Goal: Task Accomplishment & Management: Manage account settings

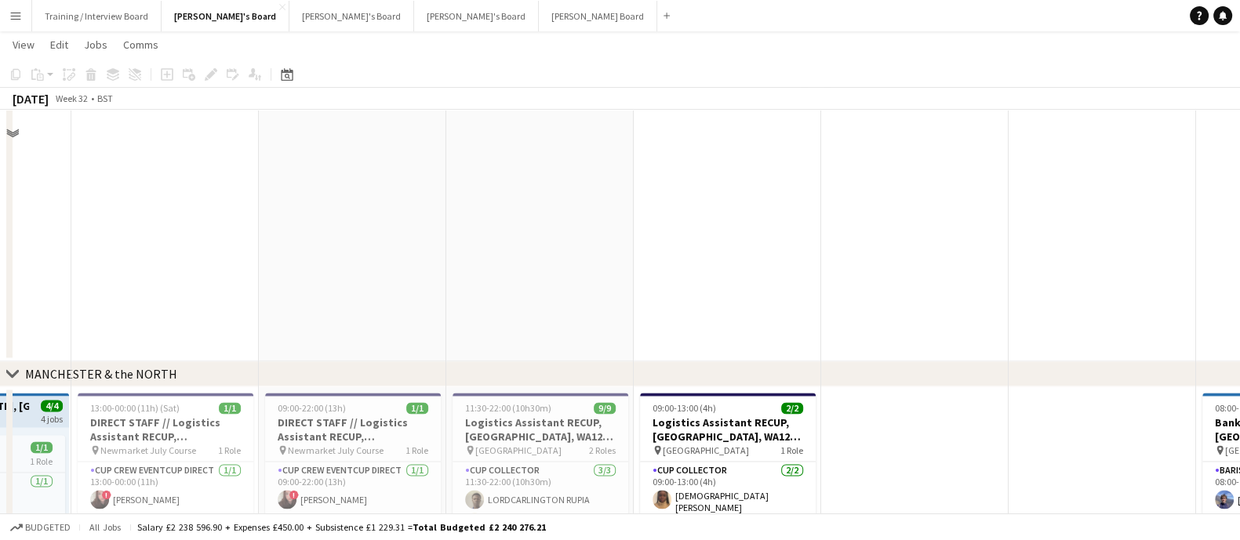
scroll to position [3135, 0]
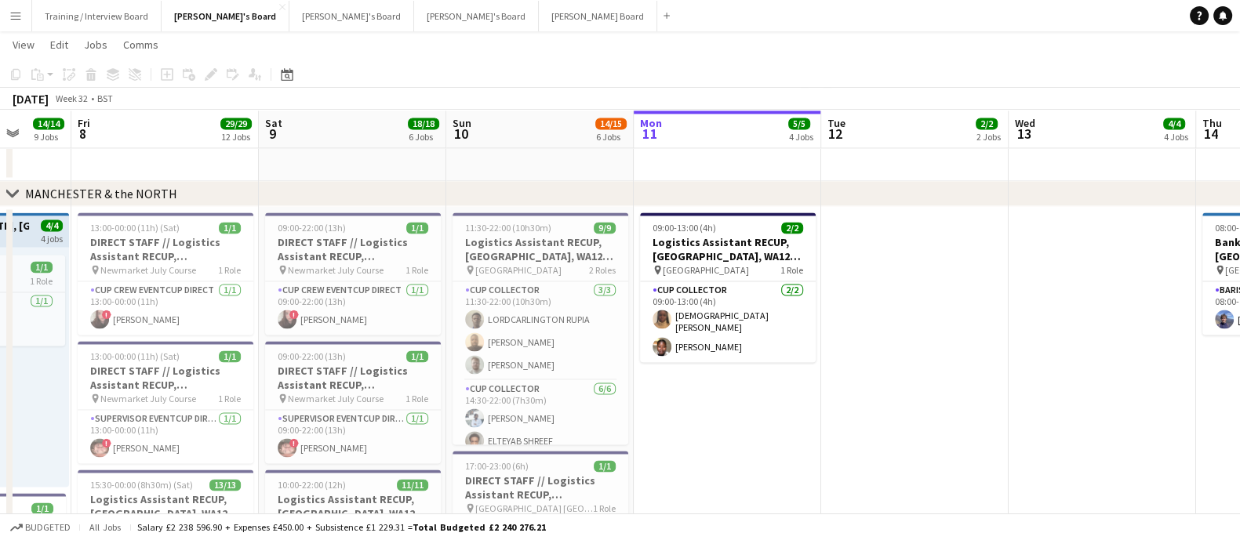
click at [731, 343] on app-card-role "CUP COLLECTOR [DATE] 09:00-13:00 (4h) [DEMOGRAPHIC_DATA][PERSON_NAME] [PERSON_N…" at bounding box center [728, 321] width 176 height 81
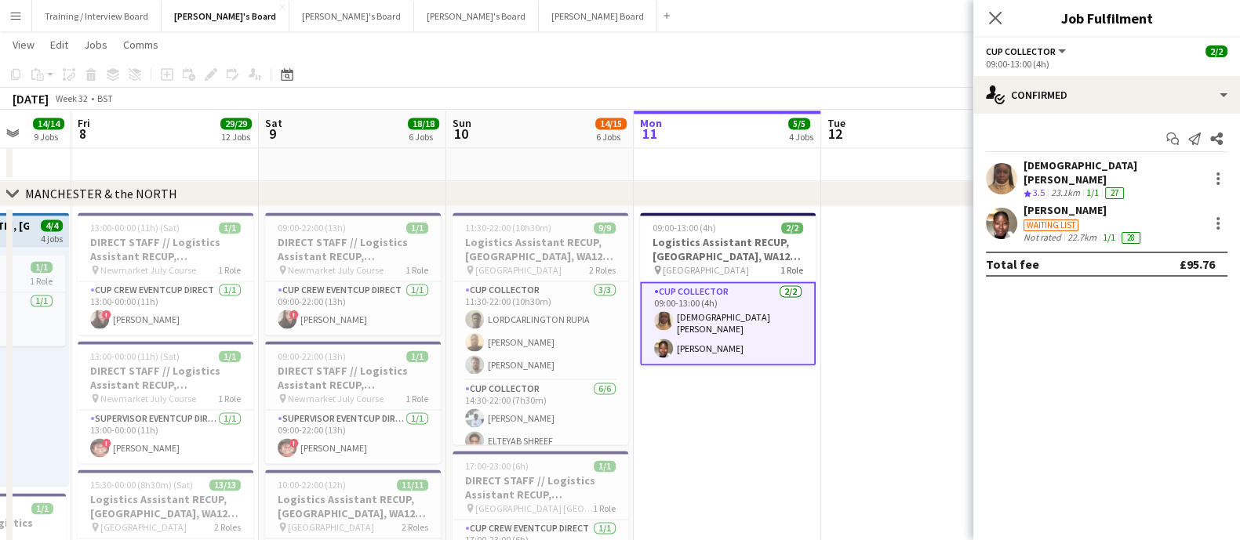
click at [1047, 231] on div "Not rated" at bounding box center [1043, 237] width 41 height 13
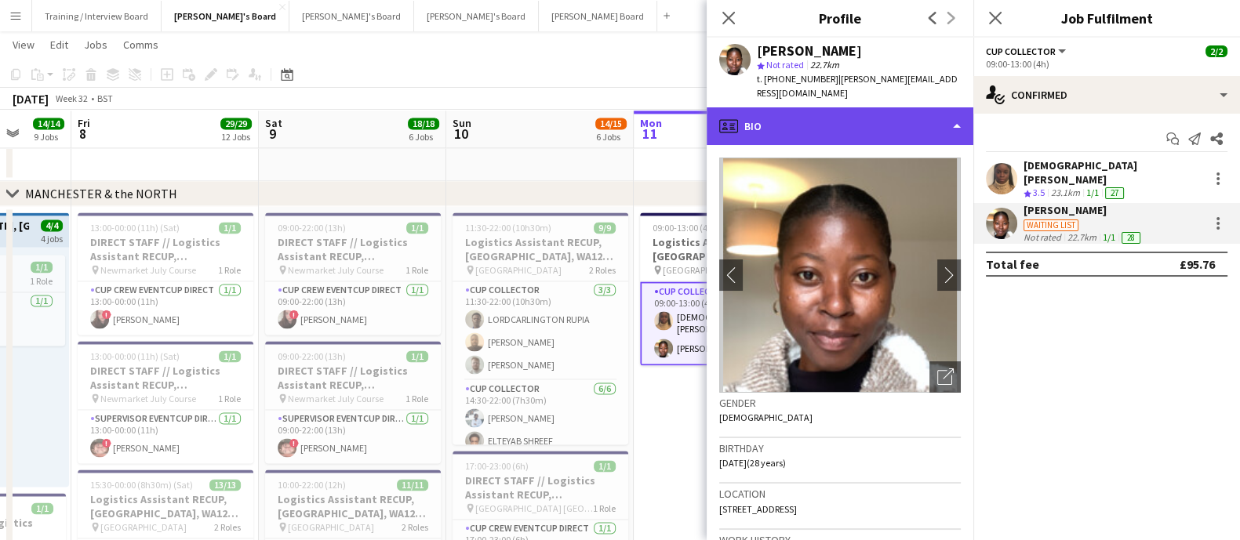
click at [798, 107] on div "profile Bio" at bounding box center [839, 126] width 267 height 38
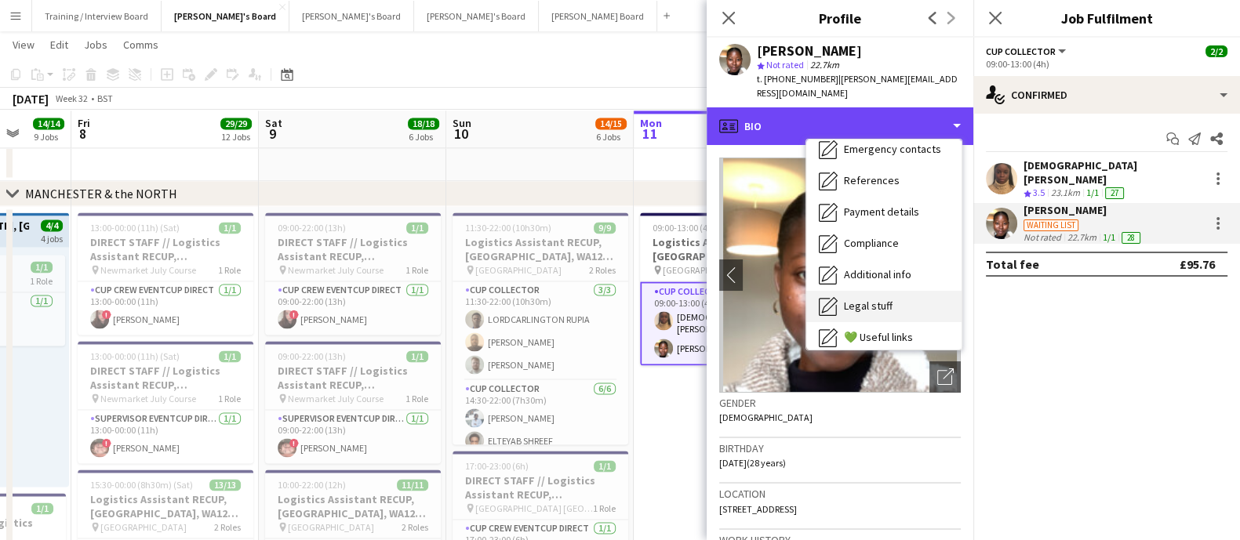
scroll to position [209, 0]
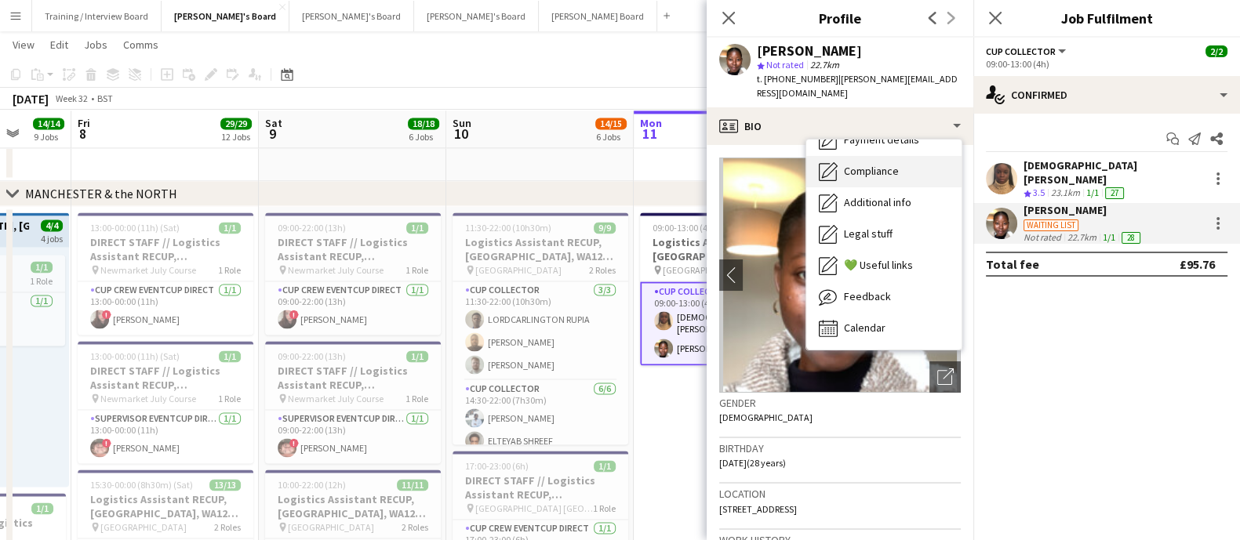
click at [888, 164] on span "Compliance" at bounding box center [871, 171] width 55 height 14
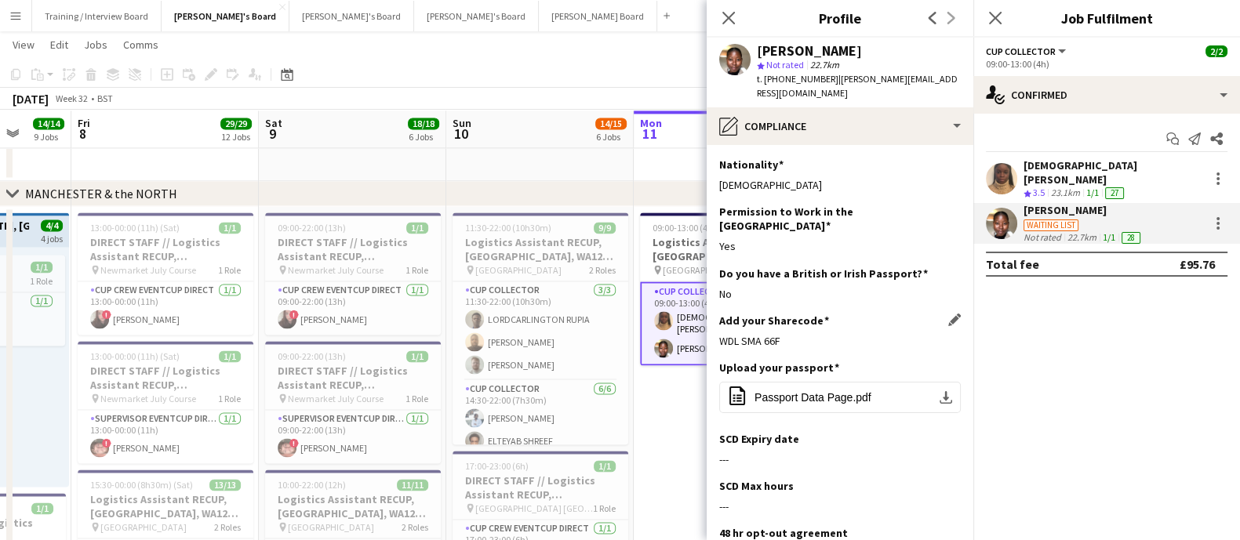
drag, startPoint x: 833, startPoint y: 311, endPoint x: 719, endPoint y: 314, distance: 113.7
click at [719, 334] on div "WDL SMA 66F" at bounding box center [839, 341] width 241 height 14
copy div "WDL SMA 66F"
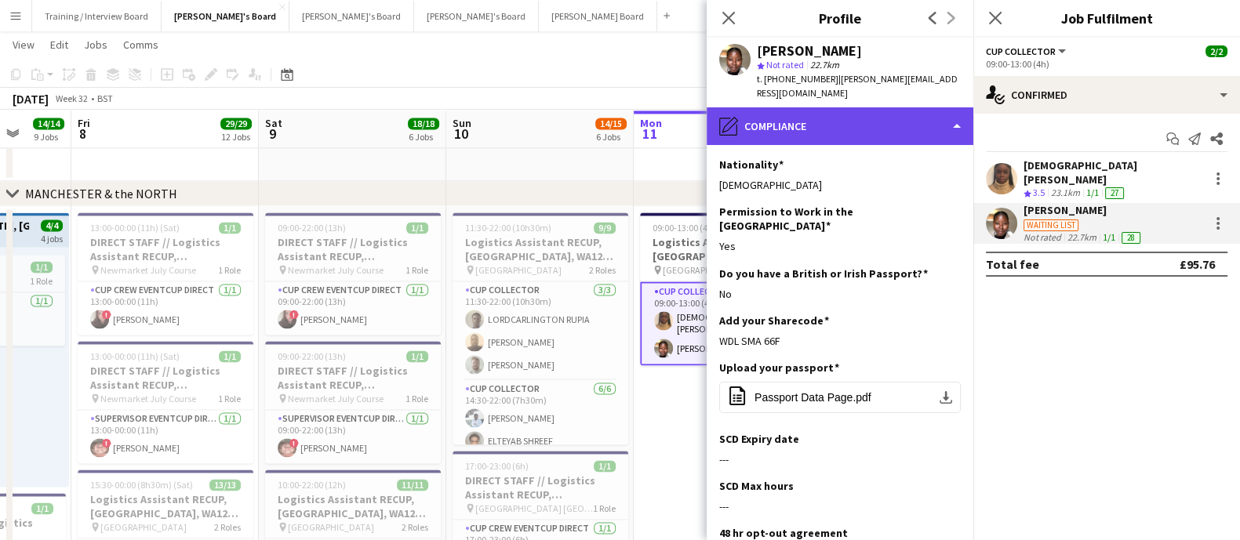
click at [809, 109] on div "pencil4 Compliance" at bounding box center [839, 126] width 267 height 38
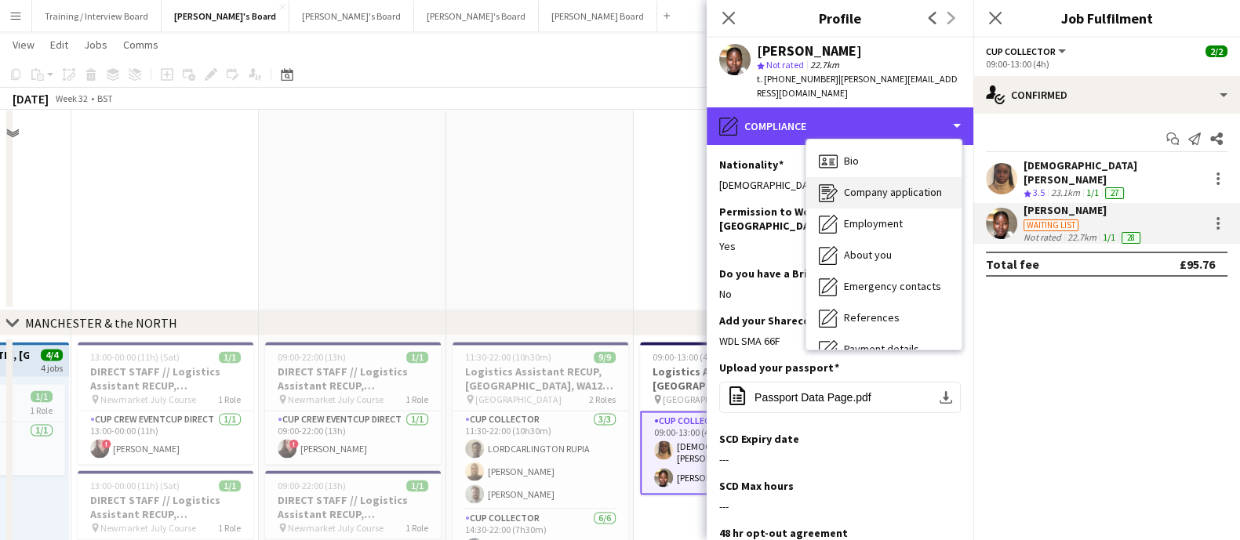
scroll to position [2939, 0]
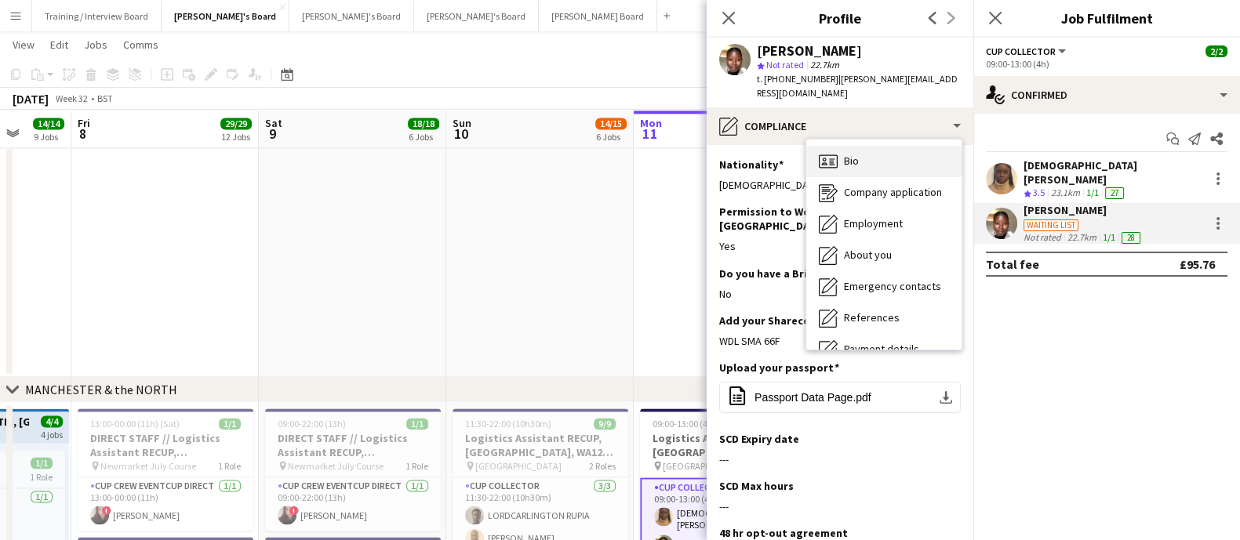
click at [877, 151] on div "Bio Bio" at bounding box center [883, 161] width 155 height 31
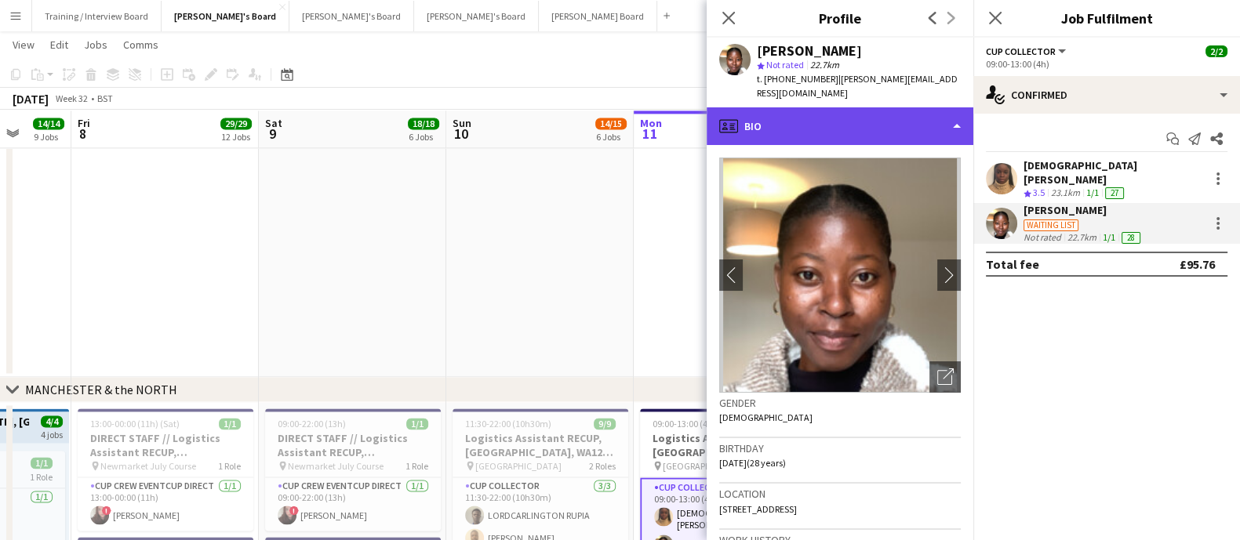
click at [884, 111] on div "profile Bio" at bounding box center [839, 126] width 267 height 38
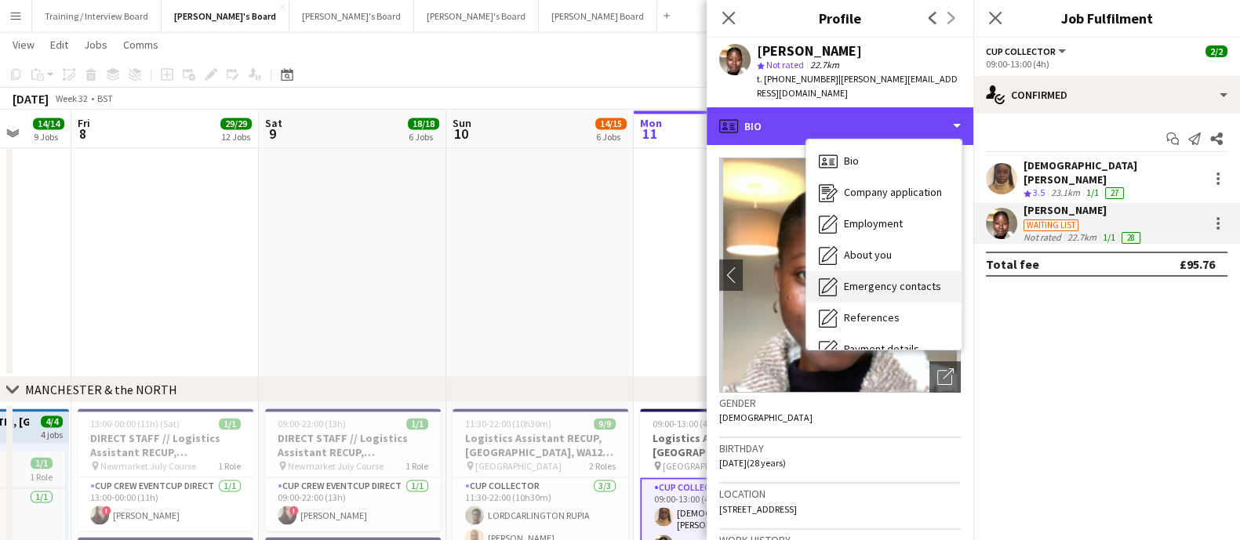
scroll to position [195, 0]
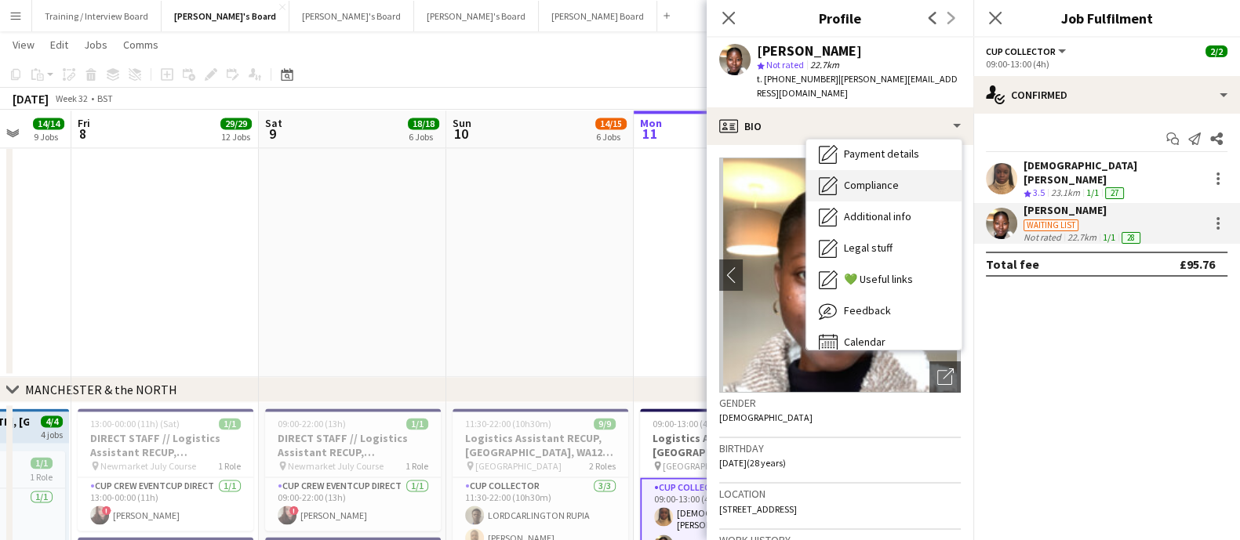
click at [880, 178] on span "Compliance" at bounding box center [871, 185] width 55 height 14
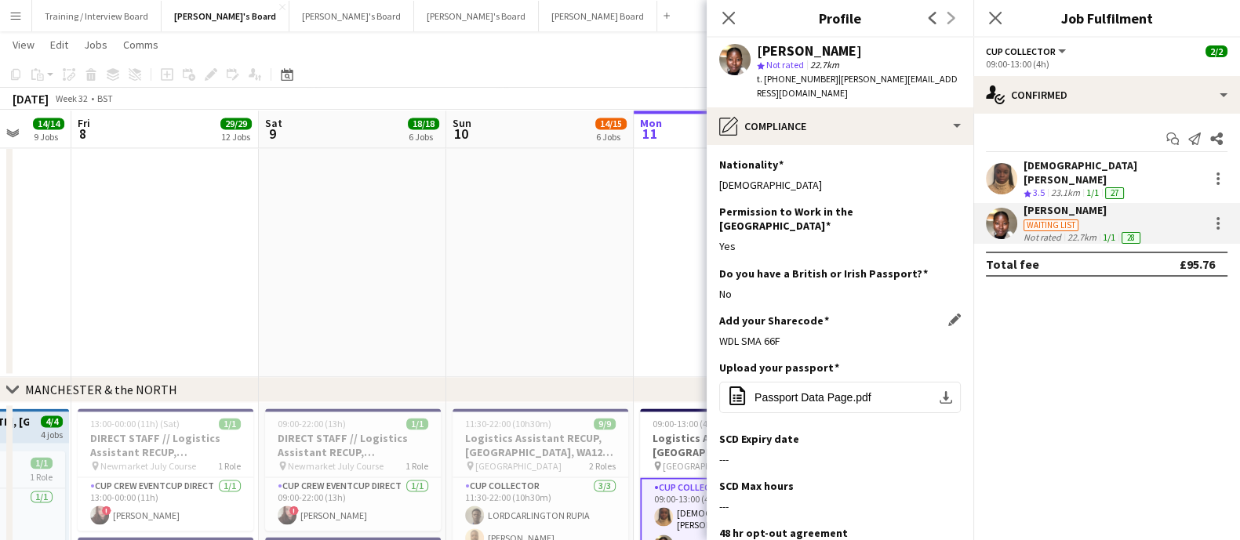
click at [782, 334] on div "WDL SMA 66F" at bounding box center [839, 341] width 241 height 14
click at [774, 334] on div "WDL SMA 66F" at bounding box center [839, 341] width 241 height 14
copy div "WDL SMA 66F"
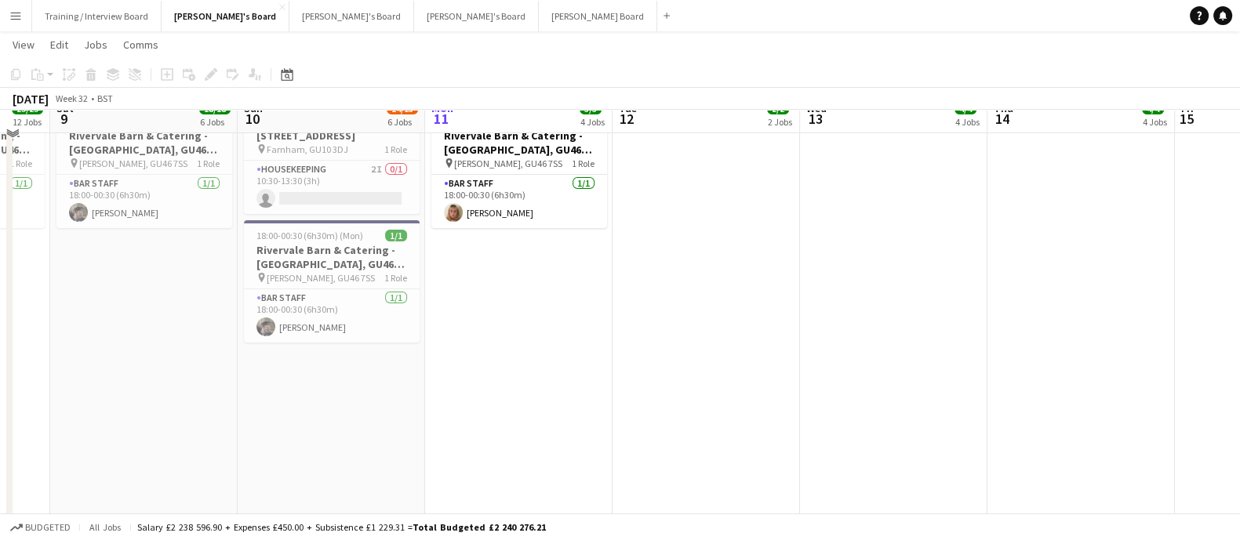
scroll to position [97, 0]
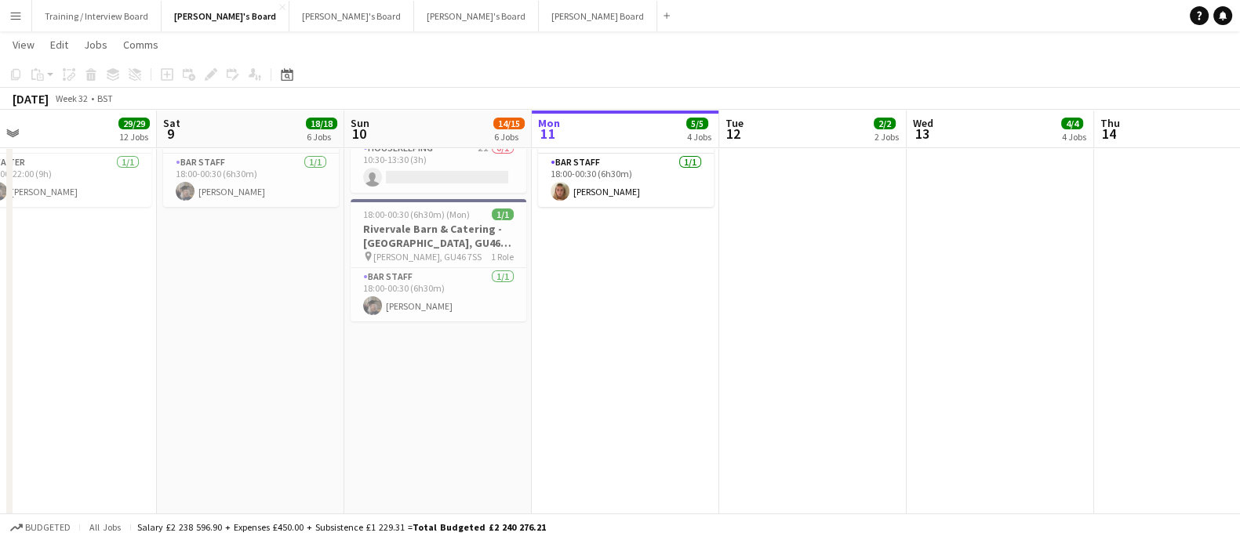
drag, startPoint x: 213, startPoint y: 365, endPoint x: 321, endPoint y: 375, distance: 107.8
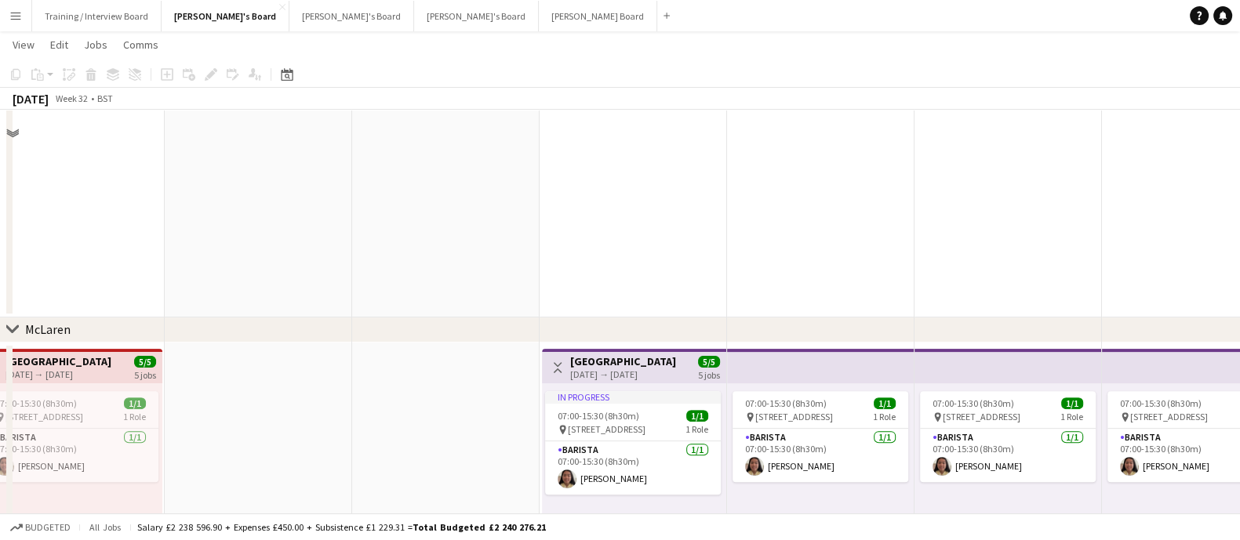
scroll to position [685, 0]
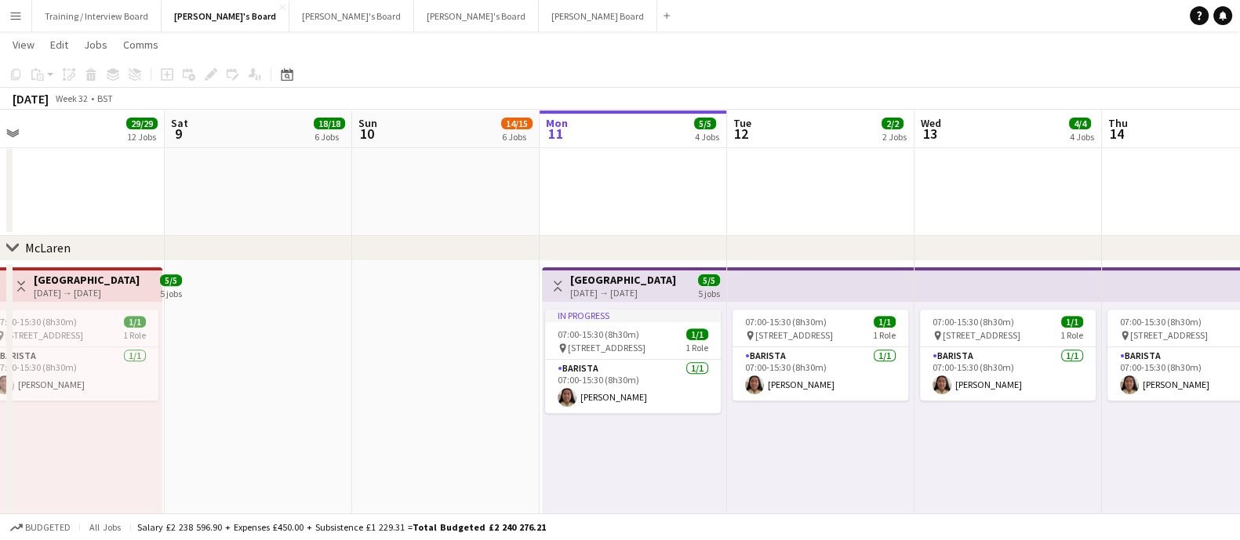
drag, startPoint x: 262, startPoint y: 387, endPoint x: 351, endPoint y: 412, distance: 93.0
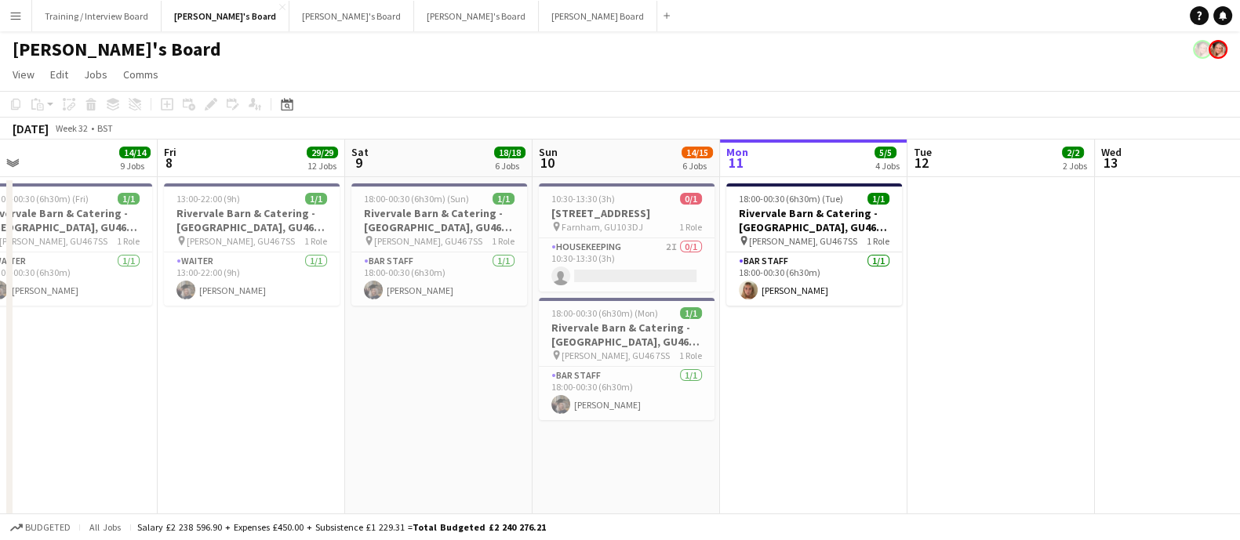
scroll to position [0, 334]
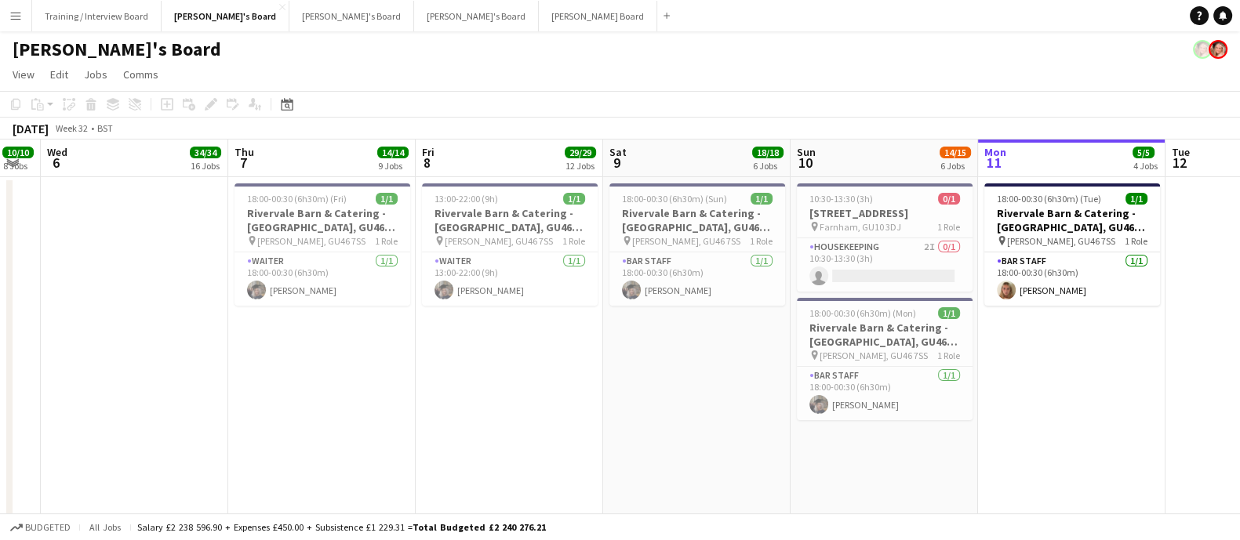
drag, startPoint x: 216, startPoint y: 382, endPoint x: 564, endPoint y: 417, distance: 350.7
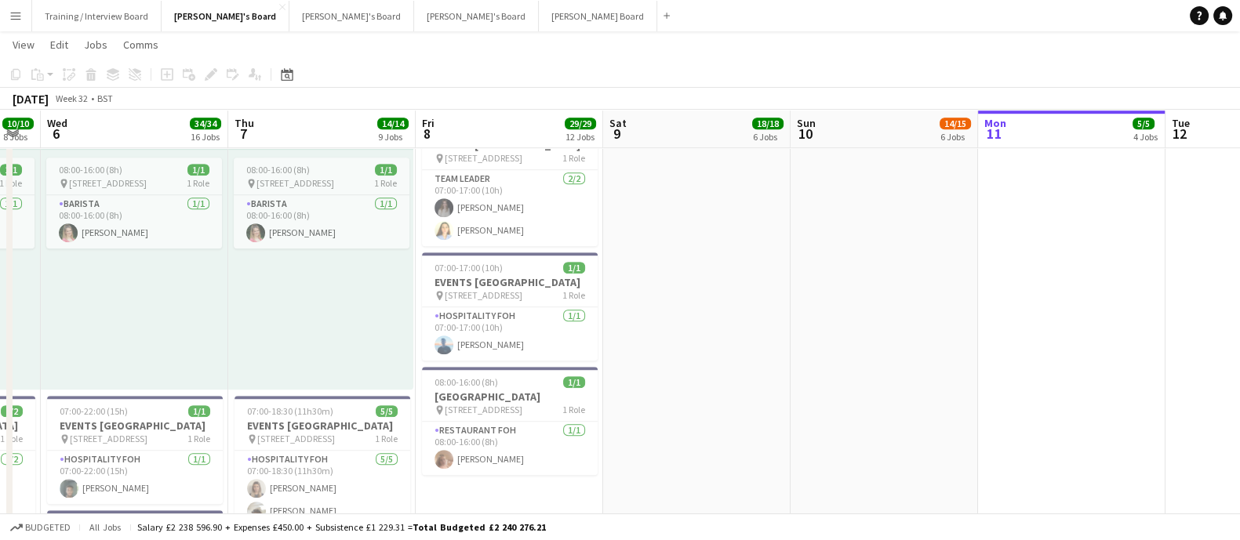
scroll to position [1469, 0]
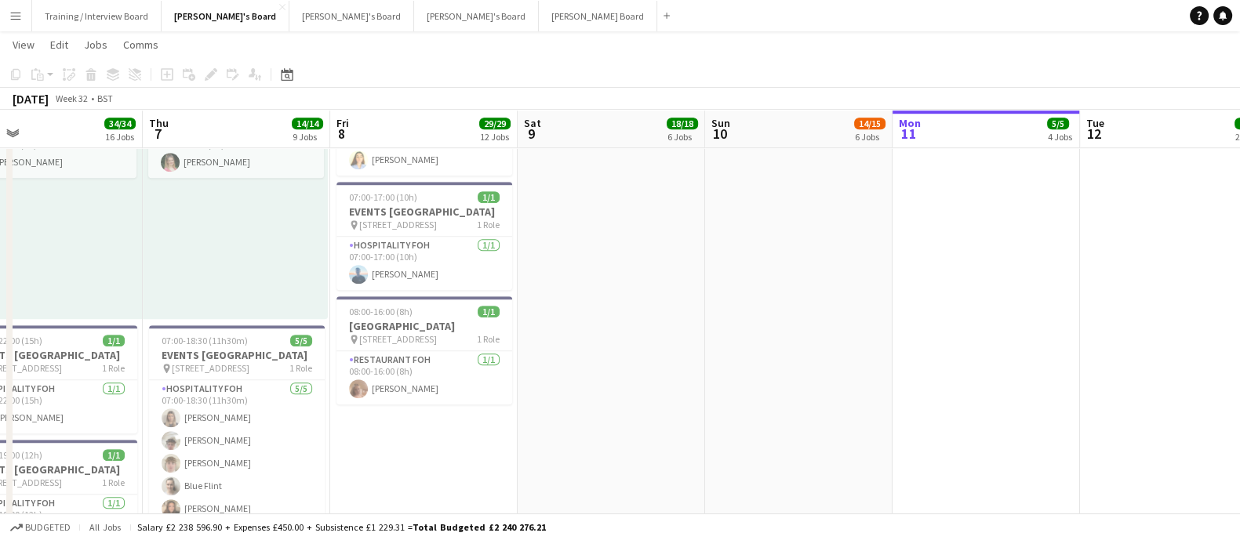
drag, startPoint x: 663, startPoint y: 330, endPoint x: 619, endPoint y: 327, distance: 44.0
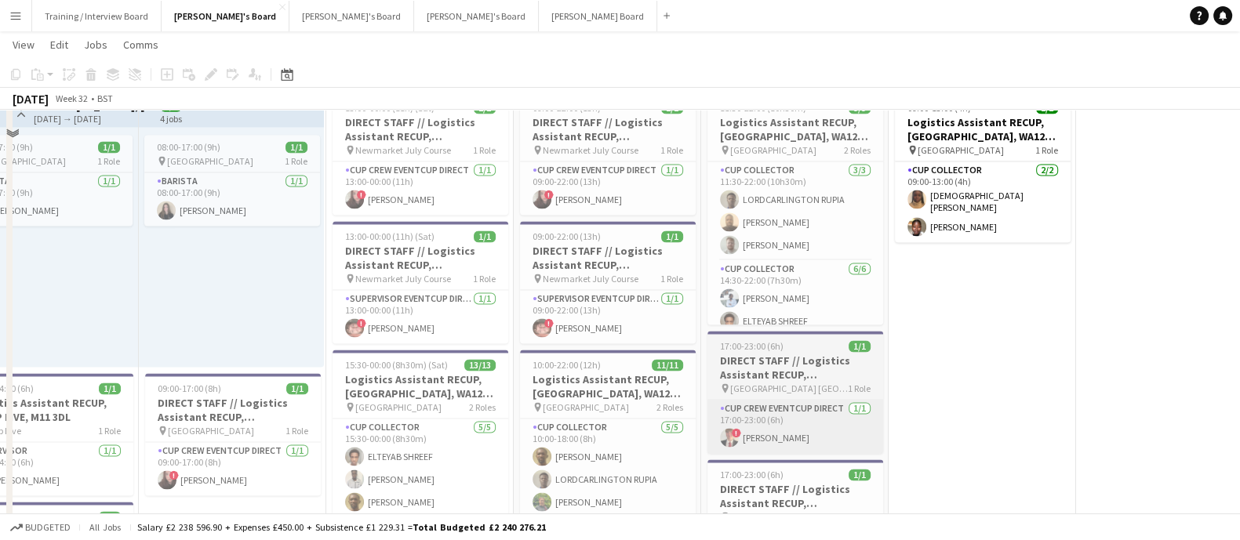
scroll to position [3135, 0]
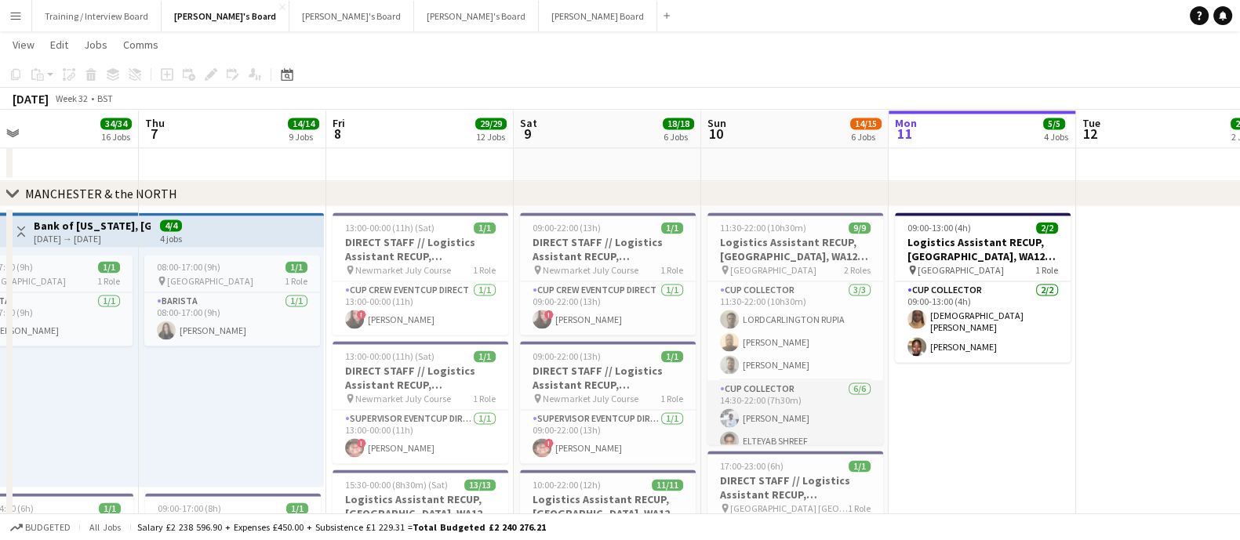
click at [776, 386] on app-card-role "CUP COLLECTOR [DATE] 14:30-22:00 (7h30m) [PERSON_NAME] SHREEF [PERSON_NAME] [PE…" at bounding box center [795, 463] width 176 height 167
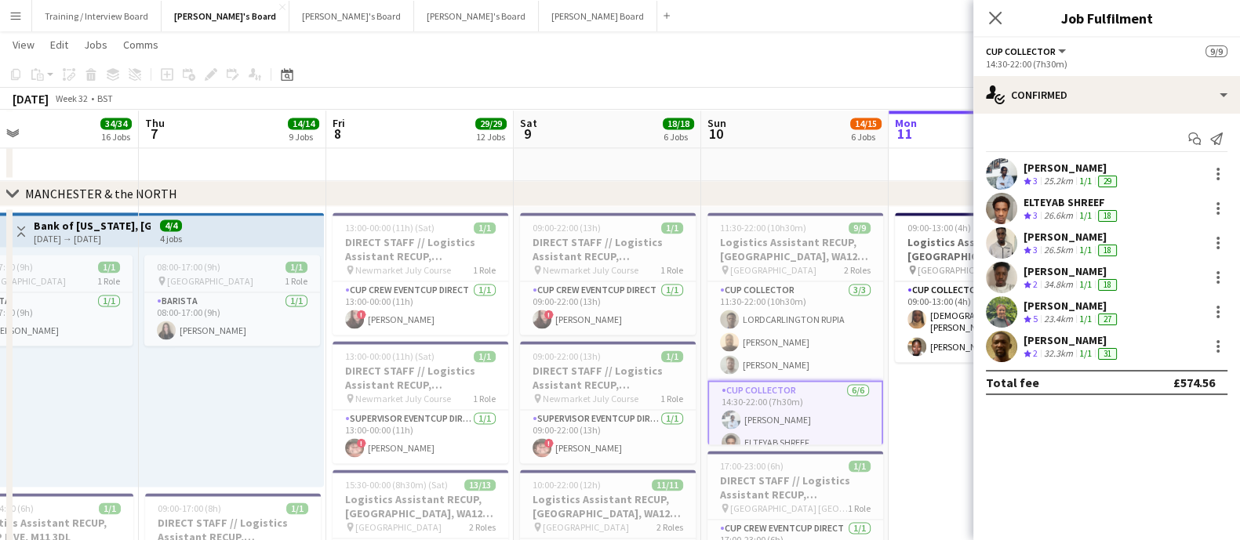
click at [1047, 164] on div "[PERSON_NAME]" at bounding box center [1071, 168] width 96 height 14
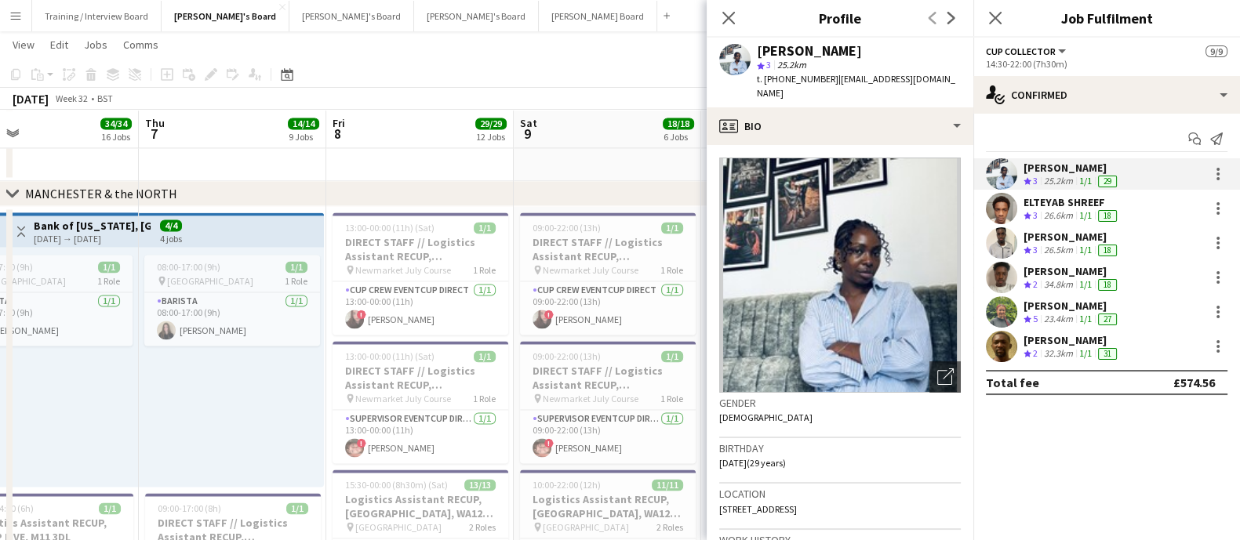
click at [783, 62] on span "25.2km" at bounding box center [791, 65] width 35 height 12
click at [781, 62] on span "25.2km" at bounding box center [791, 65] width 35 height 12
click at [781, 51] on div "[PERSON_NAME]" at bounding box center [809, 51] width 105 height 14
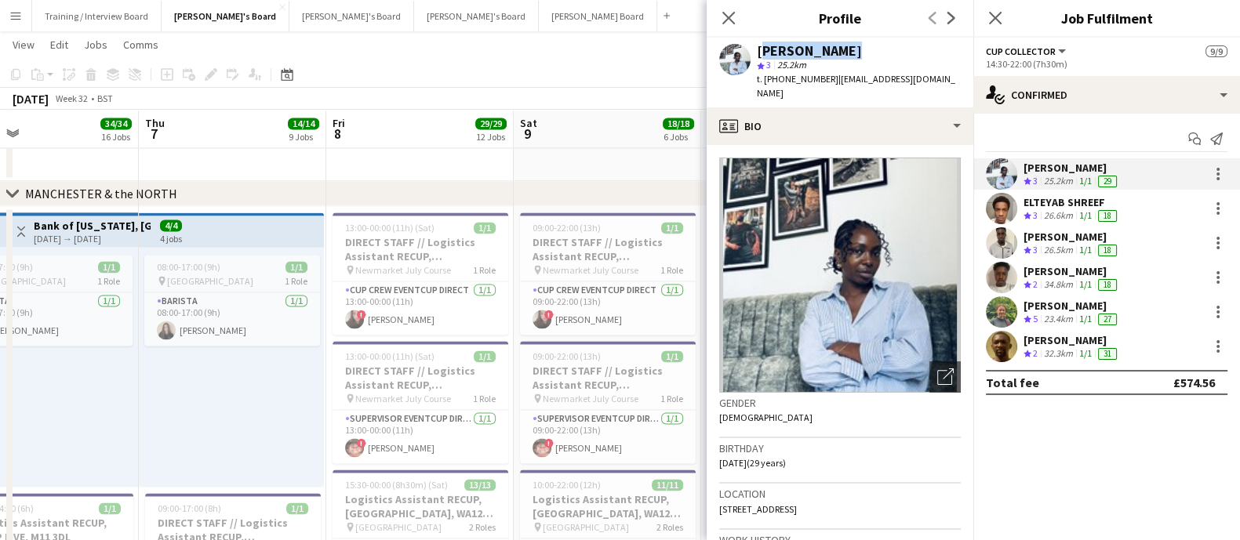
click at [781, 51] on div "[PERSON_NAME]" at bounding box center [809, 51] width 105 height 14
copy div "[PERSON_NAME]"
click at [572, 253] on h3 "DIRECT STAFF // Logistics Assistant RECUP, [GEOGRAPHIC_DATA] JULY COURSE, CB8 0…" at bounding box center [608, 249] width 176 height 28
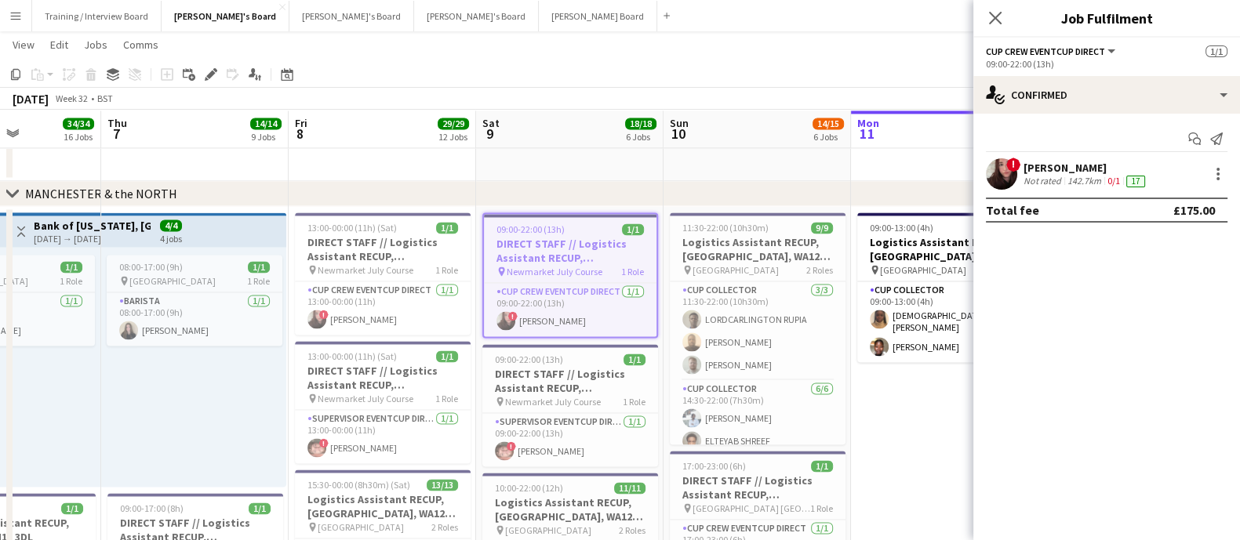
drag, startPoint x: 674, startPoint y: 329, endPoint x: 655, endPoint y: 329, distance: 18.8
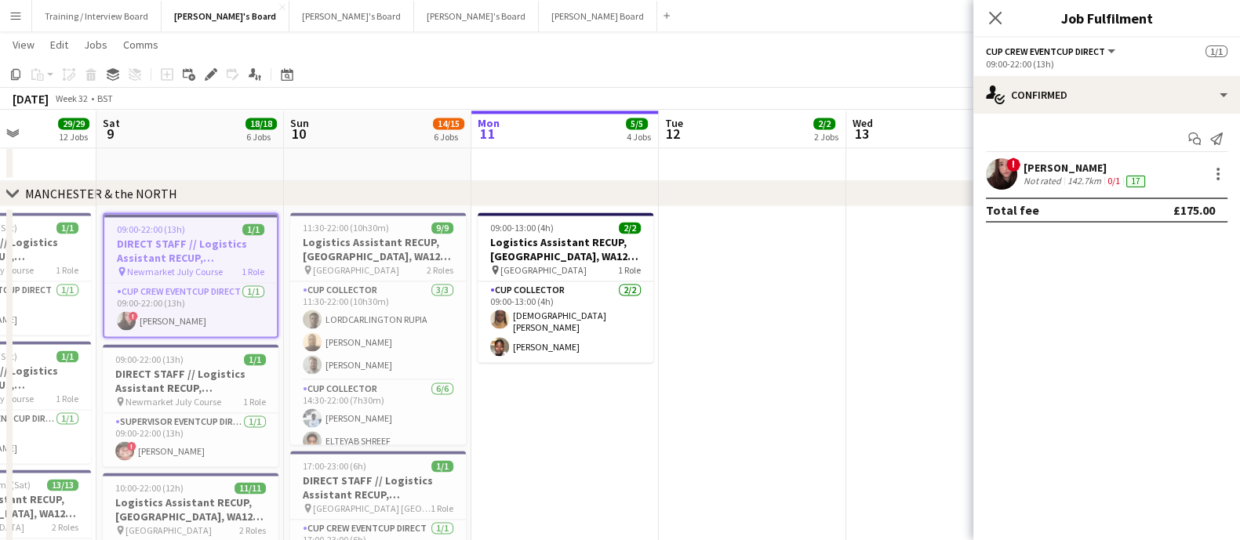
scroll to position [0, 678]
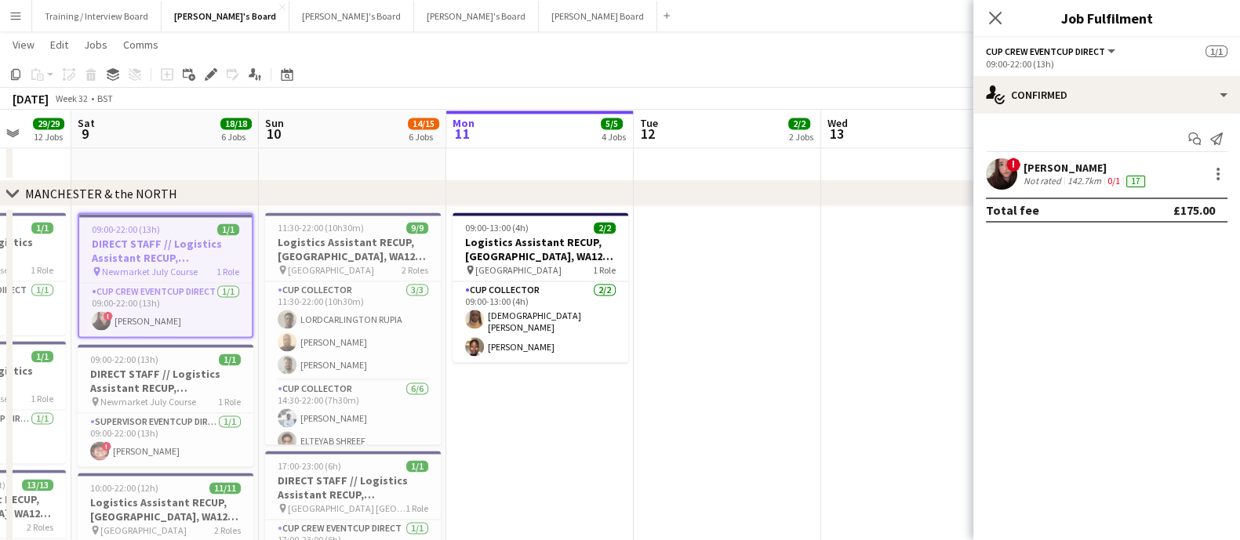
drag, startPoint x: 779, startPoint y: 387, endPoint x: 410, endPoint y: 393, distance: 369.3
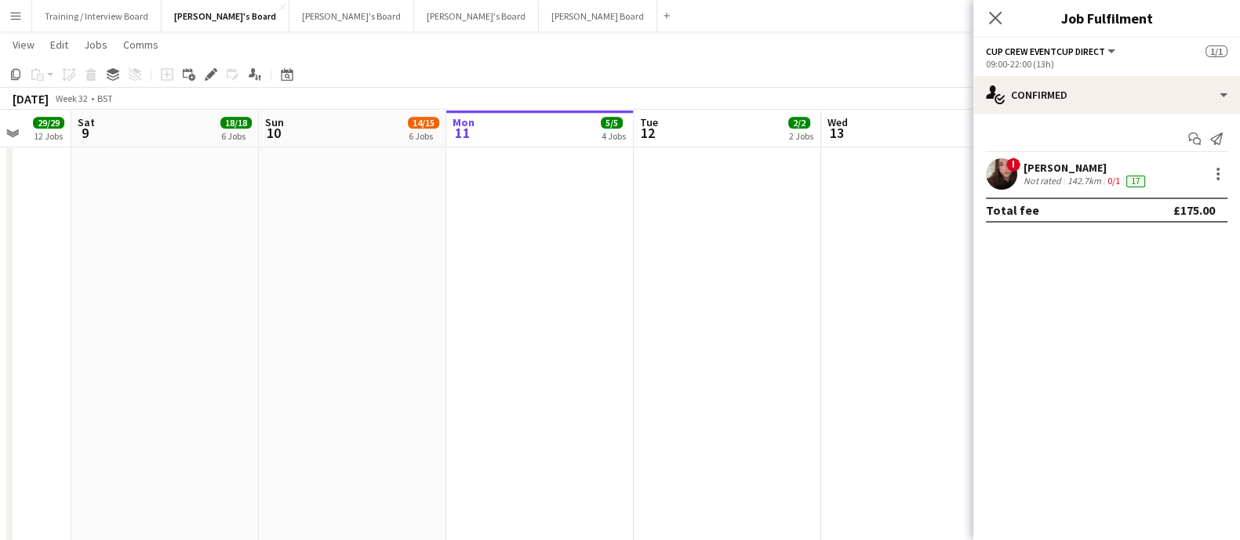
scroll to position [0, 599]
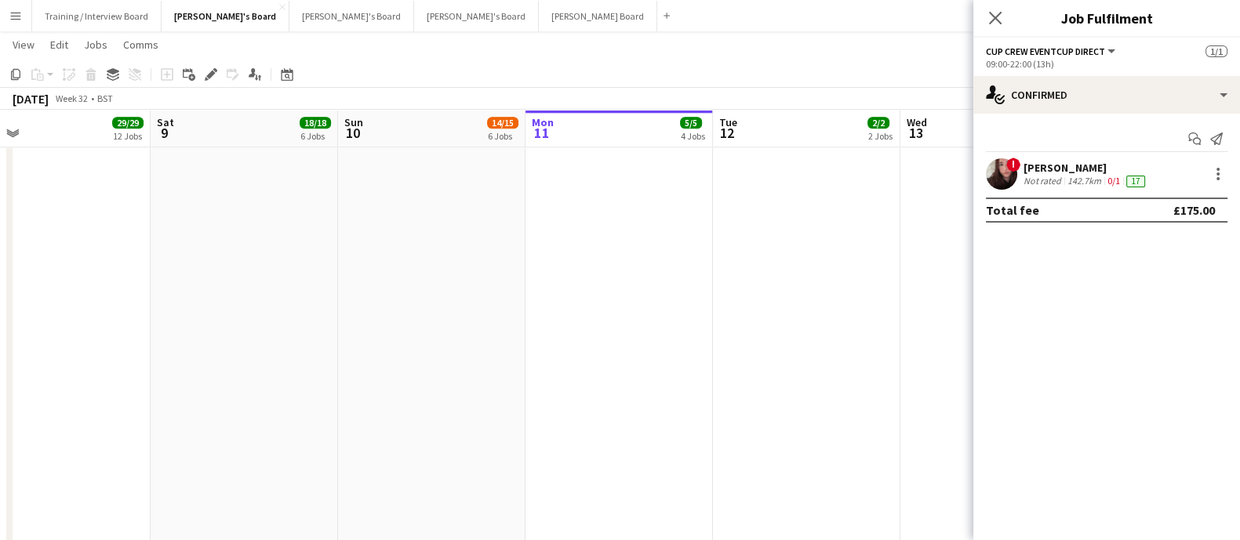
drag, startPoint x: 655, startPoint y: 412, endPoint x: 641, endPoint y: 412, distance: 14.9
click at [641, 412] on app-calendar-viewport "Tue 5 10/10 8 Jobs Wed 6 34/34 16 Jobs Thu 7 14/14 9 Jobs Fri 8 29/29 12 Jobs S…" at bounding box center [620, 355] width 1240 height 4508
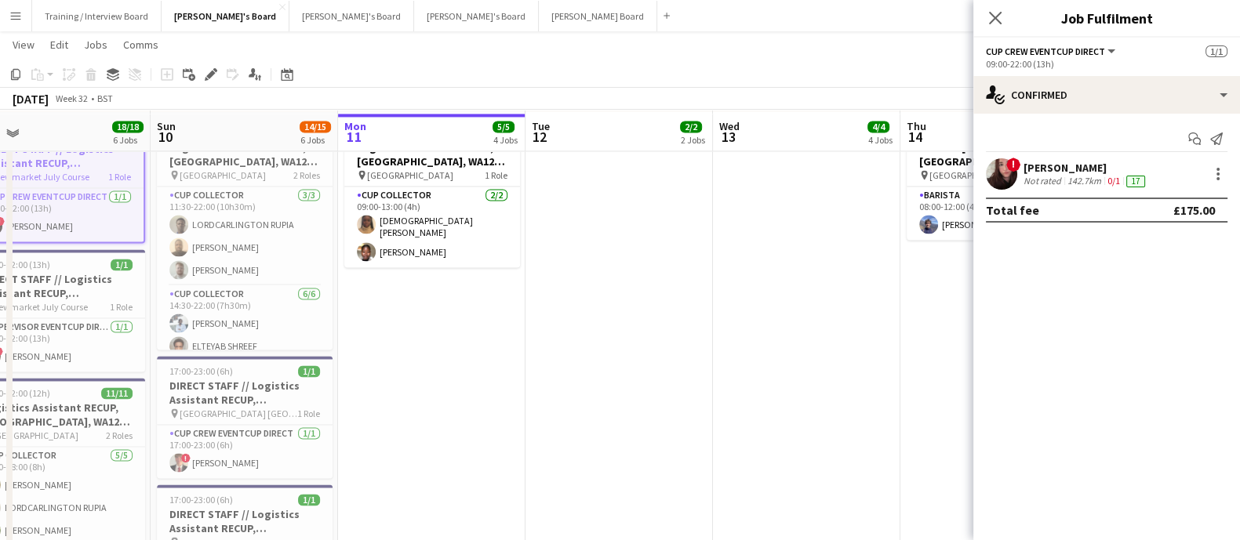
scroll to position [3234, 0]
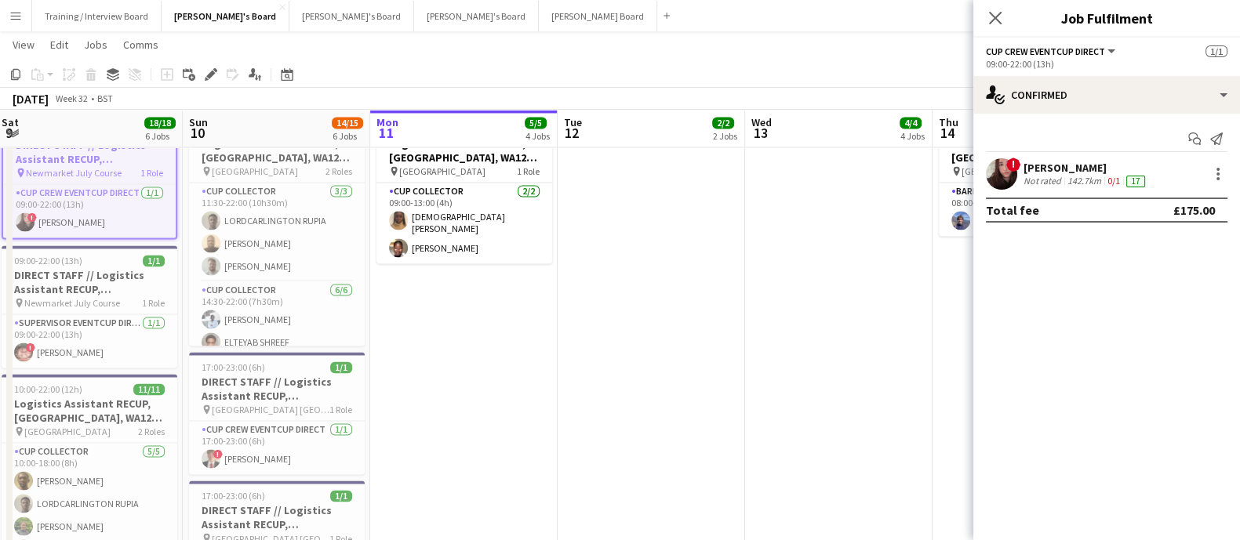
drag, startPoint x: 466, startPoint y: 448, endPoint x: 489, endPoint y: 439, distance: 24.3
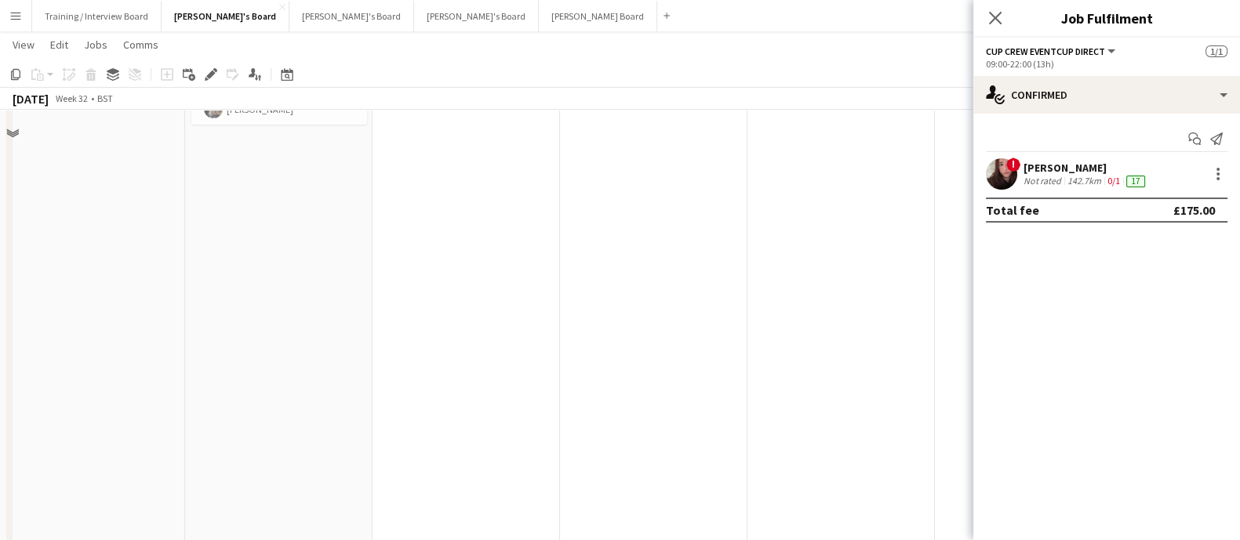
scroll to position [0, 0]
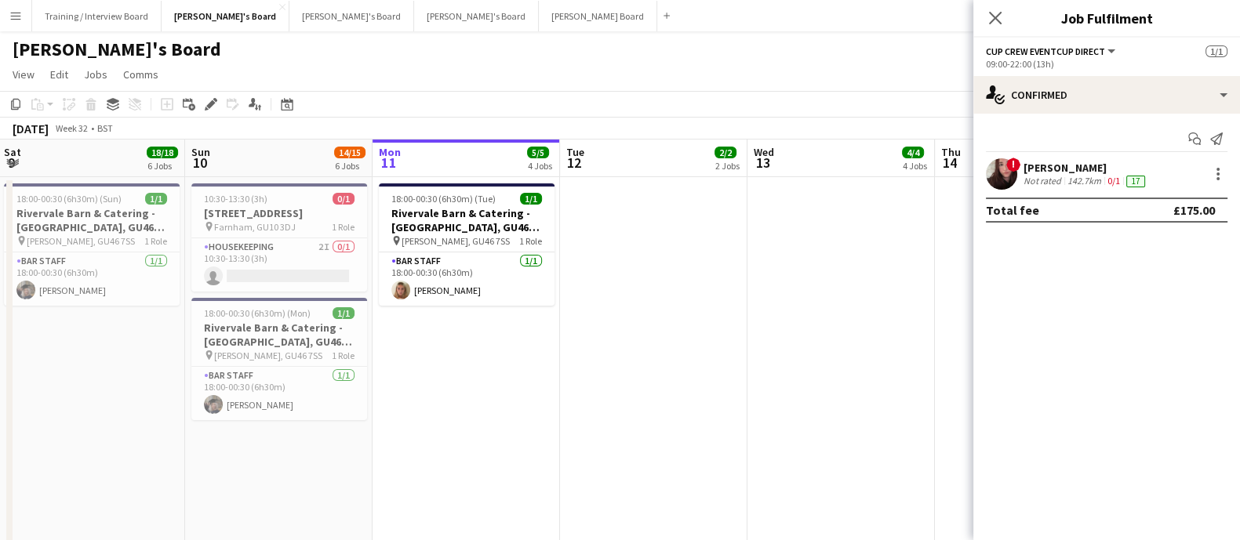
click at [636, 236] on app-date-cell at bounding box center [653, 550] width 187 height 746
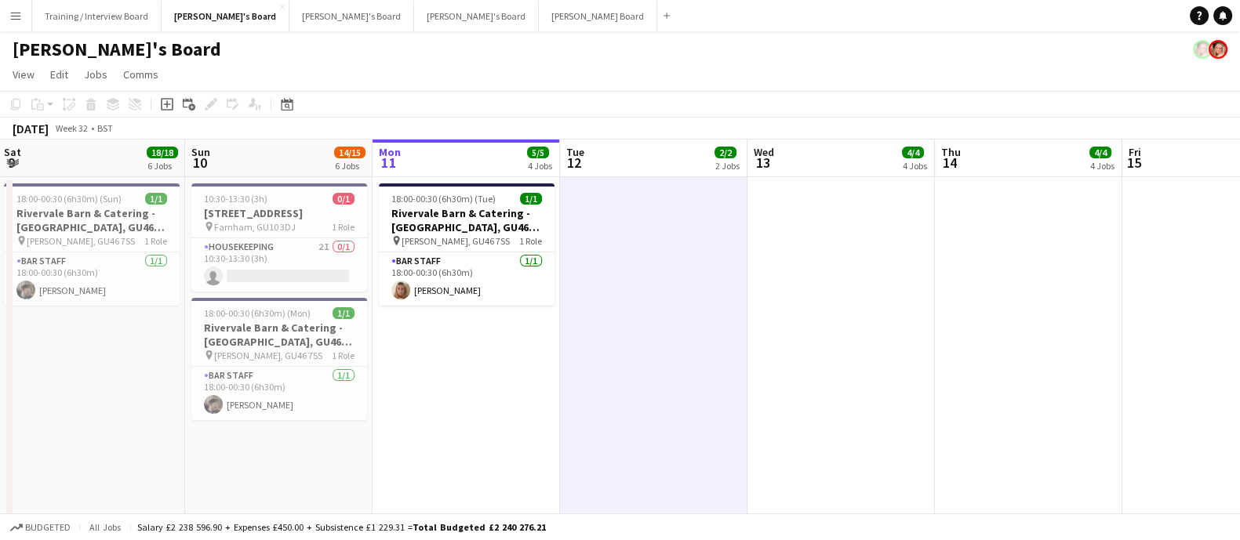
scroll to position [0, 419]
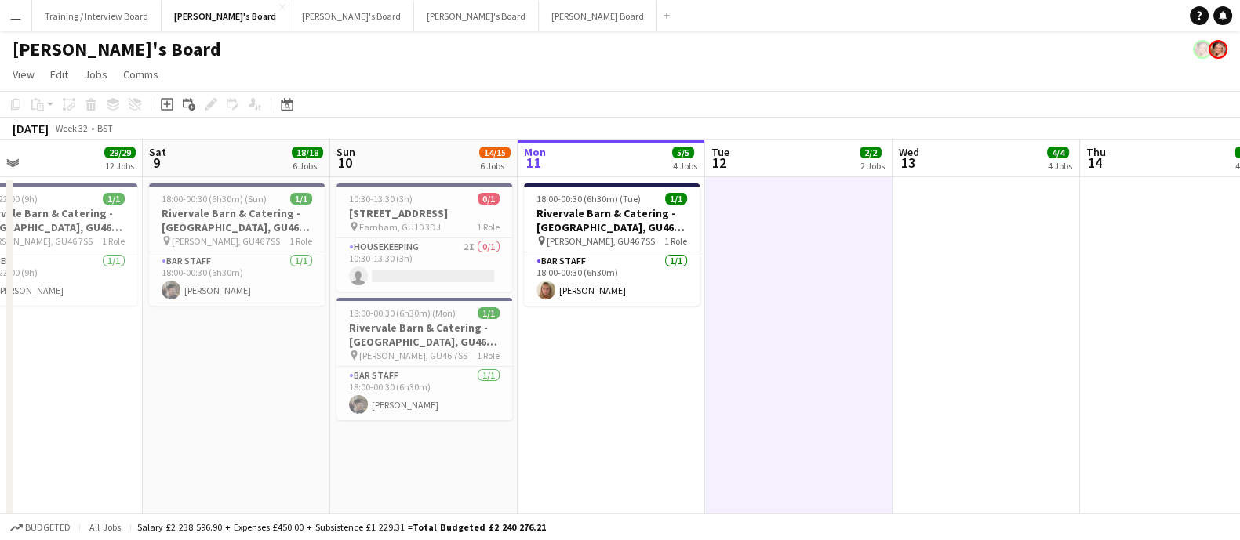
drag, startPoint x: 641, startPoint y: 417, endPoint x: 675, endPoint y: 416, distance: 33.7
click at [596, 394] on app-date-cell "18:00-00:30 (6h30m) (Tue) 1/1 Rivervale Barn & Catering - [GEOGRAPHIC_DATA], GU…" at bounding box center [610, 550] width 187 height 746
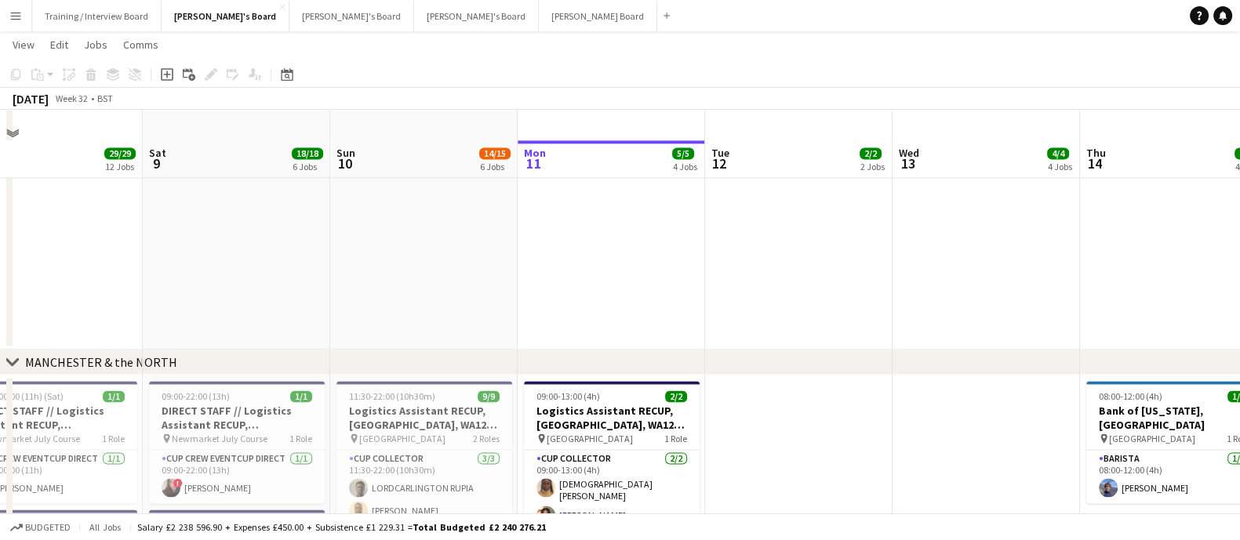
scroll to position [2939, 0]
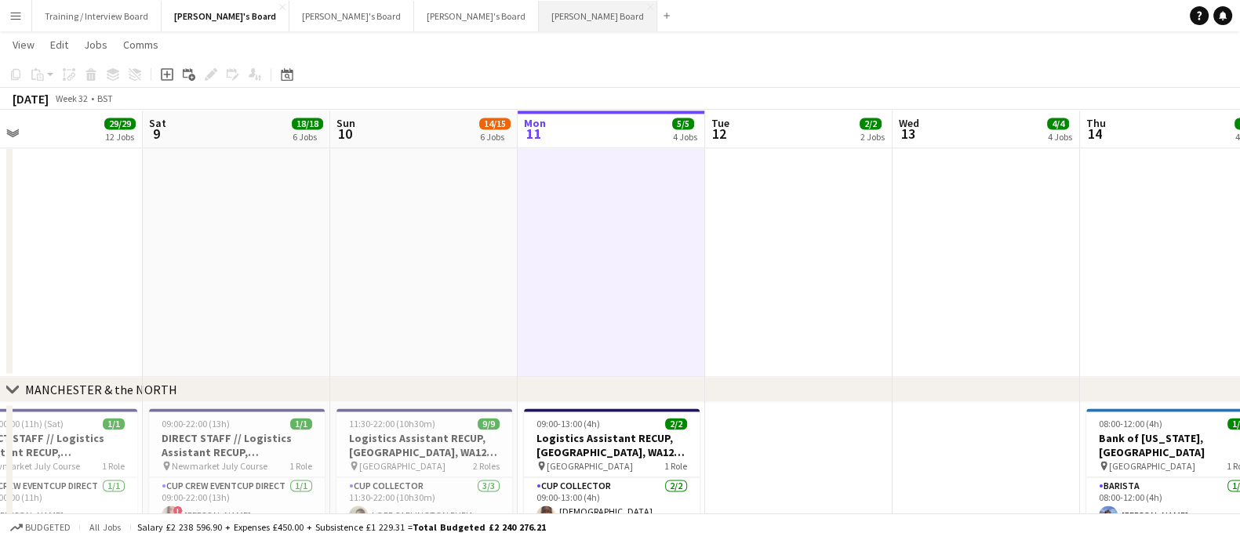
click at [539, 13] on button "[PERSON_NAME] Board Close" at bounding box center [598, 16] width 118 height 31
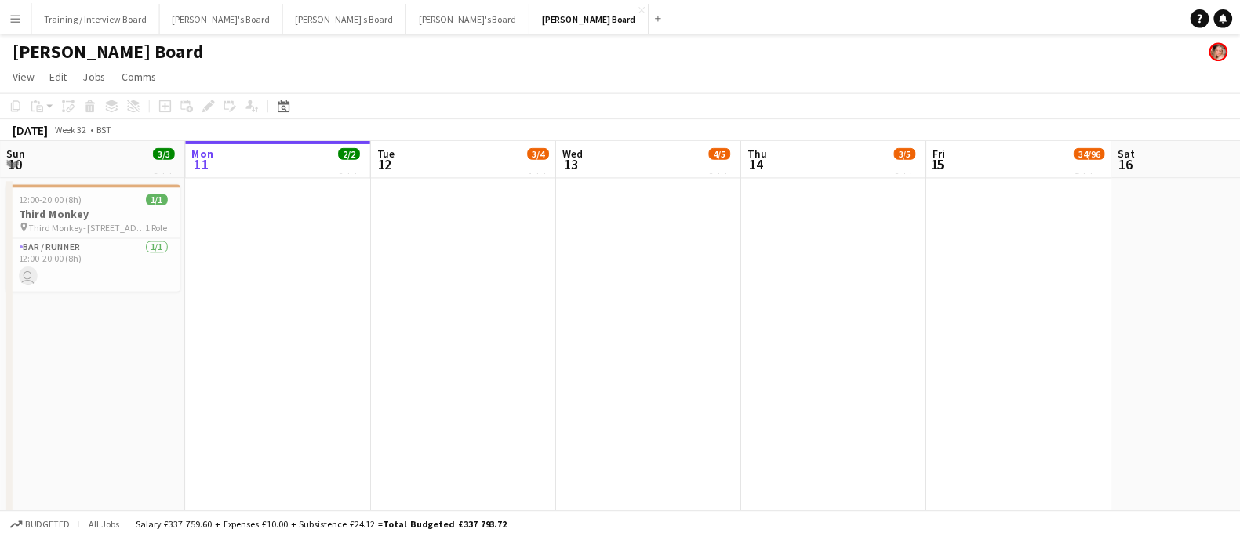
scroll to position [0, 318]
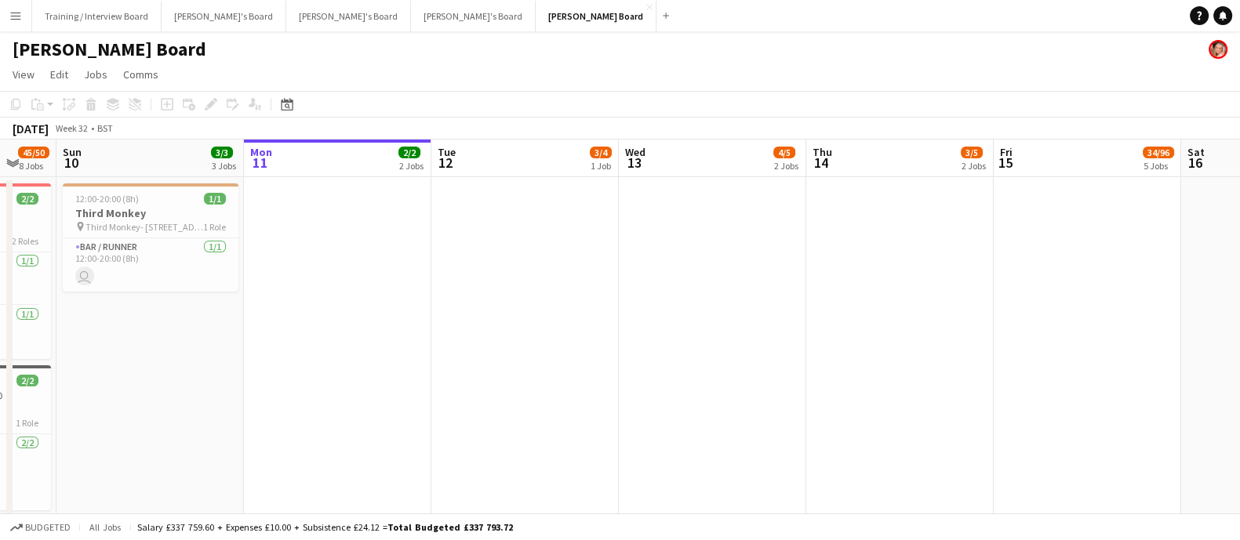
drag, startPoint x: 456, startPoint y: 403, endPoint x: 487, endPoint y: 401, distance: 31.4
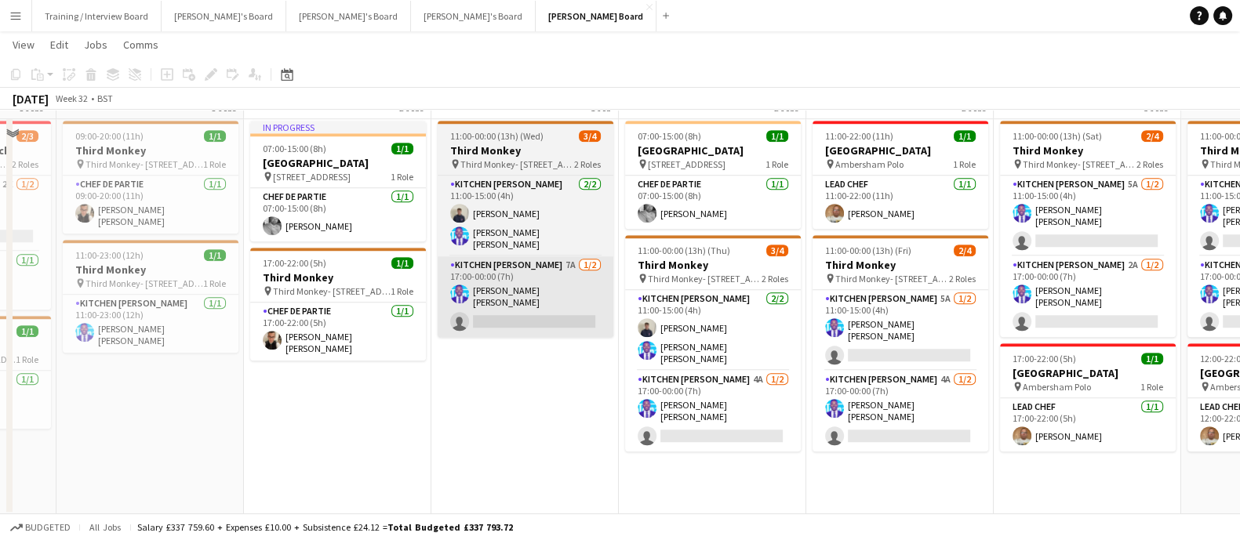
scroll to position [1514, 0]
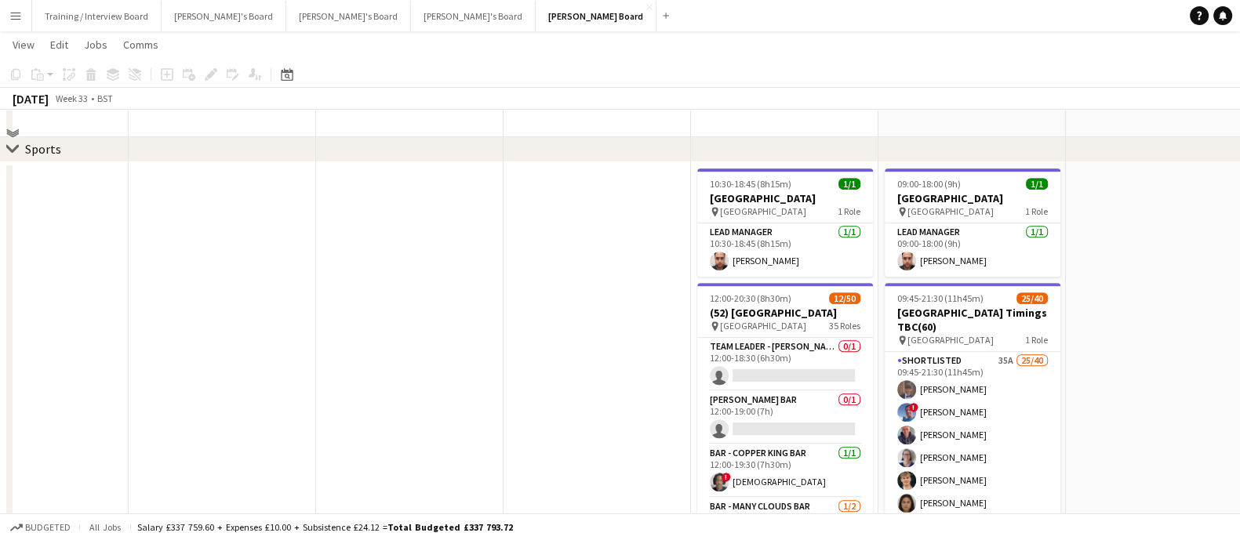
scroll to position [632, 0]
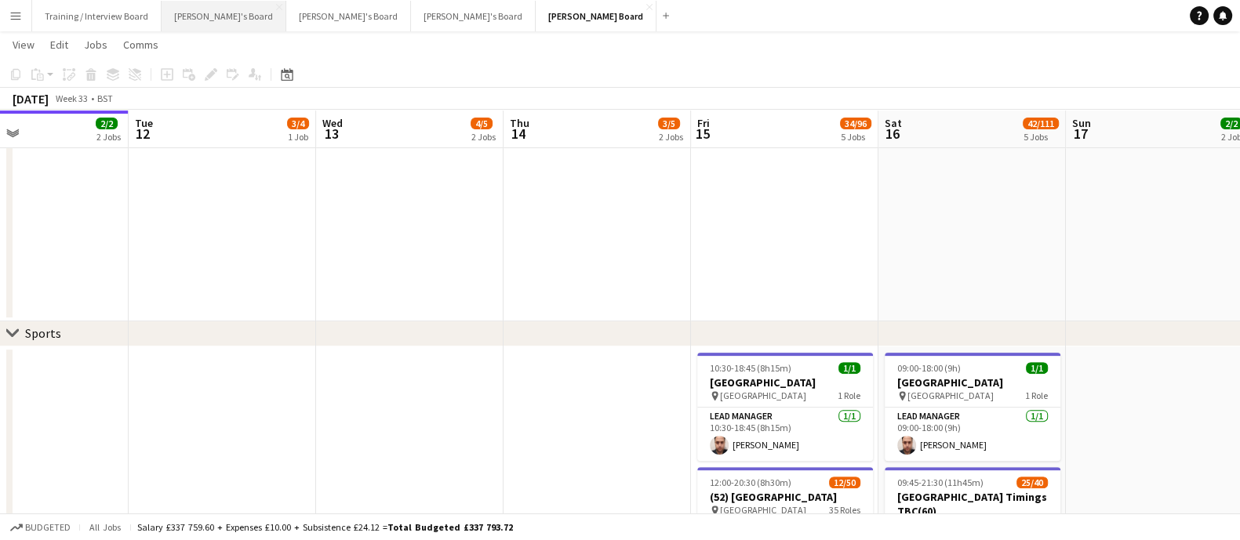
click at [191, 16] on button "[PERSON_NAME]'s Board Close" at bounding box center [224, 16] width 125 height 31
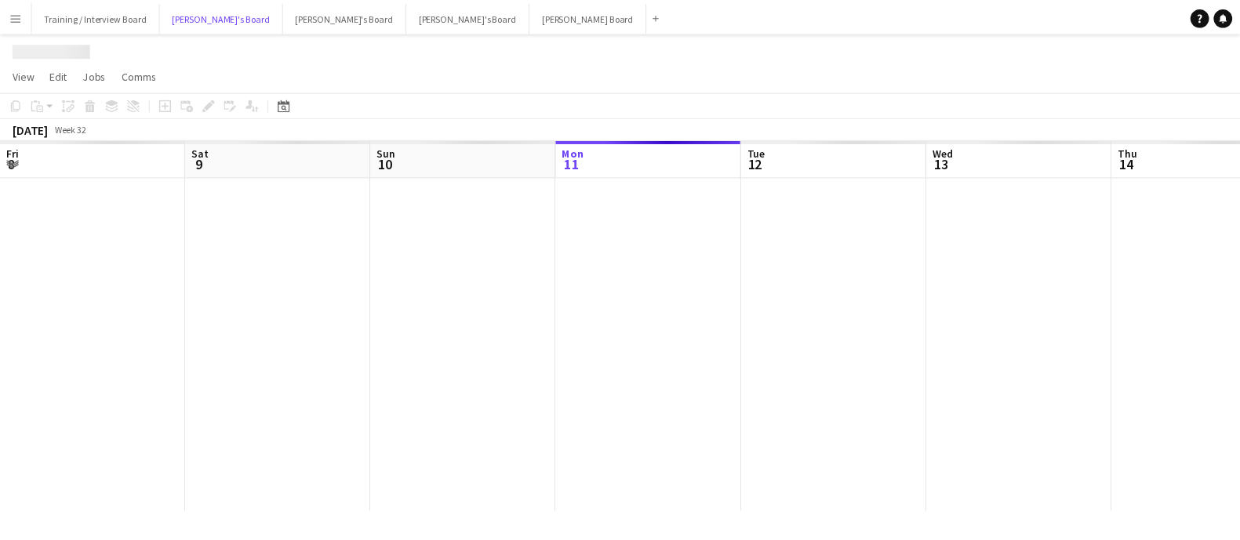
scroll to position [0, 375]
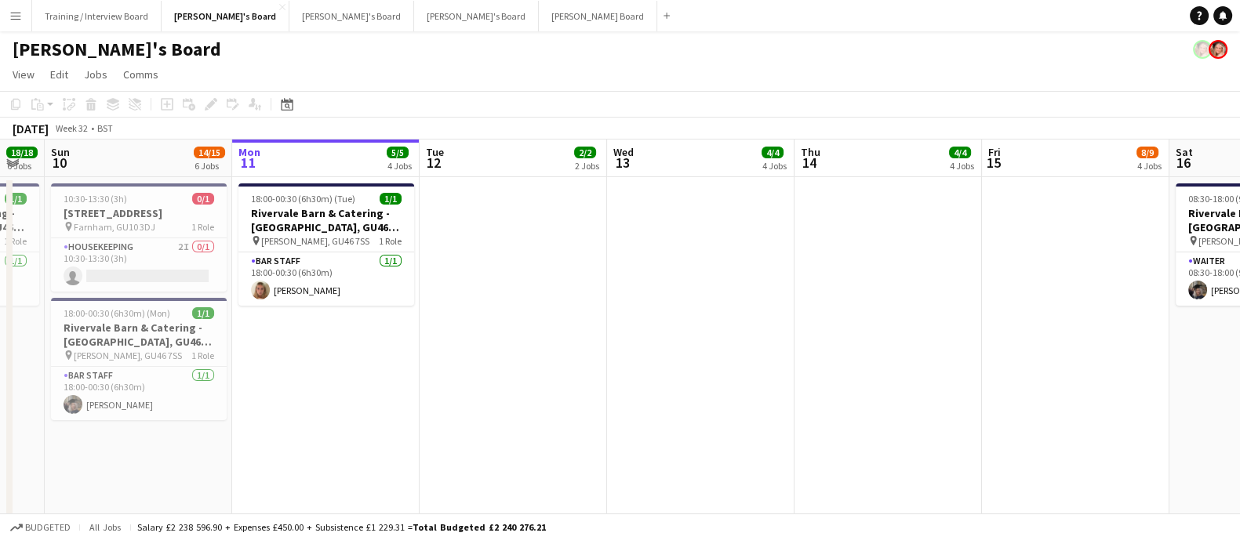
drag, startPoint x: 439, startPoint y: 296, endPoint x: 485, endPoint y: 292, distance: 46.4
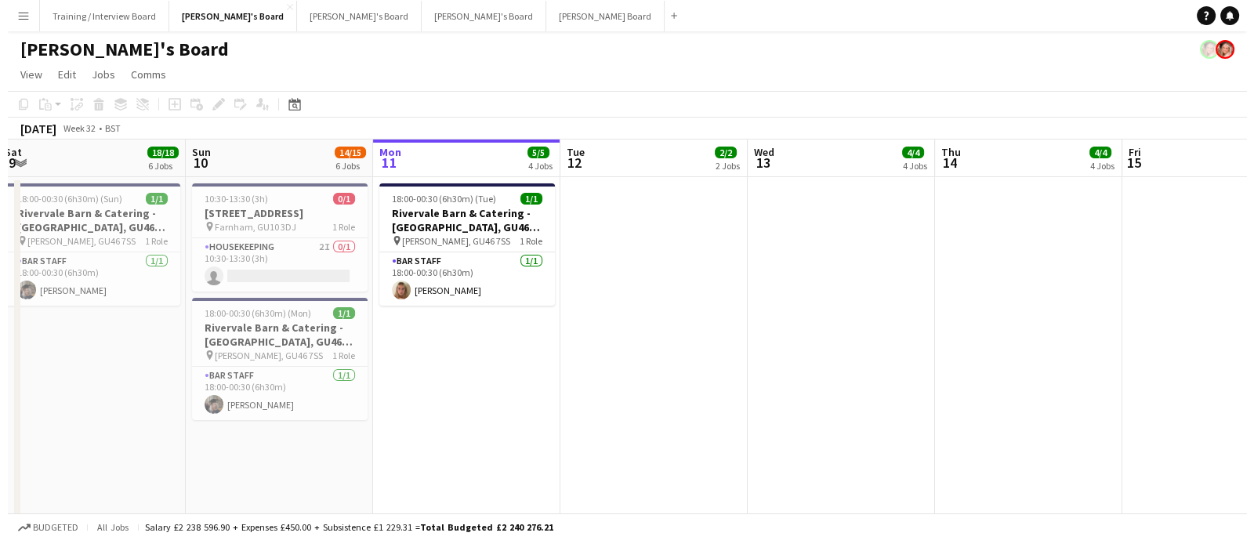
scroll to position [0, 362]
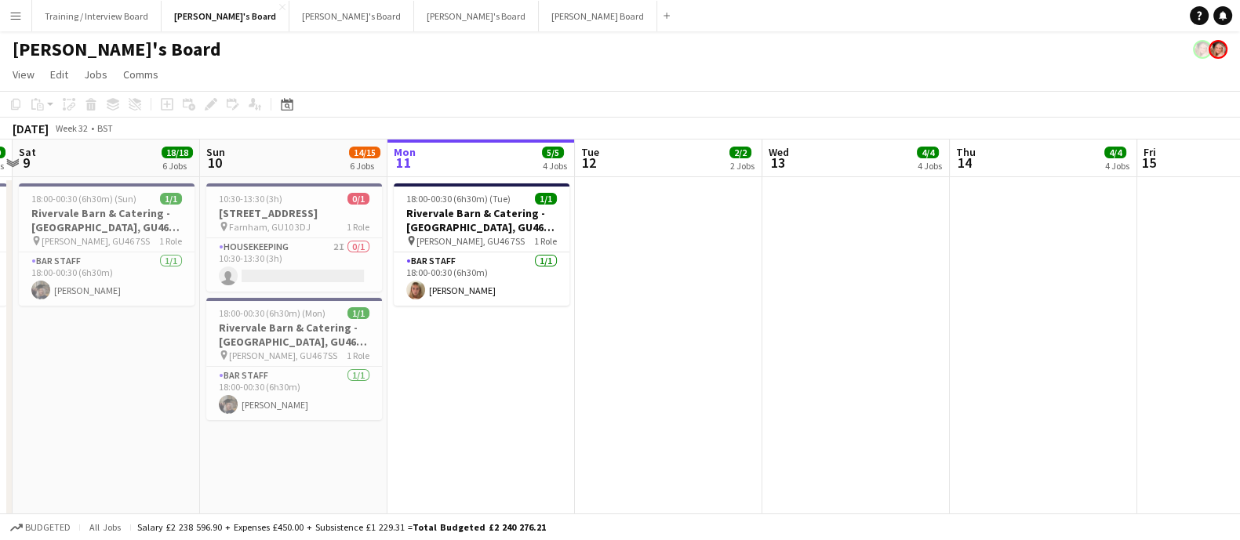
drag, startPoint x: 388, startPoint y: 223, endPoint x: 510, endPoint y: 254, distance: 125.5
click at [702, 286] on app-date-cell at bounding box center [668, 550] width 187 height 746
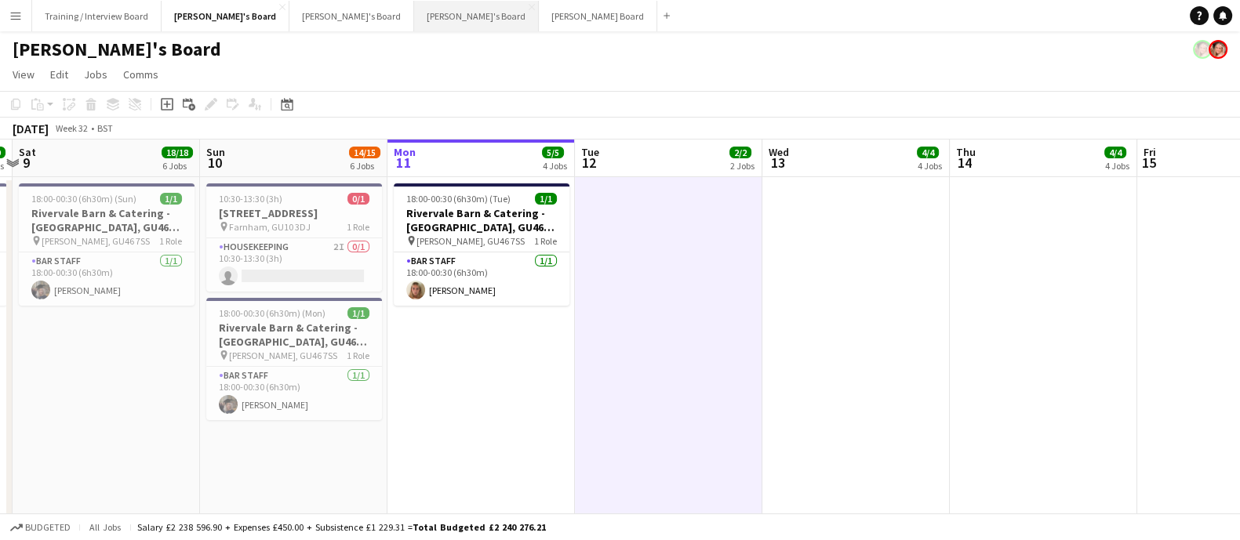
click at [414, 14] on button "[PERSON_NAME]'s Board Close" at bounding box center [476, 16] width 125 height 31
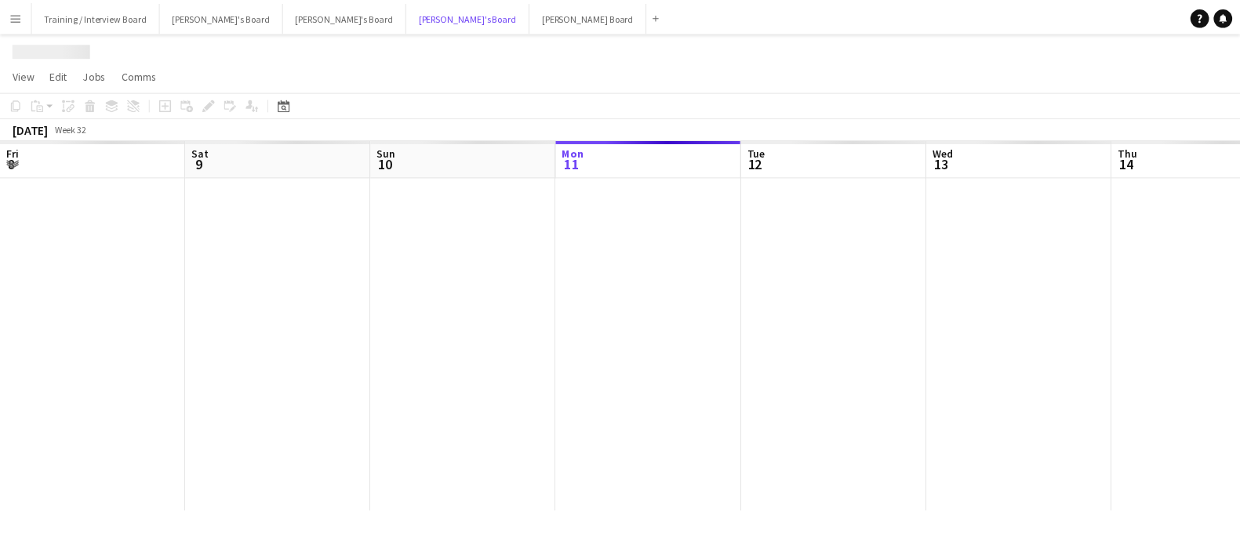
scroll to position [0, 375]
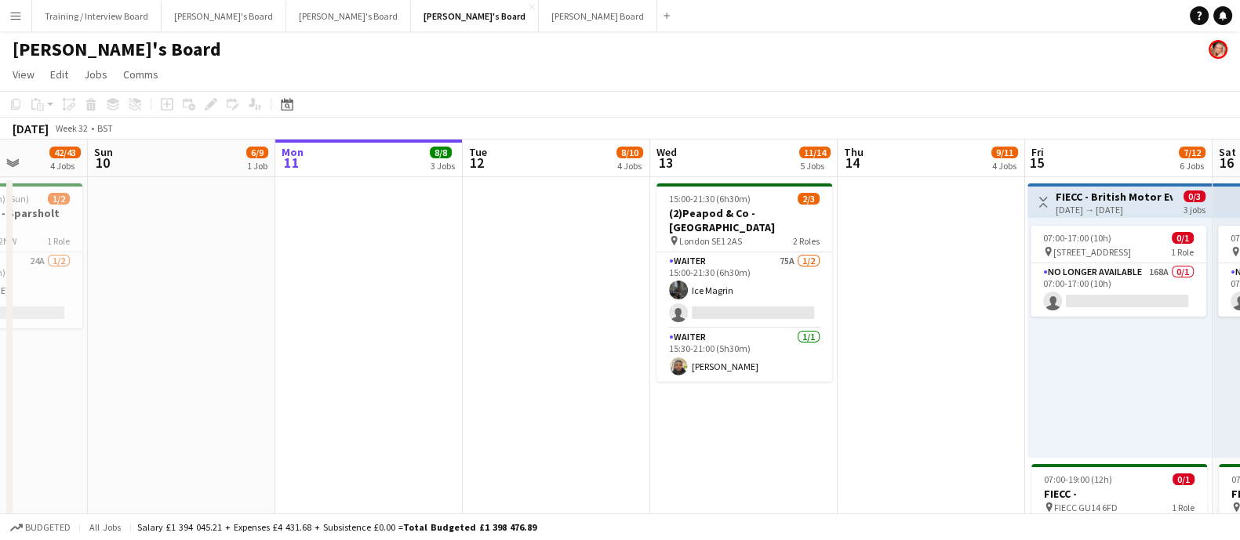
drag, startPoint x: 426, startPoint y: 352, endPoint x: 578, endPoint y: 378, distance: 154.3
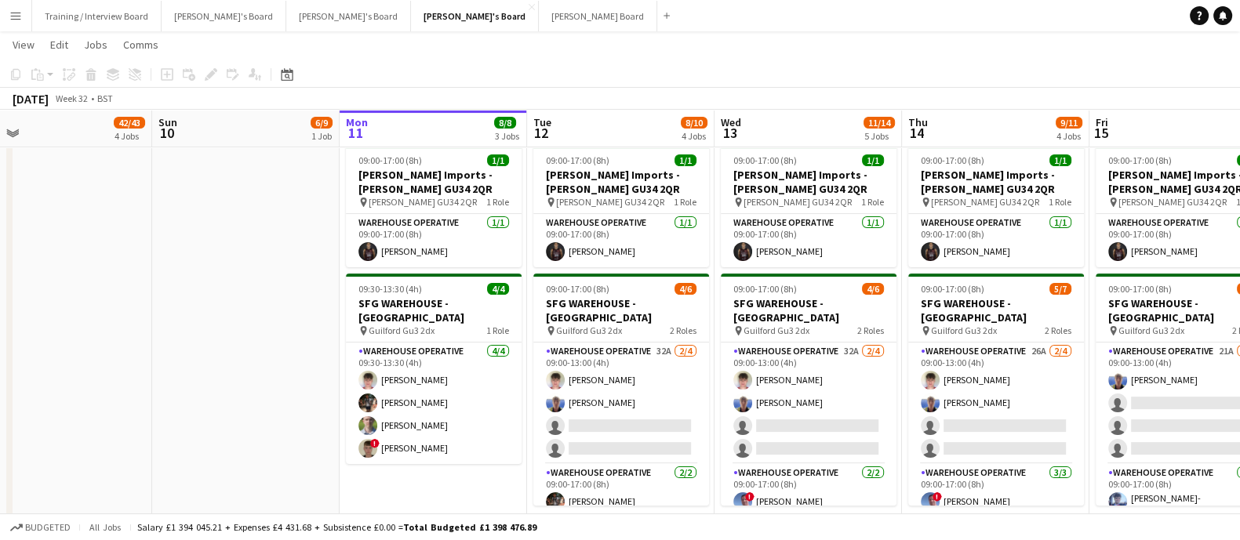
scroll to position [0, 364]
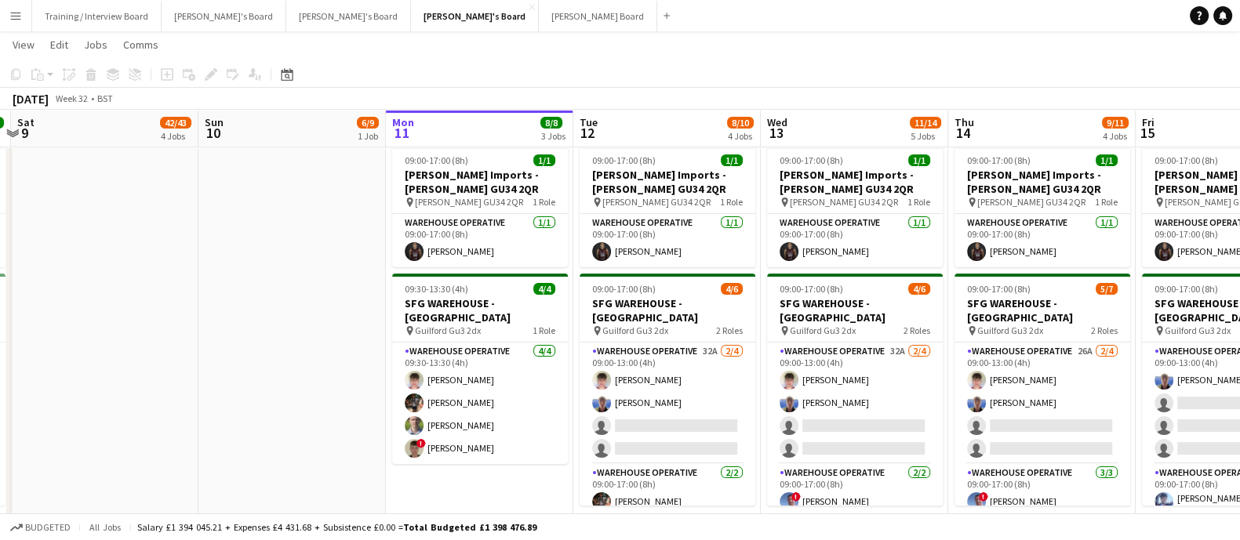
drag, startPoint x: 686, startPoint y: 412, endPoint x: 694, endPoint y: 412, distance: 7.9
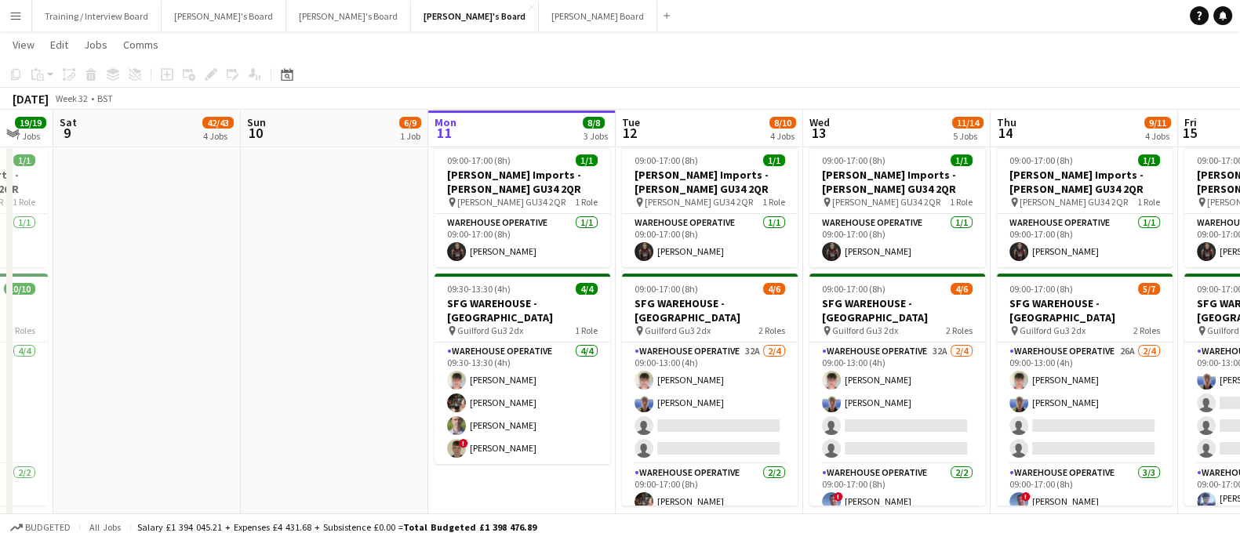
scroll to position [0, 319]
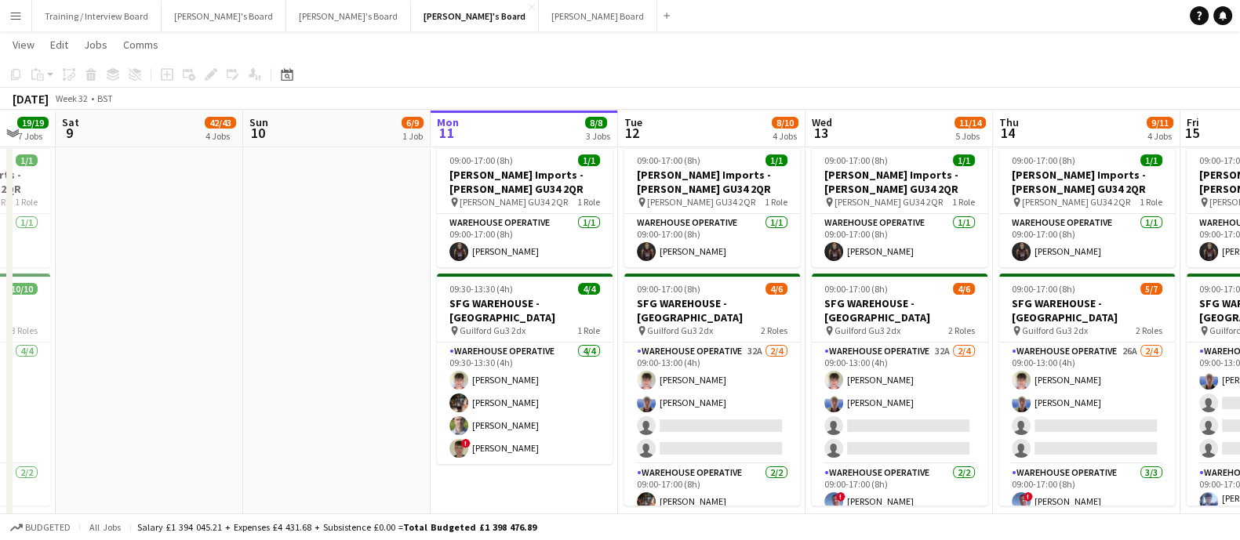
drag, startPoint x: 552, startPoint y: 481, endPoint x: 597, endPoint y: 477, distance: 44.9
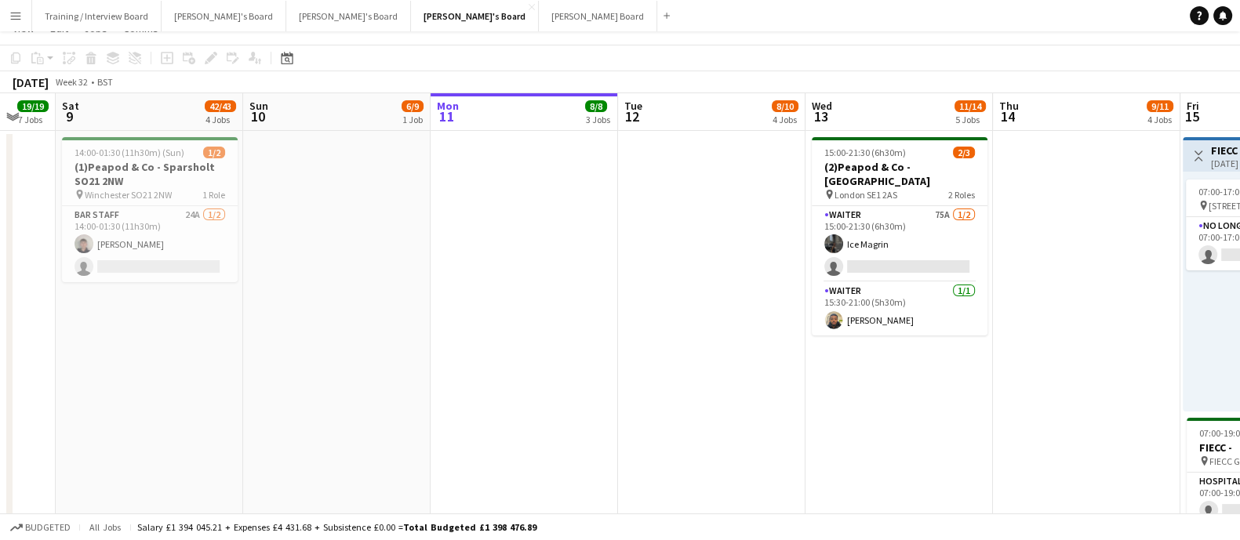
scroll to position [0, 0]
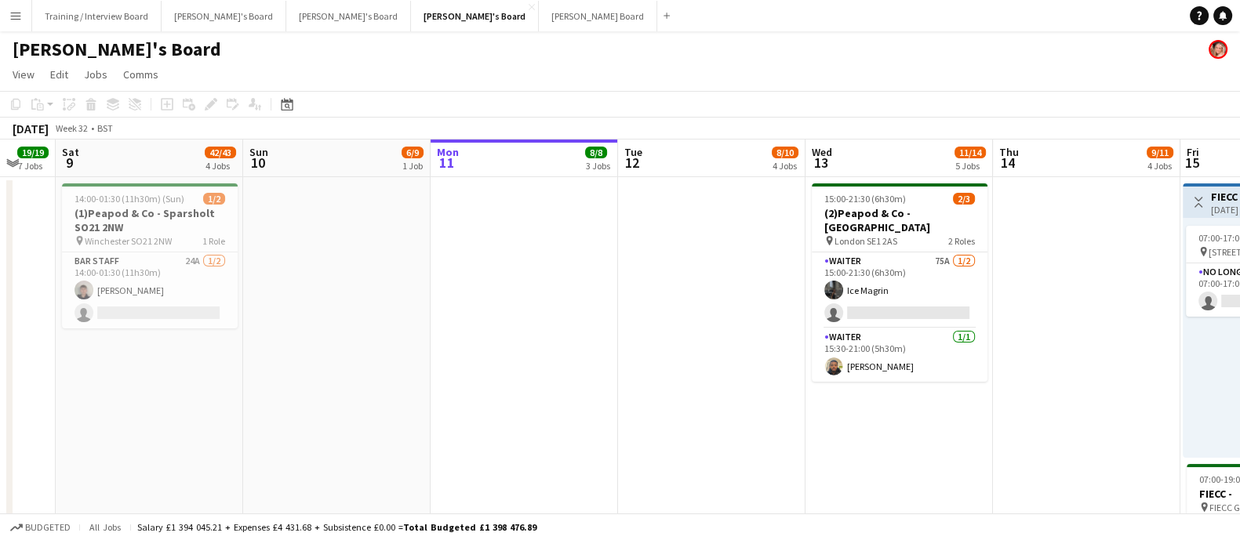
click at [673, 328] on app-date-cell at bounding box center [711, 391] width 187 height 428
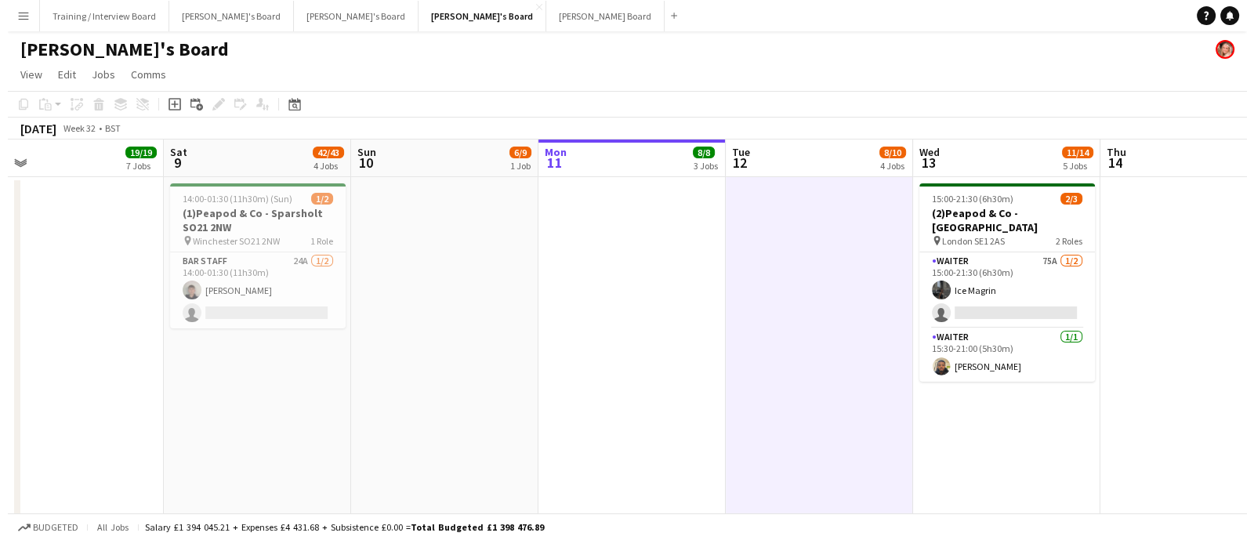
scroll to position [0, 360]
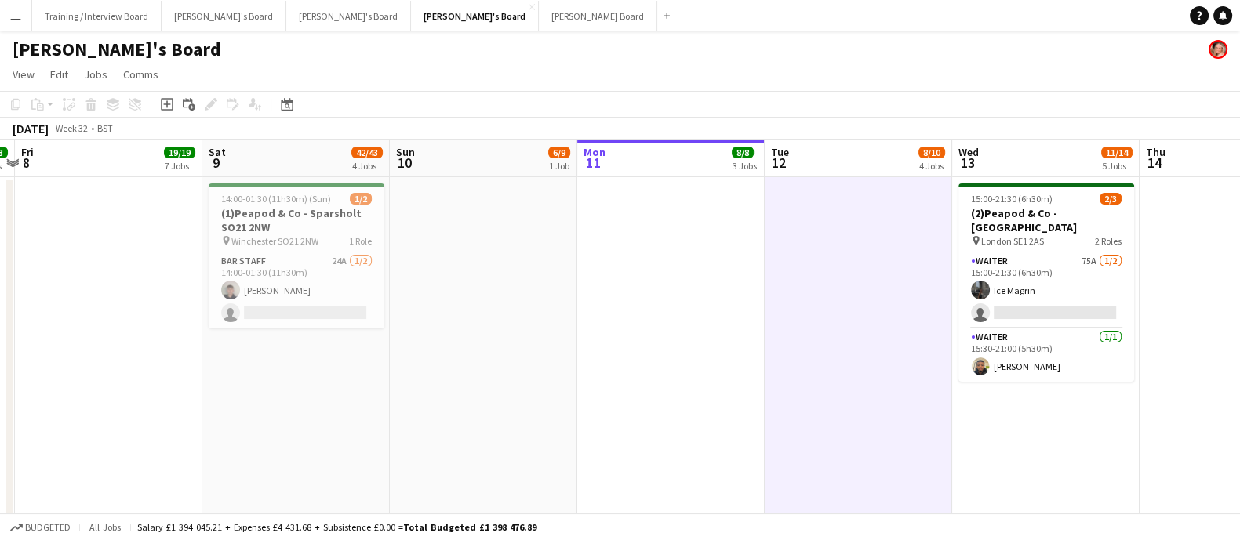
drag, startPoint x: 355, startPoint y: 253, endPoint x: 401, endPoint y: 266, distance: 47.9
click at [187, 21] on button "[PERSON_NAME]'s Board Close" at bounding box center [224, 16] width 125 height 31
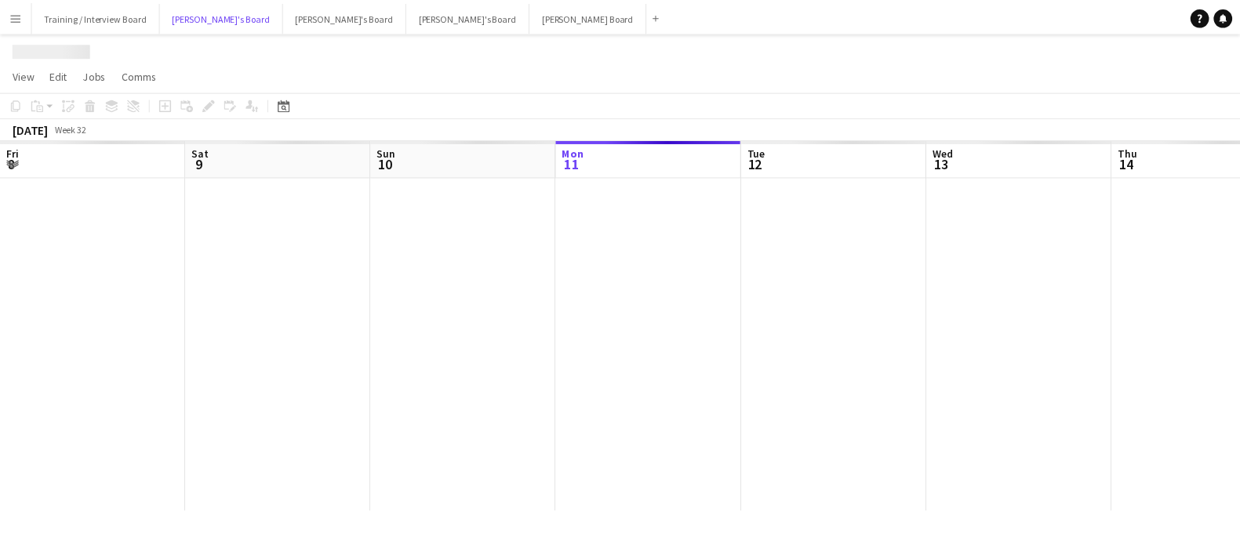
scroll to position [0, 375]
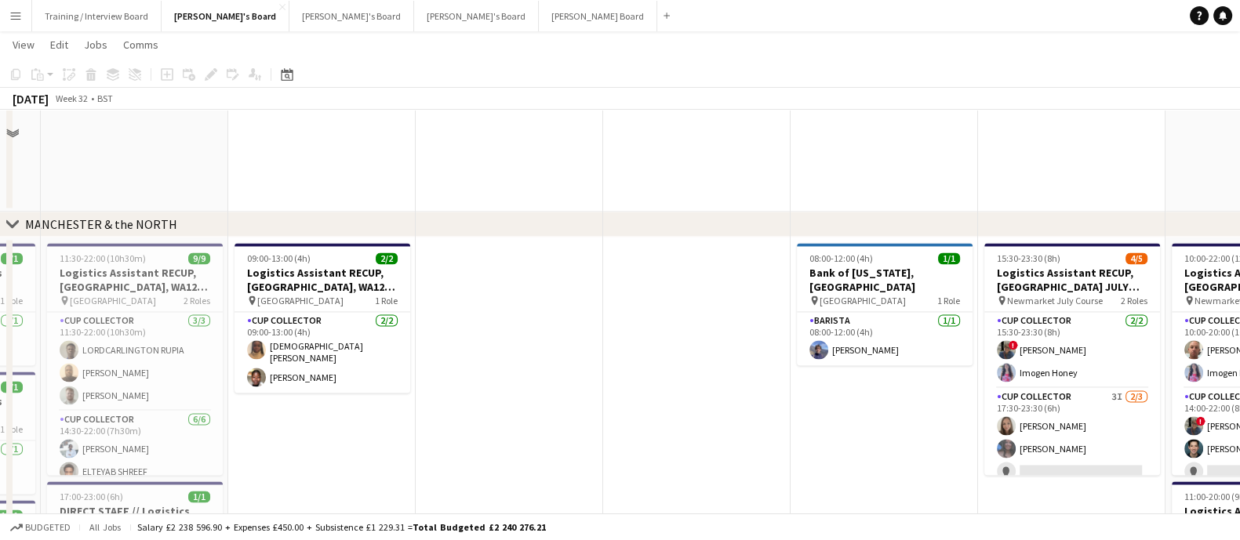
scroll to position [3135, 0]
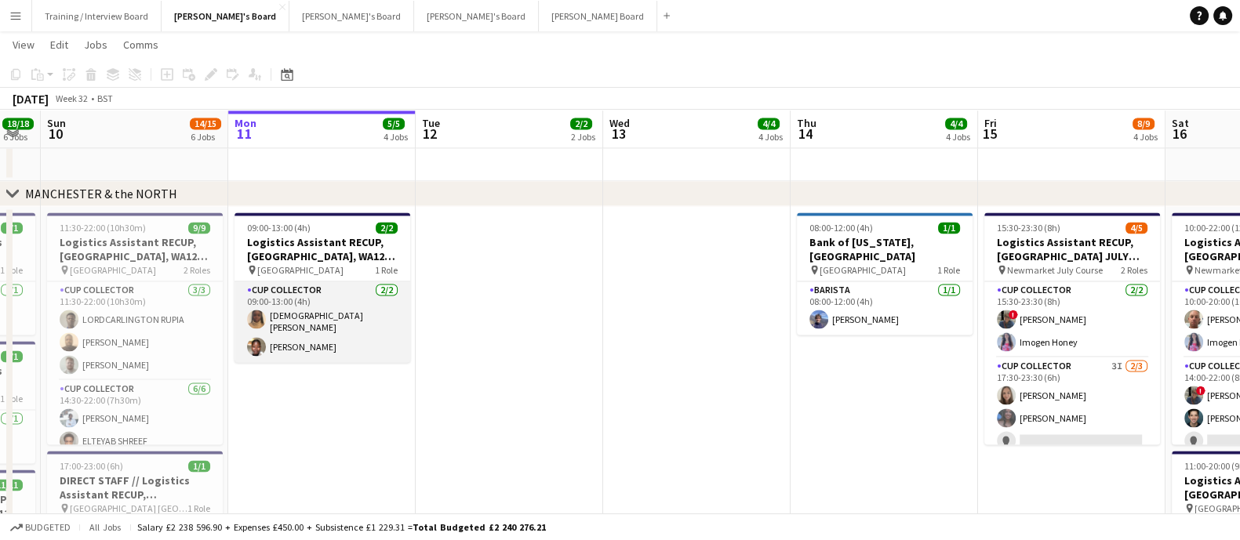
click at [345, 336] on app-card-role "CUP COLLECTOR [DATE] 09:00-13:00 (4h) [DEMOGRAPHIC_DATA][PERSON_NAME] [PERSON_N…" at bounding box center [322, 321] width 176 height 81
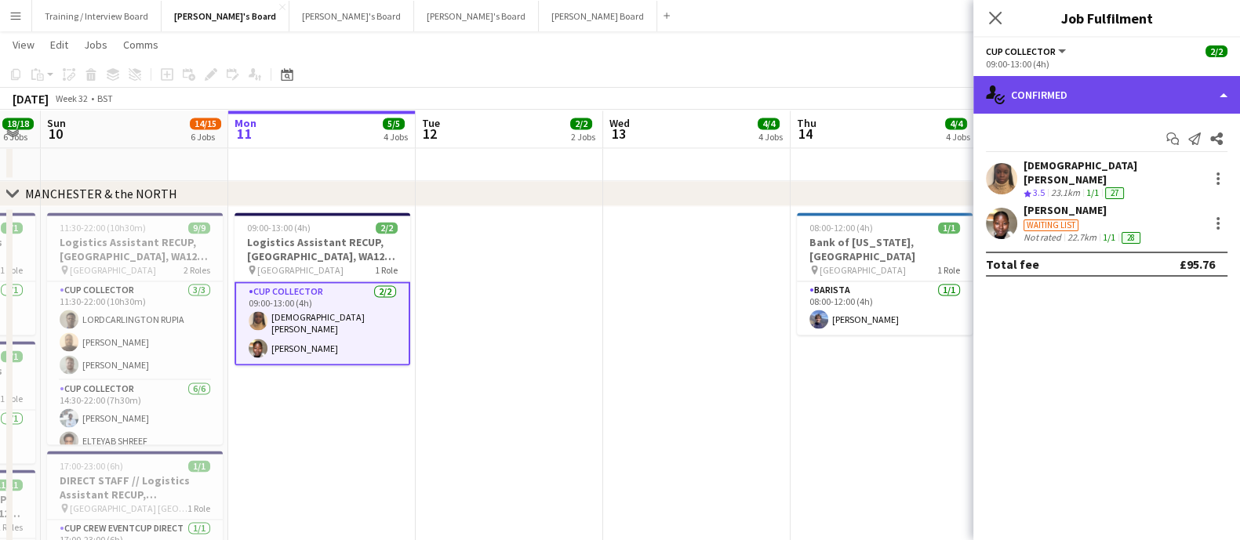
click at [1071, 102] on div "single-neutral-actions-check-2 Confirmed" at bounding box center [1106, 95] width 267 height 38
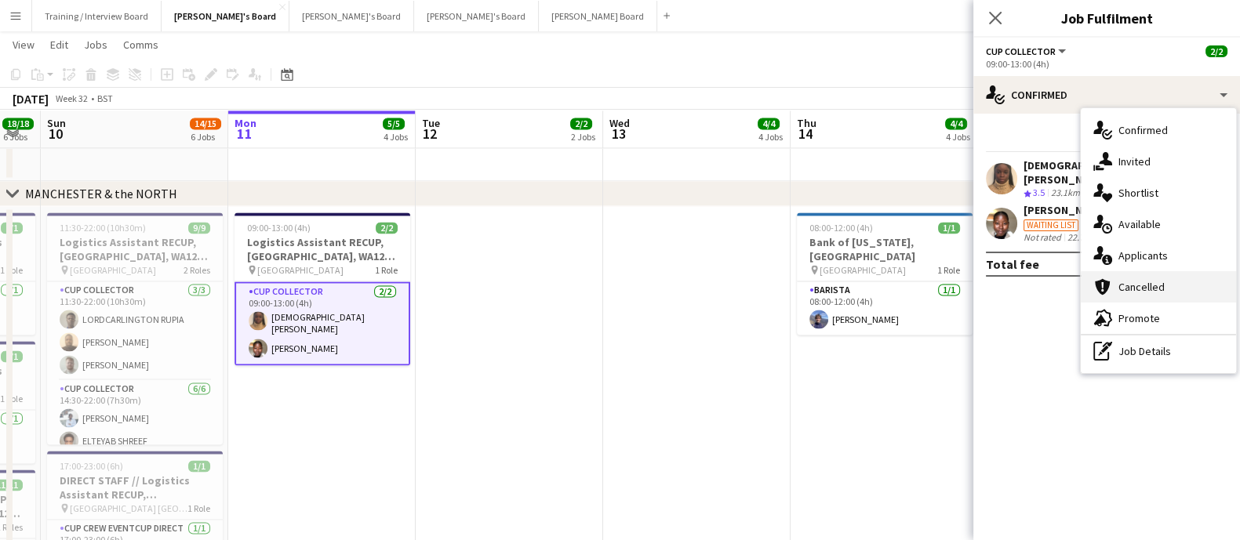
click at [1147, 274] on div "cancellation Cancelled" at bounding box center [1157, 286] width 155 height 31
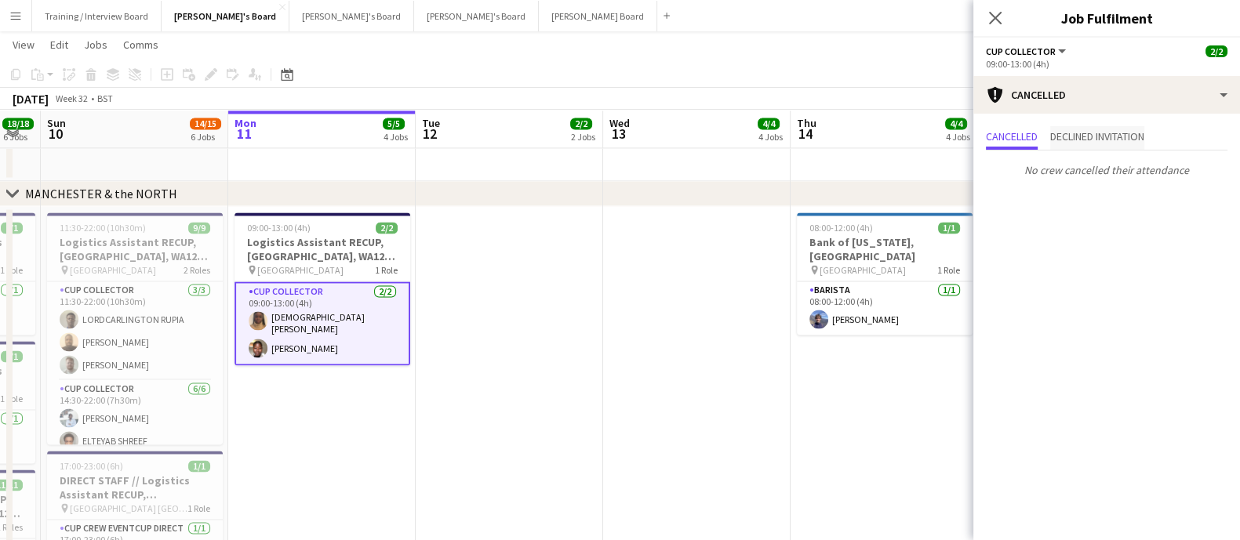
click at [1119, 137] on span "Declined invitation" at bounding box center [1097, 136] width 94 height 11
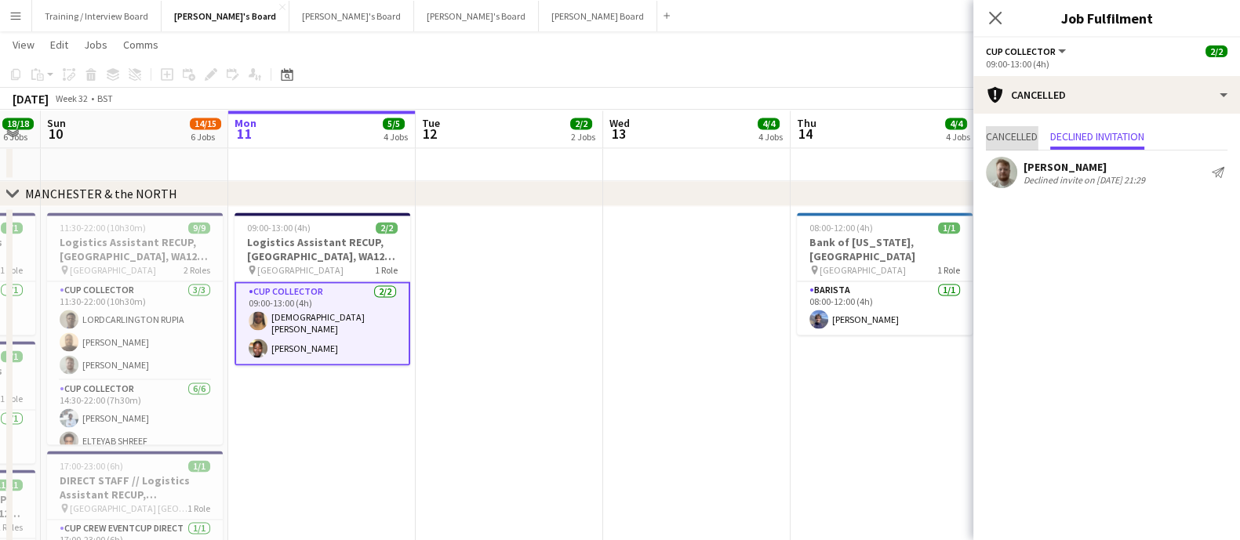
click at [1011, 127] on span "Cancelled" at bounding box center [1012, 138] width 52 height 24
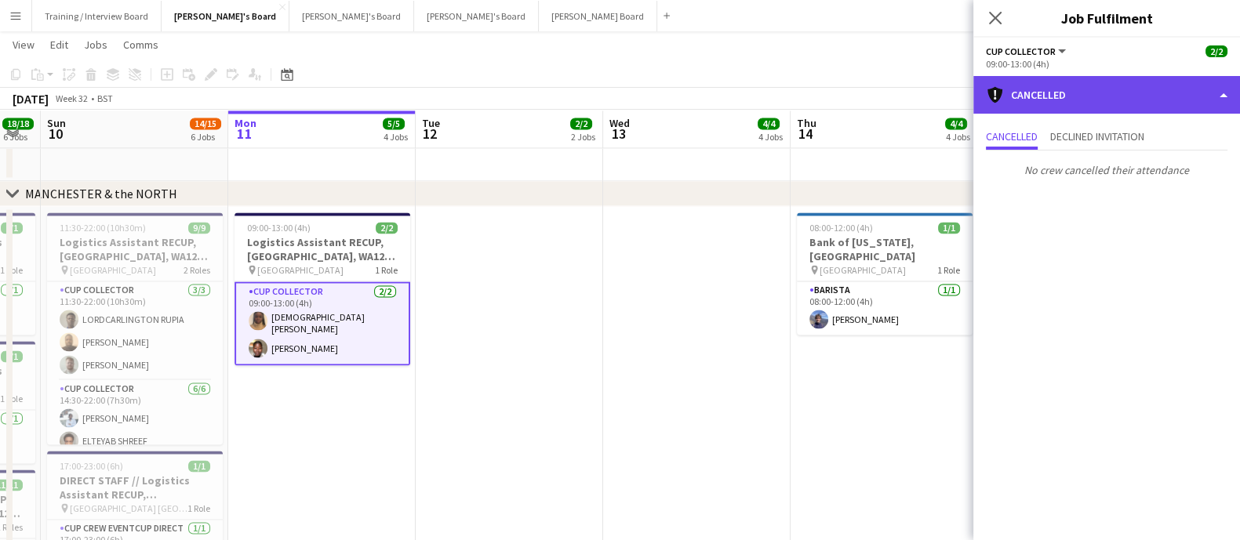
click at [1062, 87] on div "cancellation Cancelled" at bounding box center [1106, 95] width 267 height 38
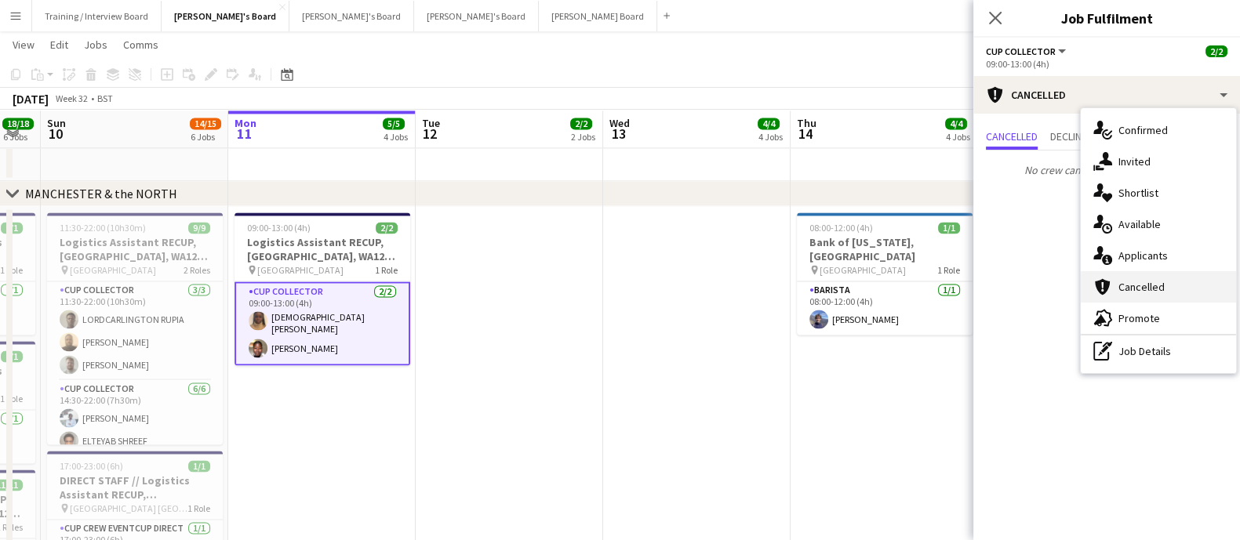
click at [1169, 277] on div "cancellation Cancelled" at bounding box center [1157, 286] width 155 height 31
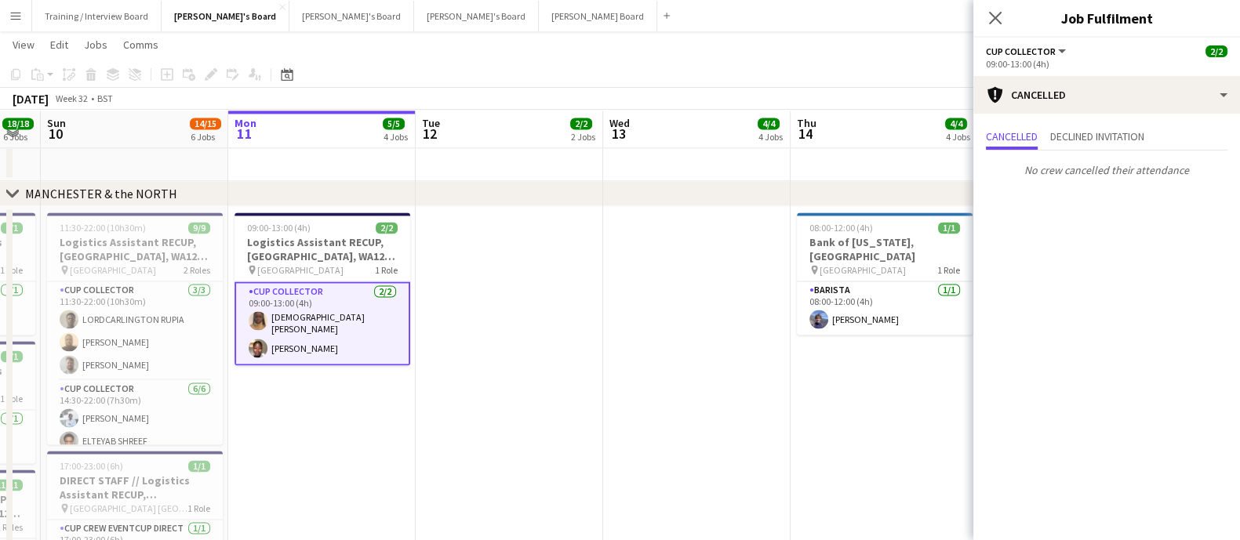
click at [329, 320] on app-card-role "CUP COLLECTOR [DATE] 09:00-13:00 (4h) [DEMOGRAPHIC_DATA][PERSON_NAME] [PERSON_N…" at bounding box center [322, 323] width 176 height 84
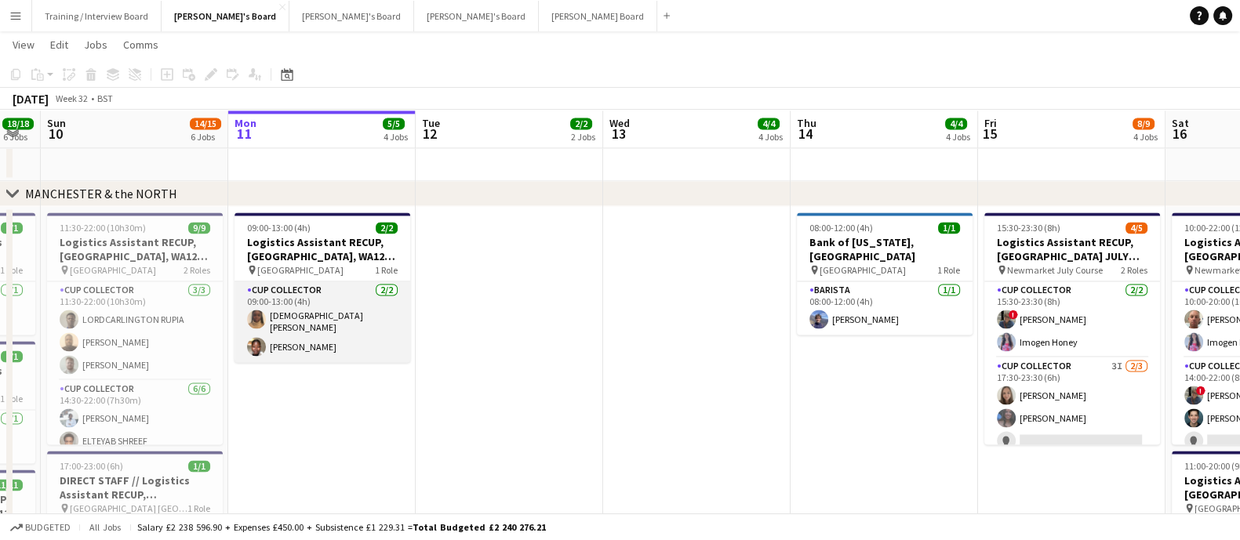
click at [329, 320] on app-card-role "CUP COLLECTOR [DATE] 09:00-13:00 (4h) [DEMOGRAPHIC_DATA][PERSON_NAME] [PERSON_N…" at bounding box center [322, 321] width 176 height 81
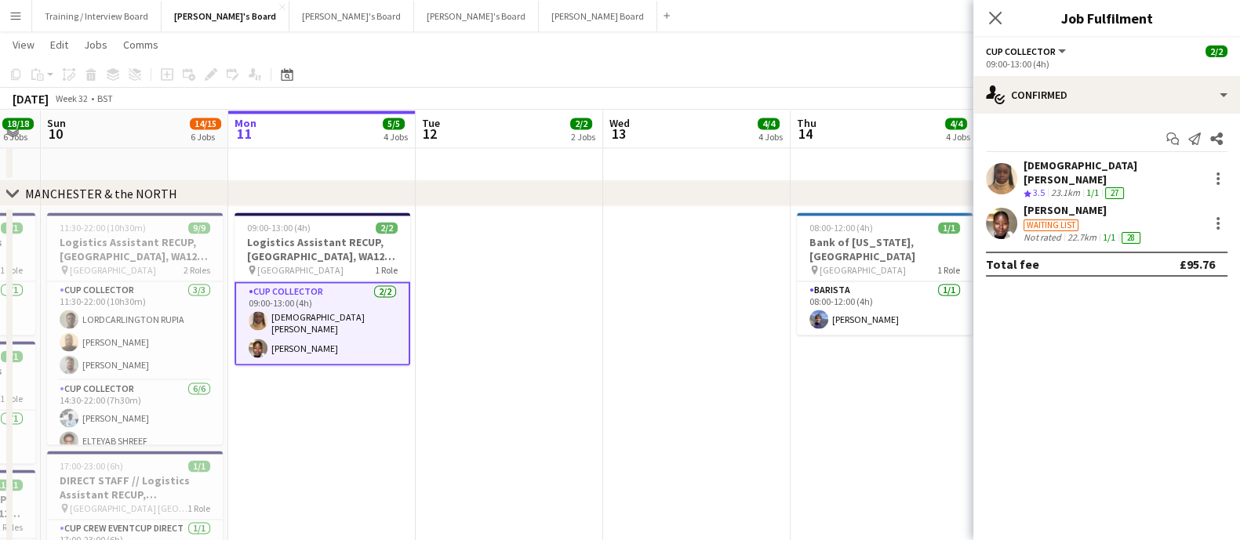
click at [1090, 187] on app-skills-label "1/1" at bounding box center [1092, 193] width 13 height 12
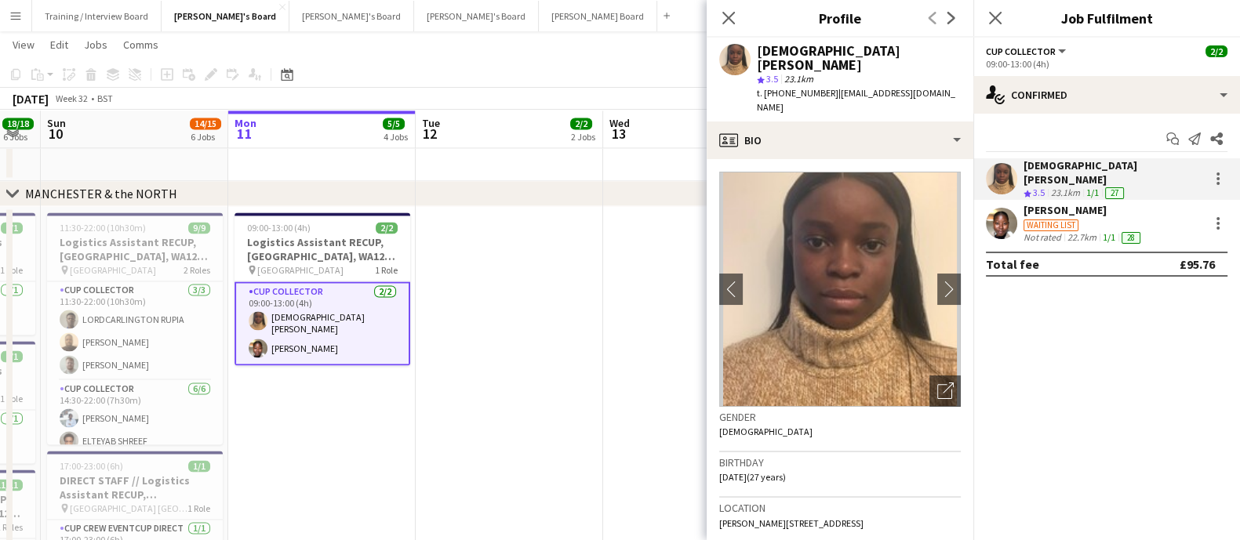
click at [775, 47] on div "[DEMOGRAPHIC_DATA][PERSON_NAME]" at bounding box center [859, 58] width 204 height 28
copy div "[DEMOGRAPHIC_DATA][PERSON_NAME]"
click at [1044, 231] on div "Not rated" at bounding box center [1043, 237] width 41 height 13
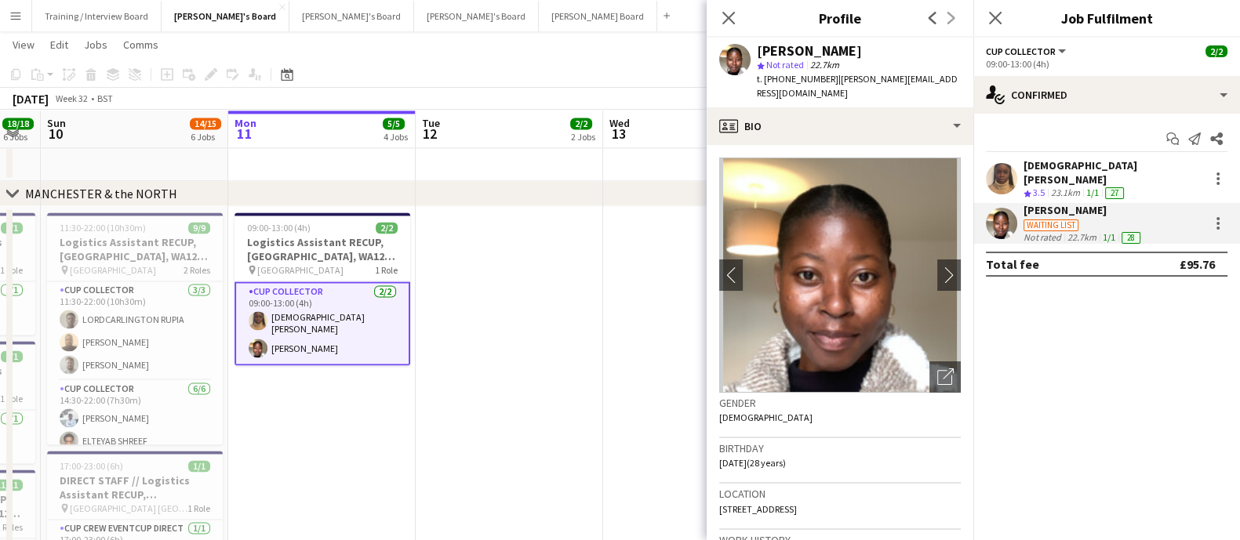
click at [781, 46] on div "[PERSON_NAME]" at bounding box center [809, 51] width 105 height 14
copy div "[PERSON_NAME]"
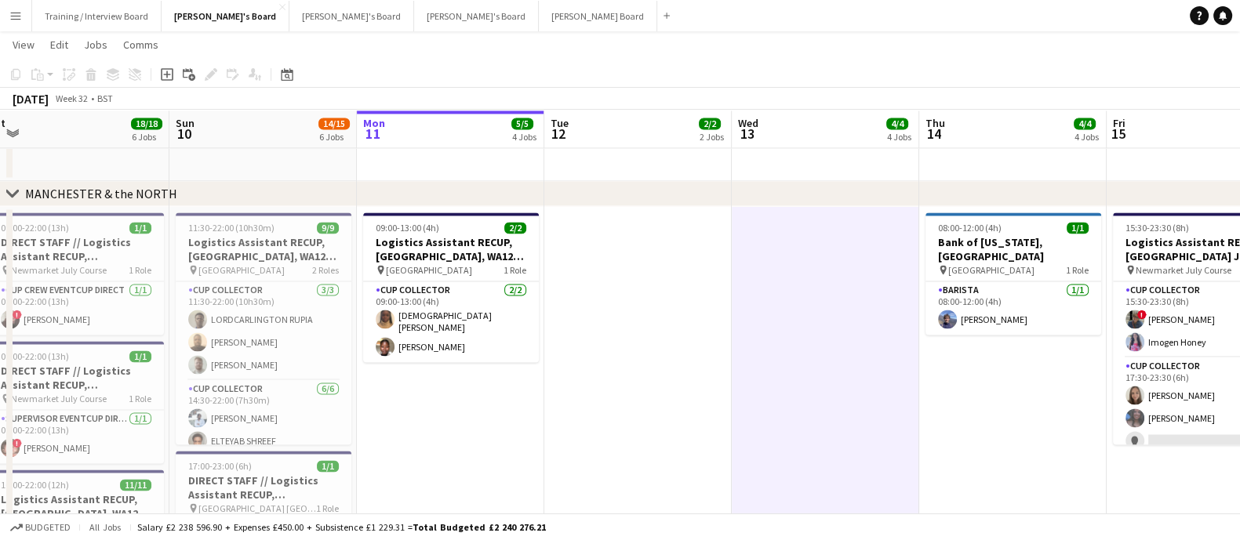
scroll to position [0, 336]
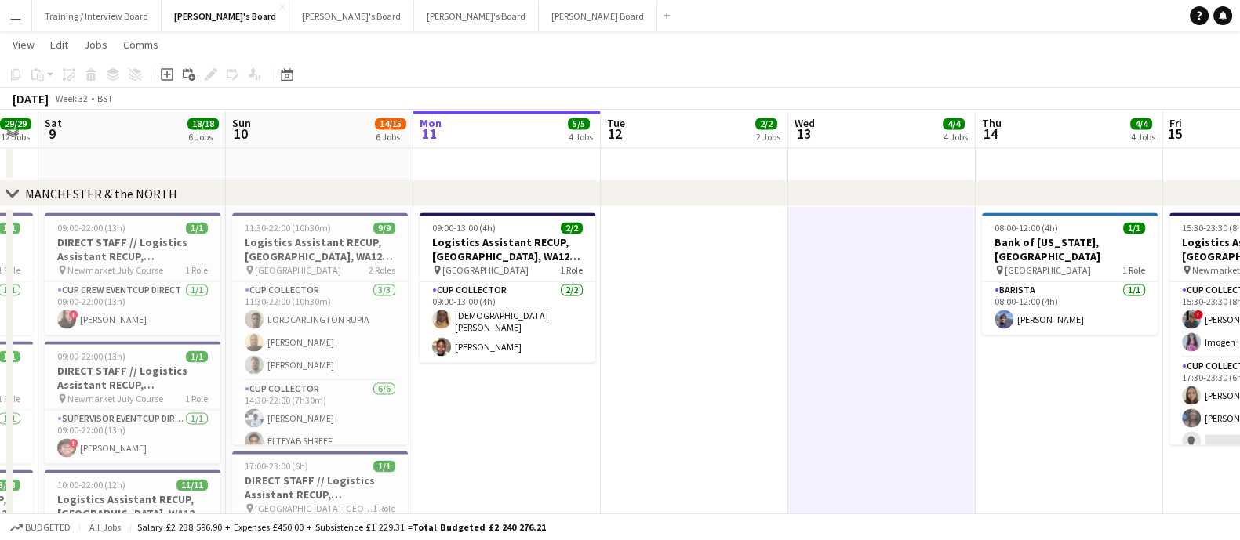
drag, startPoint x: 517, startPoint y: 375, endPoint x: 702, endPoint y: 393, distance: 185.9
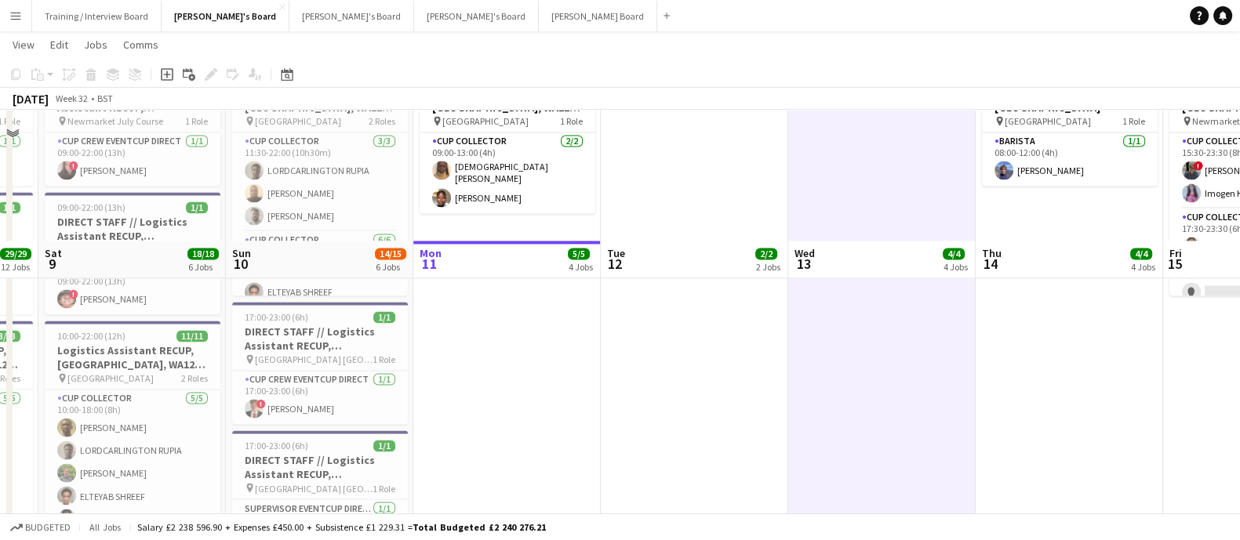
scroll to position [3234, 0]
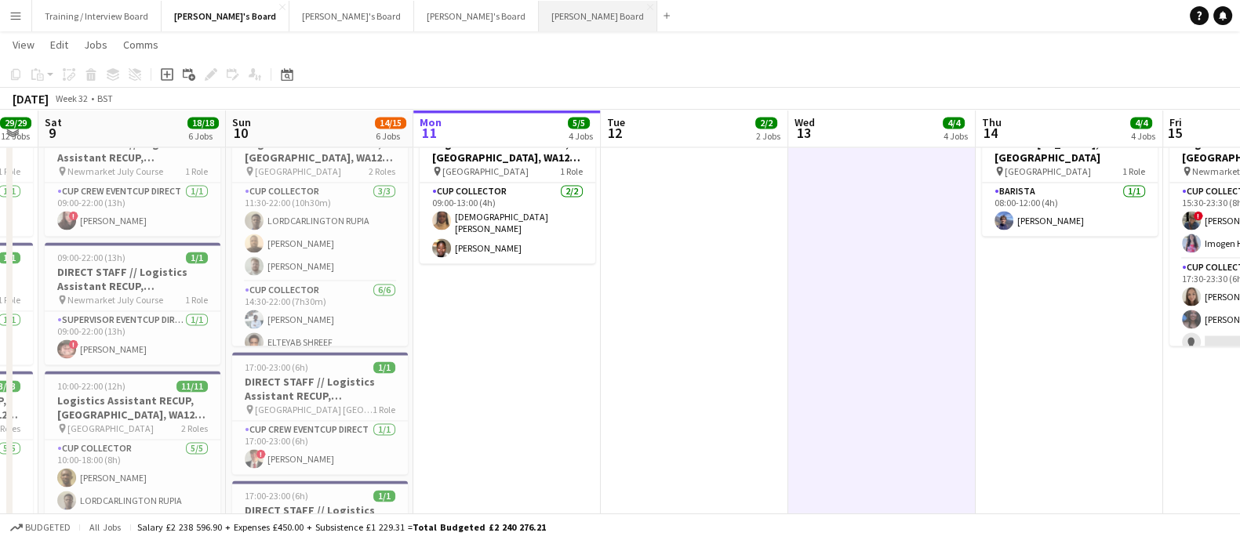
click at [539, 13] on button "[PERSON_NAME] Board Close" at bounding box center [598, 16] width 118 height 31
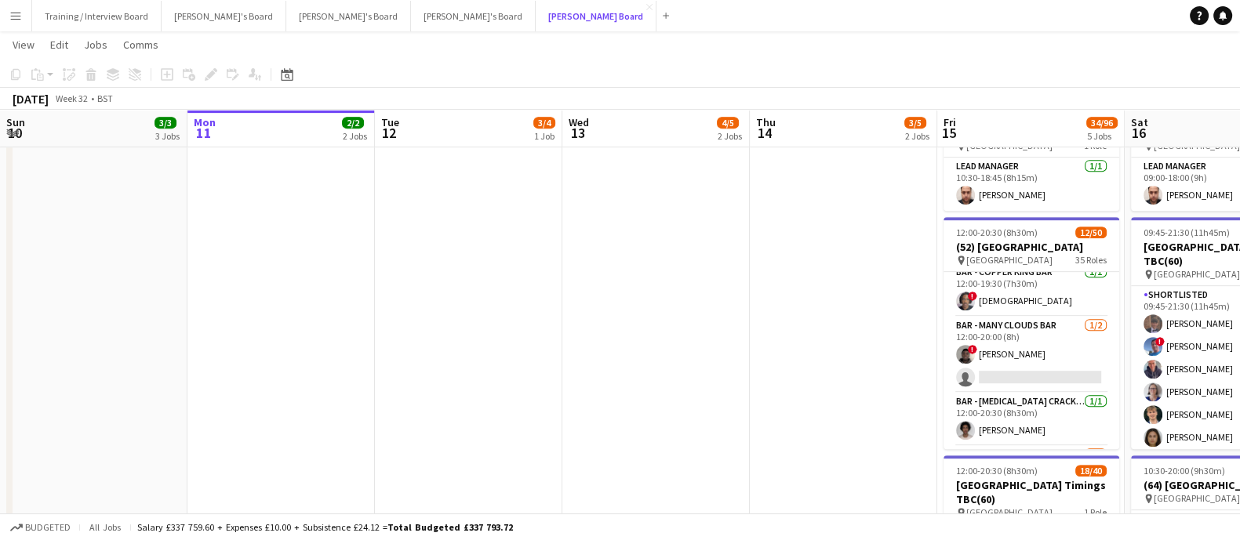
scroll to position [195, 0]
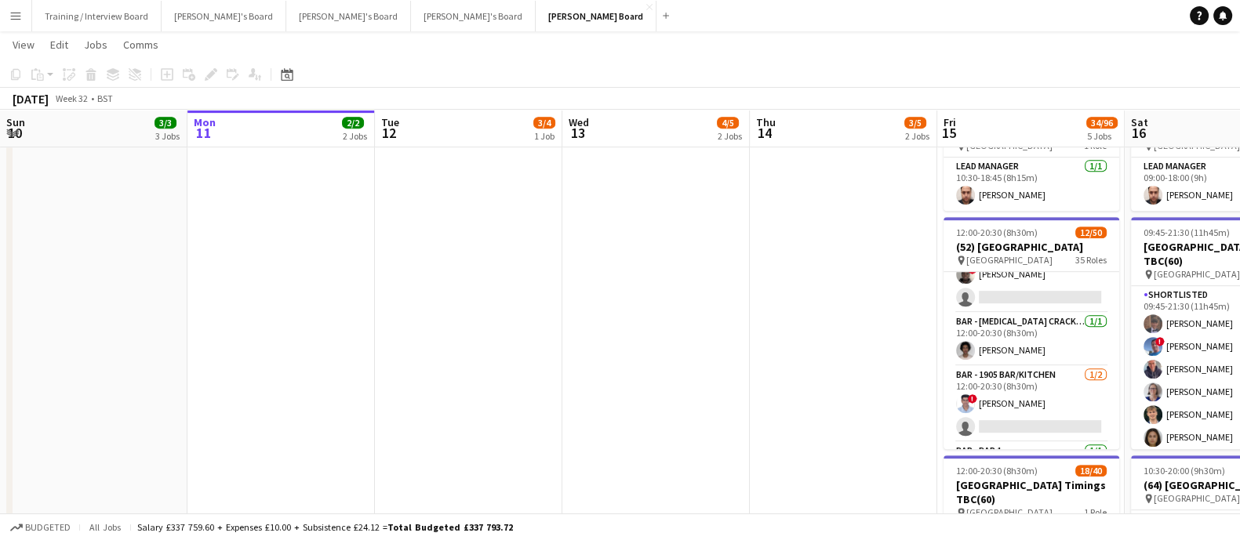
drag, startPoint x: 713, startPoint y: 397, endPoint x: 681, endPoint y: 392, distance: 31.8
click at [681, 395] on app-calendar-viewport "Fri 8 8/8 5 Jobs Sat 9 45/50 8 Jobs Sun 10 3/3 3 Jobs Mon 11 2/2 2 Jobs Tue 12 …" at bounding box center [620, 162] width 1240 height 1967
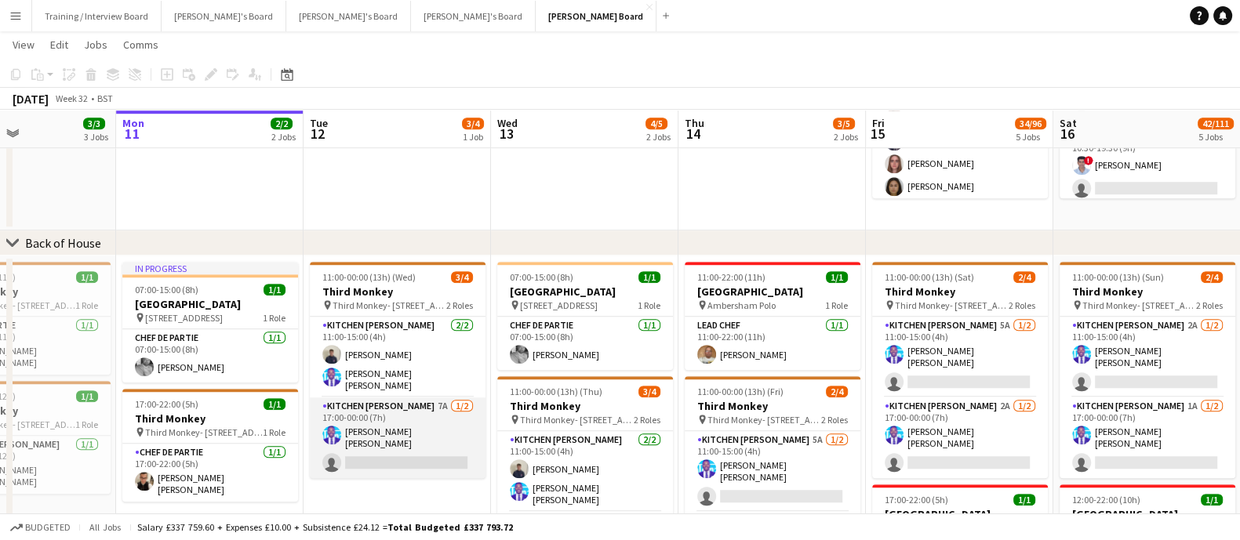
scroll to position [0, 447]
click at [403, 413] on app-card-role "Kitchen [PERSON_NAME] 7A [DATE] 17:00-00:00 (7h) [PERSON_NAME] [PERSON_NAME] si…" at bounding box center [397, 437] width 176 height 81
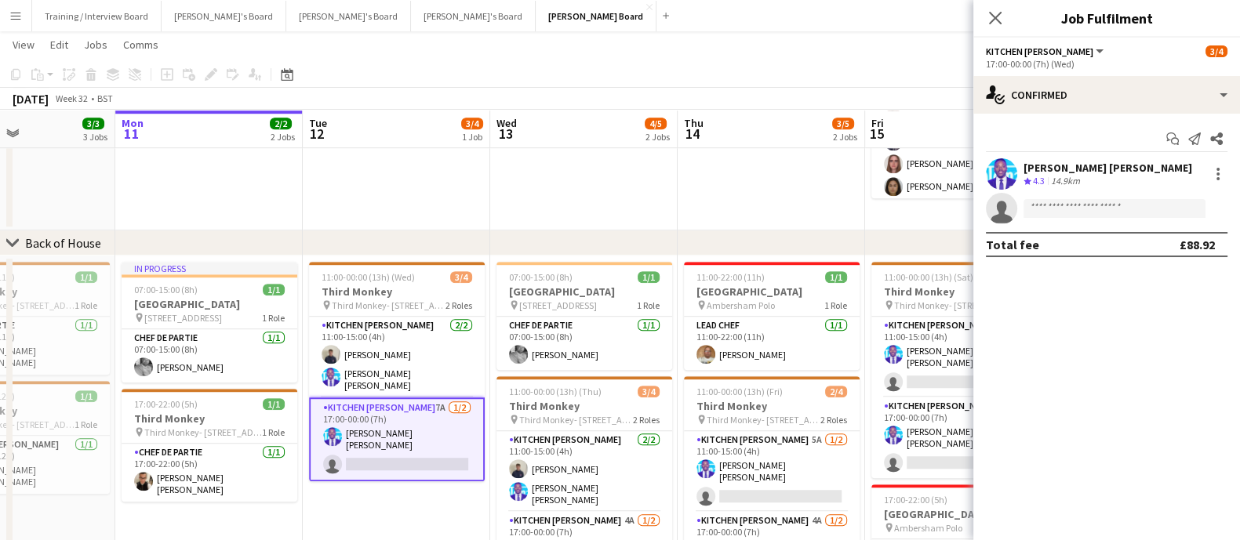
click at [1070, 154] on div "Start chat Send notification Share [PERSON_NAME] [PERSON_NAME] Crew rating 4.3 …" at bounding box center [1106, 192] width 267 height 156
click at [1059, 175] on div "14.9km" at bounding box center [1064, 181] width 35 height 13
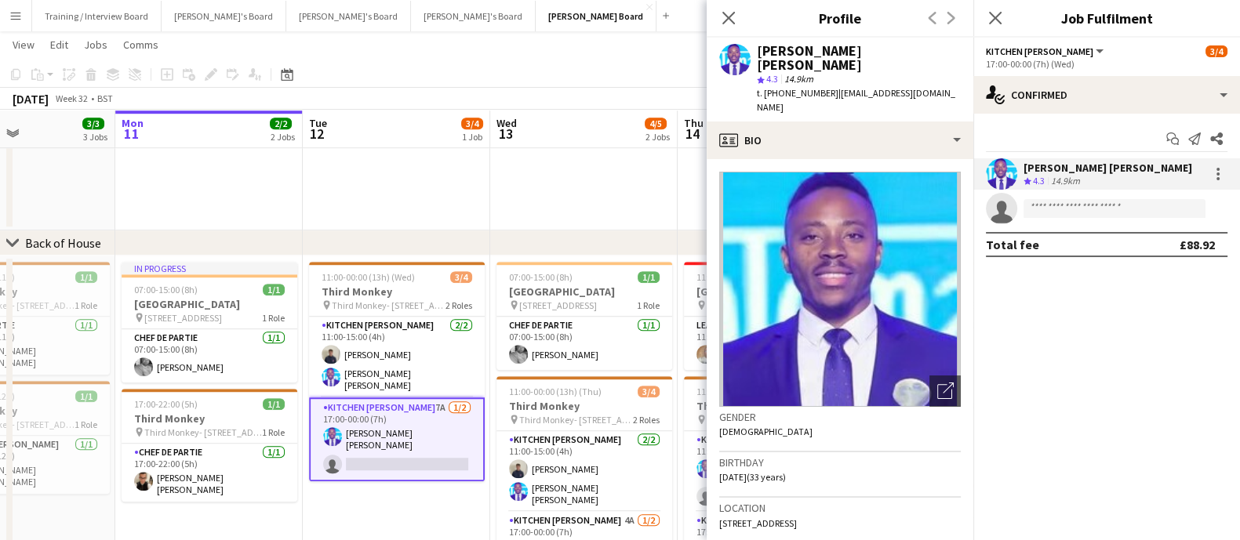
click at [830, 87] on span "| [EMAIL_ADDRESS][DOMAIN_NAME]" at bounding box center [856, 100] width 198 height 26
click at [830, 72] on div "star 4.3 14.9km" at bounding box center [859, 79] width 204 height 14
click at [835, 48] on div "[PERSON_NAME] [PERSON_NAME]" at bounding box center [859, 58] width 204 height 28
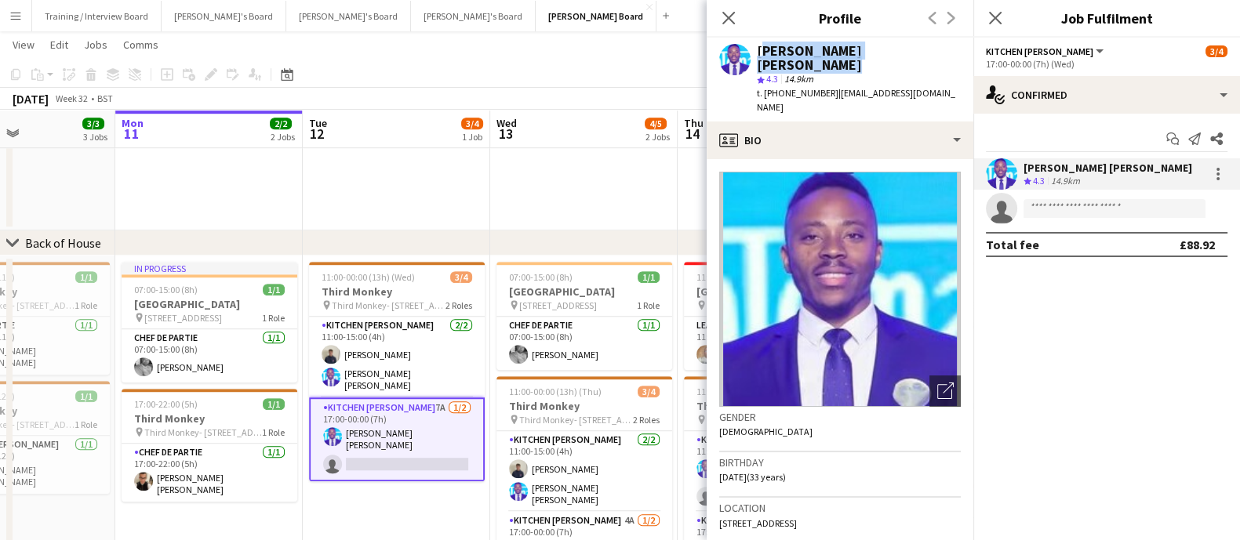
copy div "[PERSON_NAME] [PERSON_NAME]"
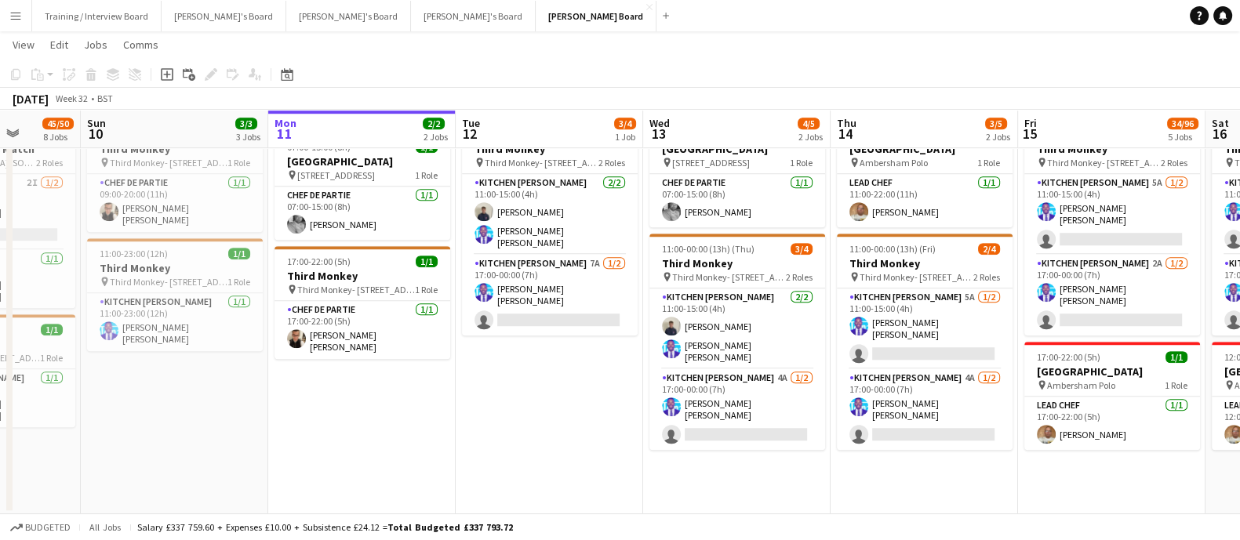
scroll to position [0, 463]
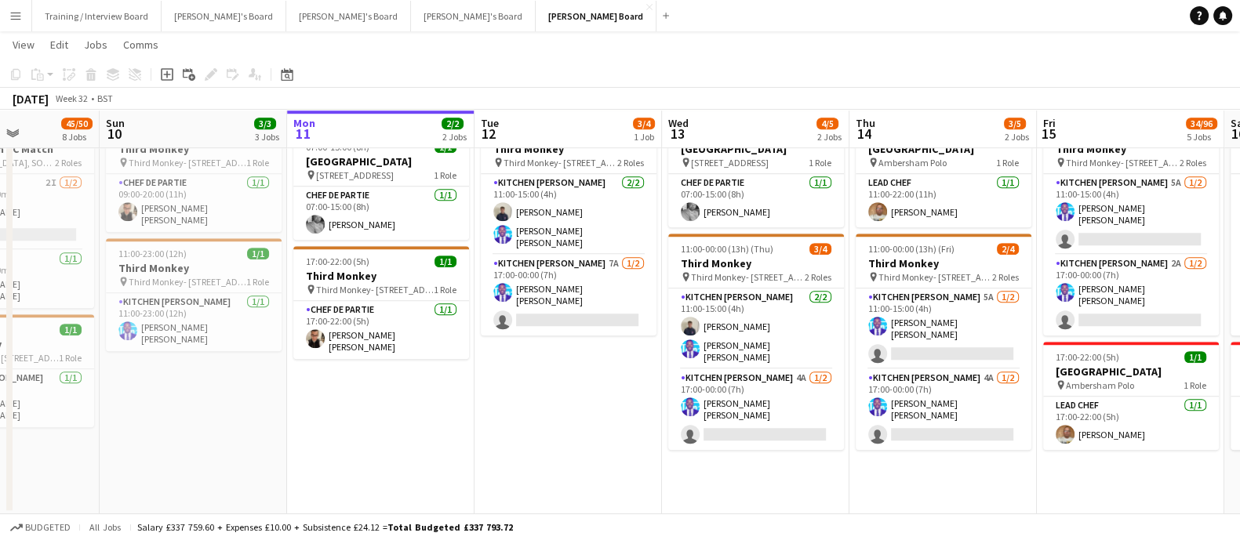
drag, startPoint x: 392, startPoint y: 391, endPoint x: 562, endPoint y: 405, distance: 170.7
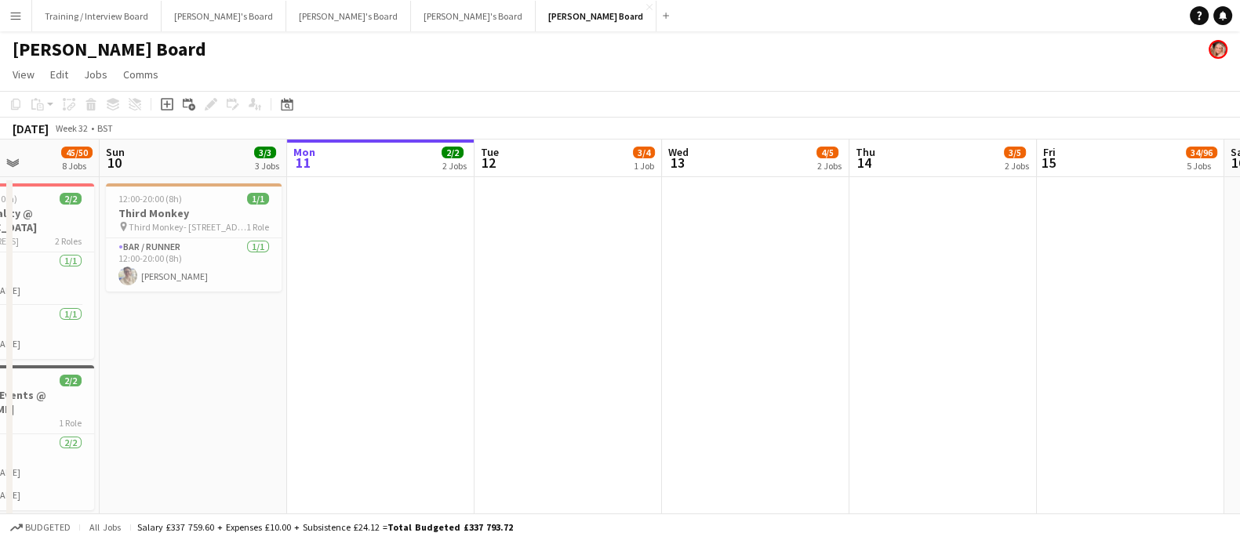
scroll to position [0, 378]
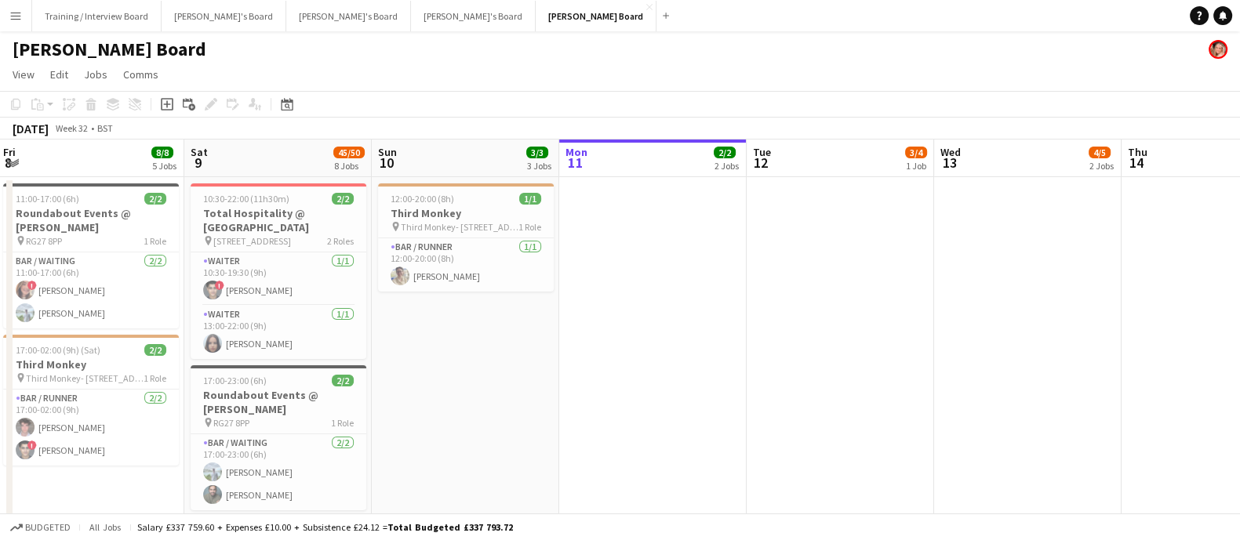
drag, startPoint x: 648, startPoint y: 387, endPoint x: 755, endPoint y: 388, distance: 106.6
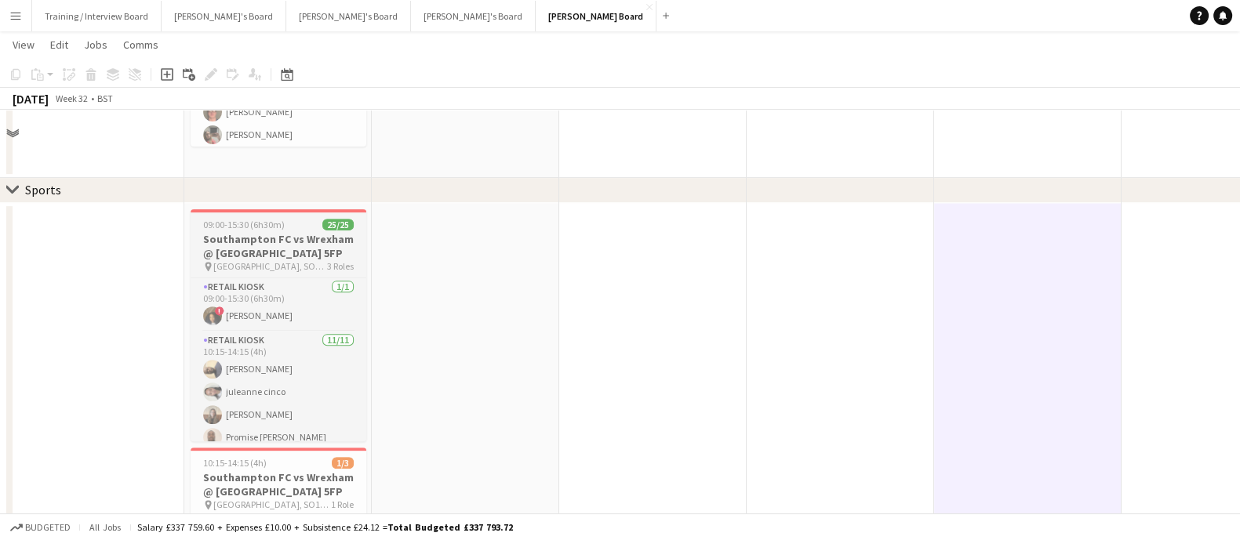
scroll to position [685, 0]
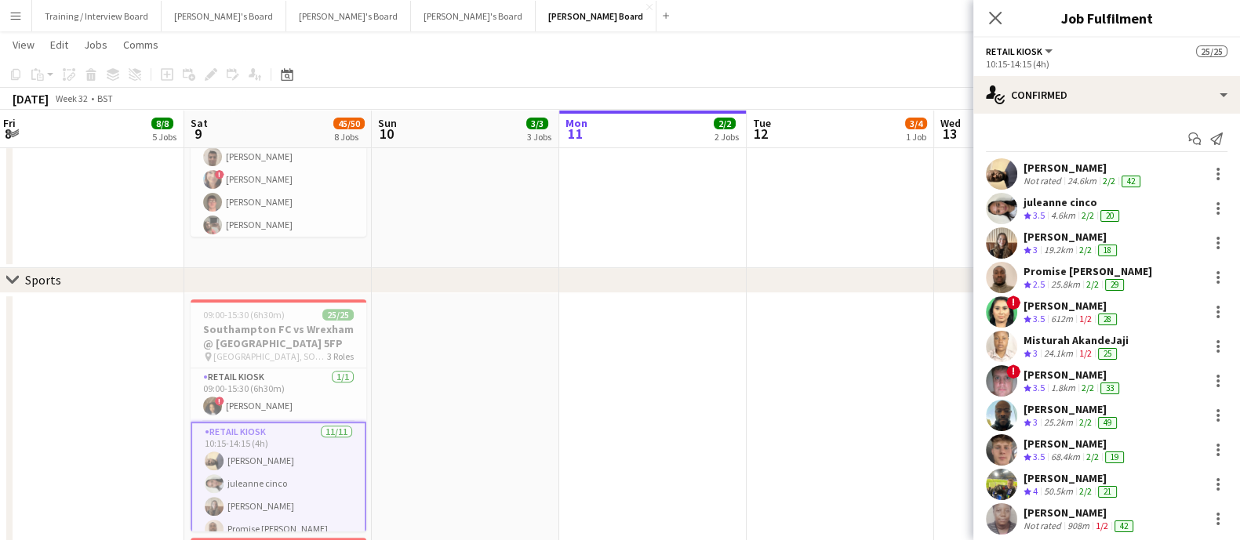
click at [1132, 269] on div "Promise [PERSON_NAME]" at bounding box center [1087, 271] width 129 height 14
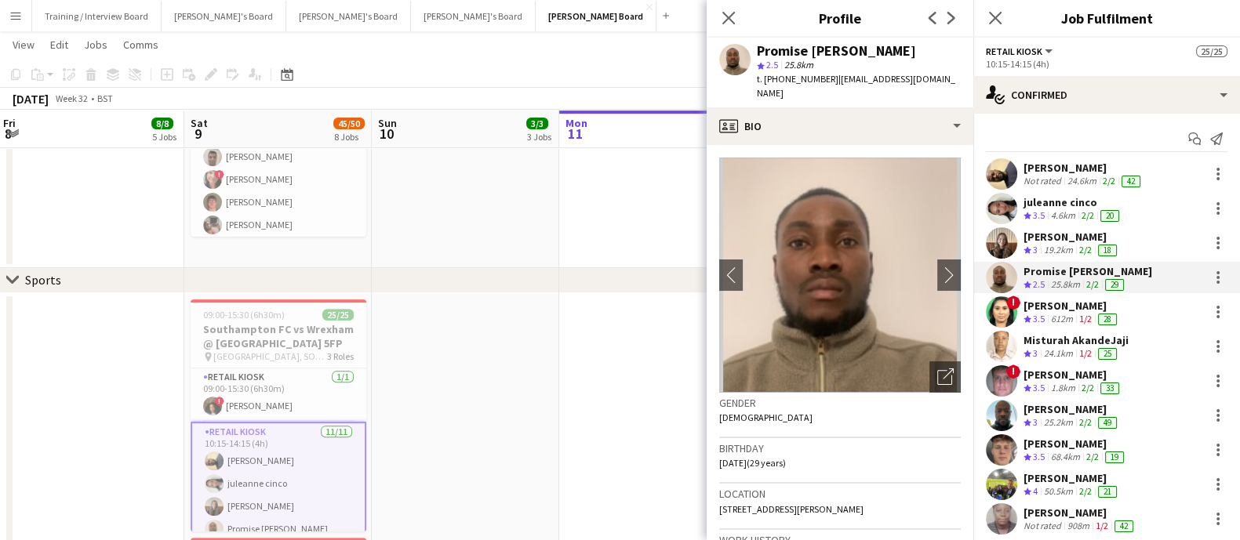
click at [830, 52] on div "Promise [PERSON_NAME]" at bounding box center [836, 51] width 159 height 14
copy div "Promise [PERSON_NAME]"
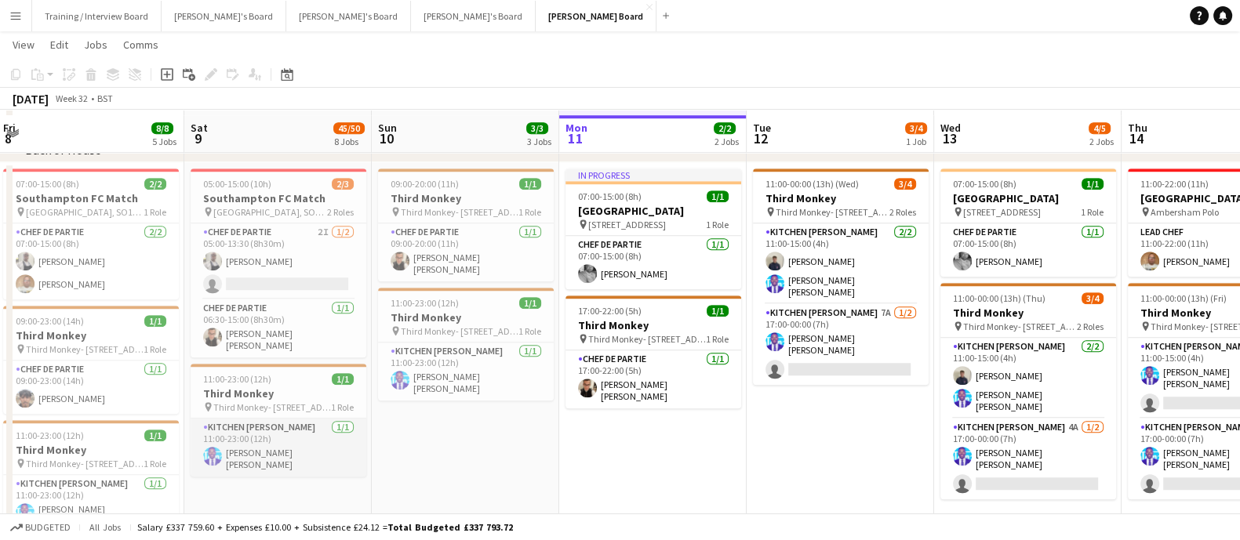
scroll to position [1469, 0]
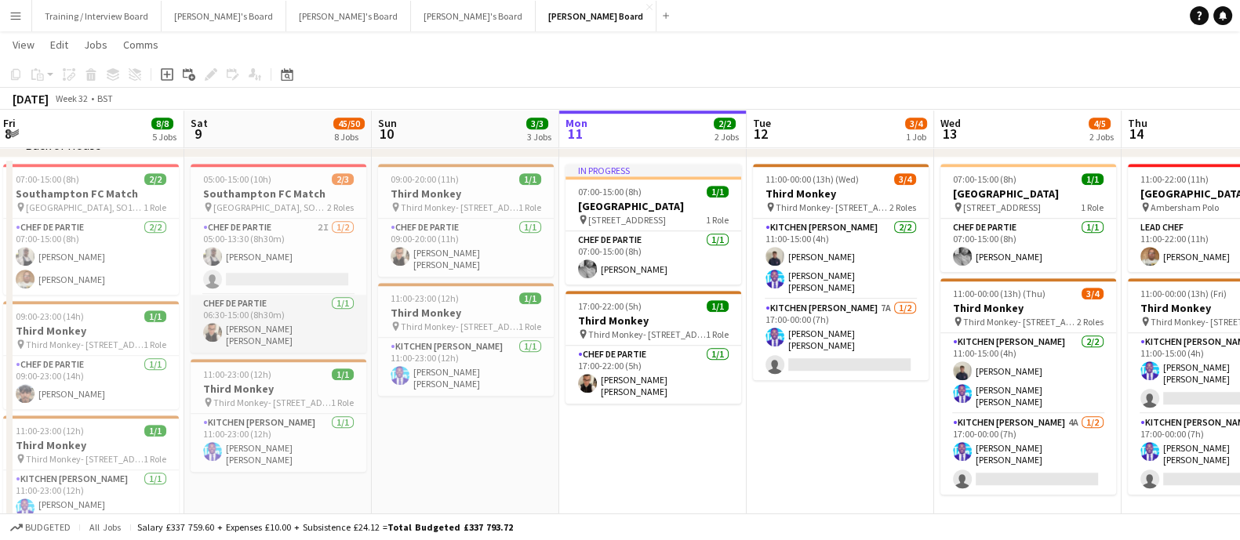
click at [261, 339] on app-card-role "Chef de Partie [DATE] 06:30-15:00 (8h30m) [PERSON_NAME] [PERSON_NAME]" at bounding box center [279, 324] width 176 height 58
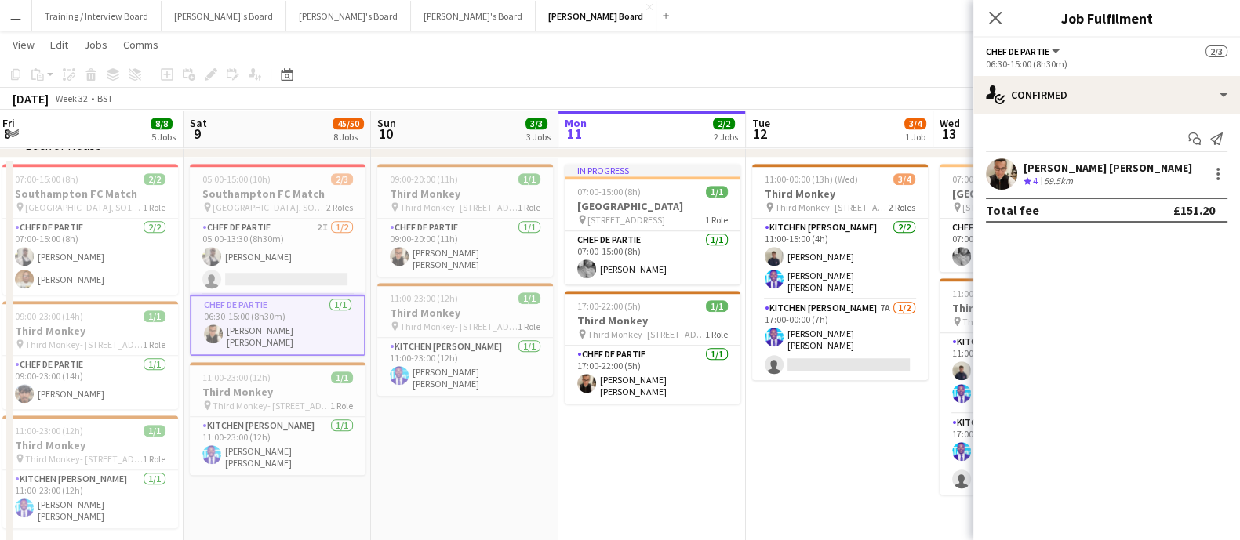
click at [1116, 167] on div "[PERSON_NAME] [PERSON_NAME]" at bounding box center [1107, 168] width 169 height 14
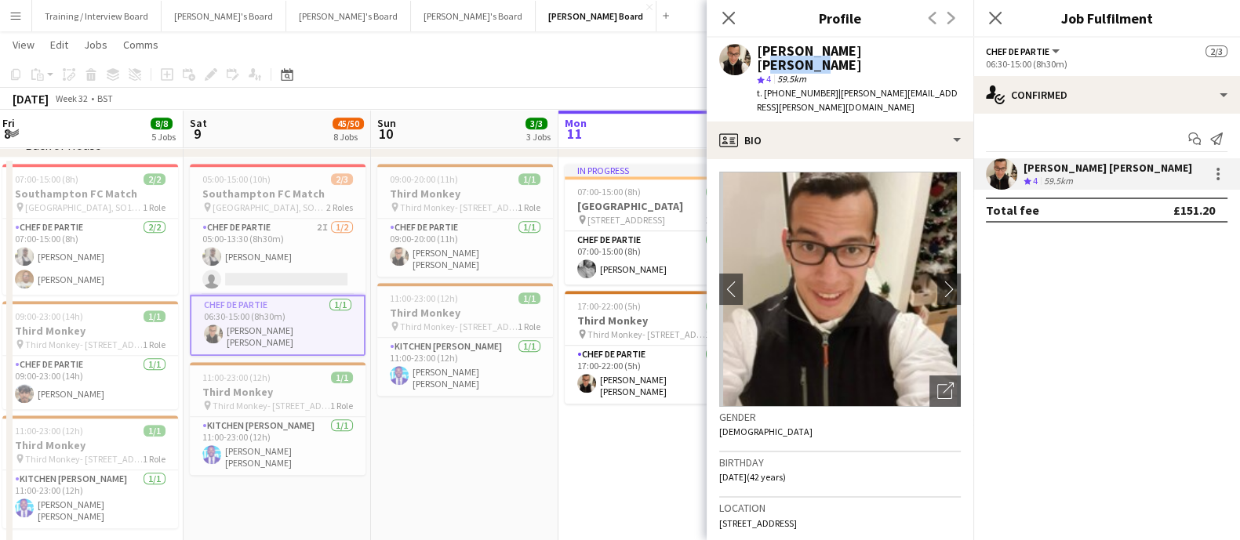
drag, startPoint x: 857, startPoint y: 53, endPoint x: 895, endPoint y: 53, distance: 37.6
click at [895, 53] on div "[PERSON_NAME] [PERSON_NAME]" at bounding box center [859, 58] width 204 height 28
copy div "[PERSON_NAME]"
click at [583, 393] on app-card-role "Chef de Partie [DATE] 17:00-22:00 (5h) [PERSON_NAME] [PERSON_NAME]" at bounding box center [652, 375] width 176 height 58
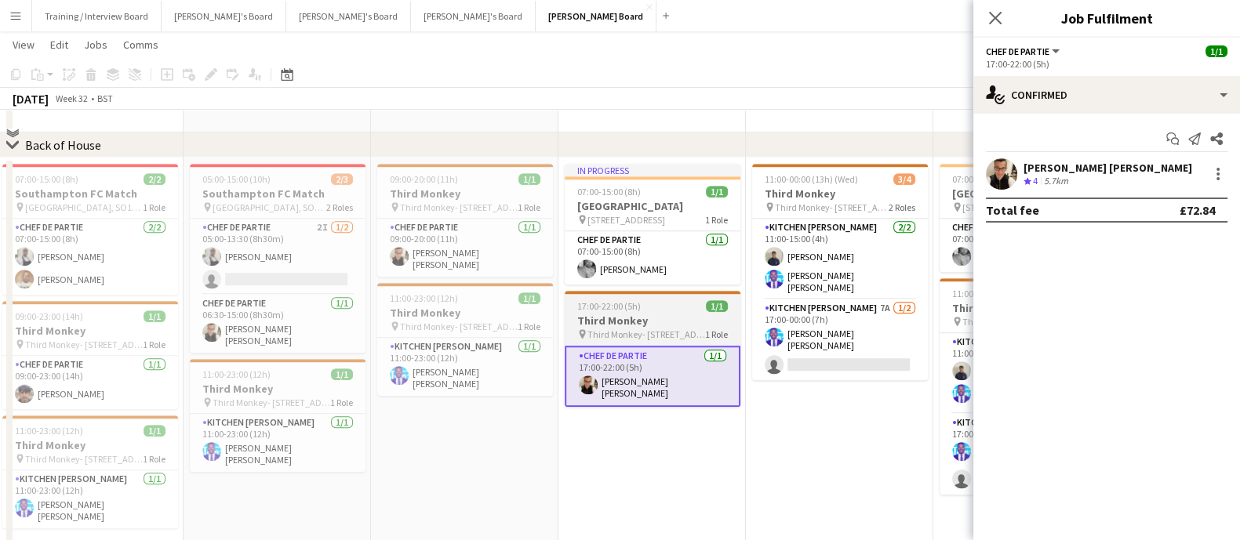
scroll to position [1371, 0]
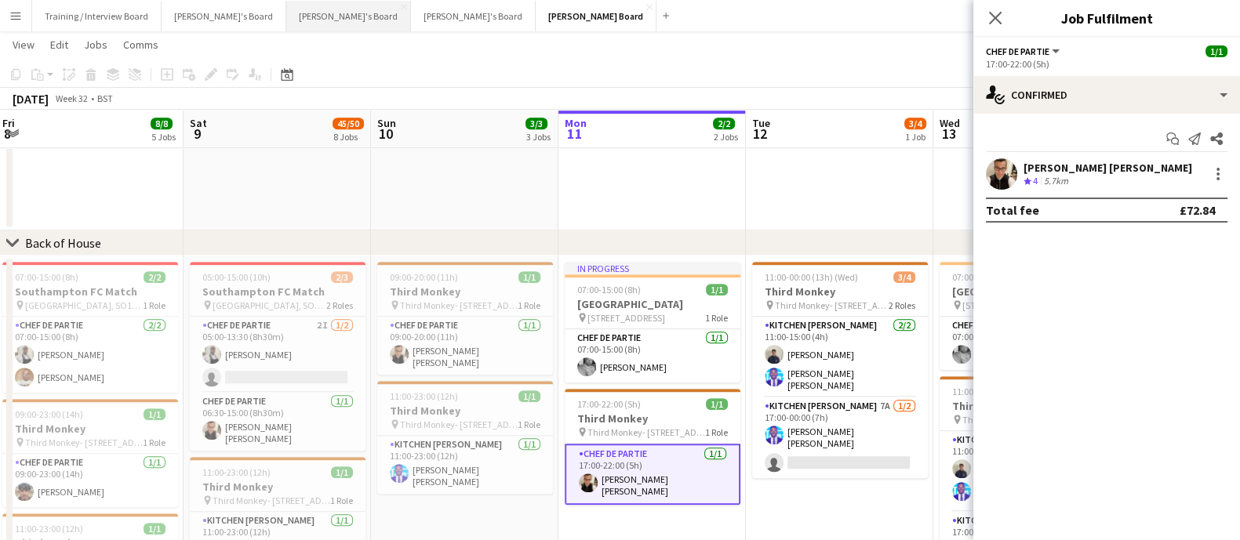
click at [286, 21] on button "[PERSON_NAME]'s Board Close" at bounding box center [348, 16] width 125 height 31
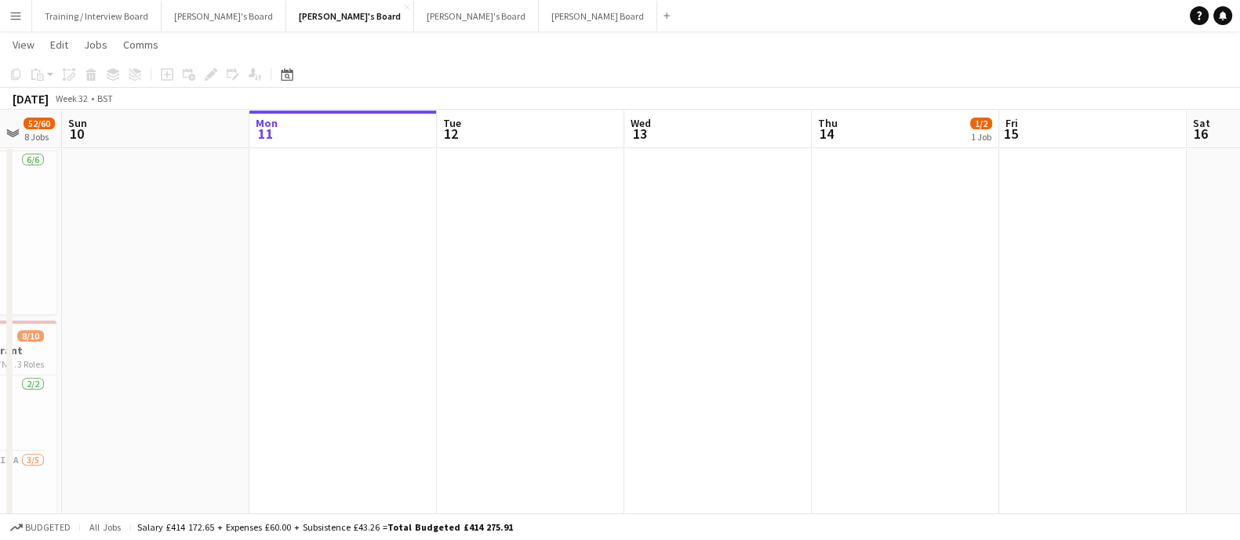
scroll to position [685, 0]
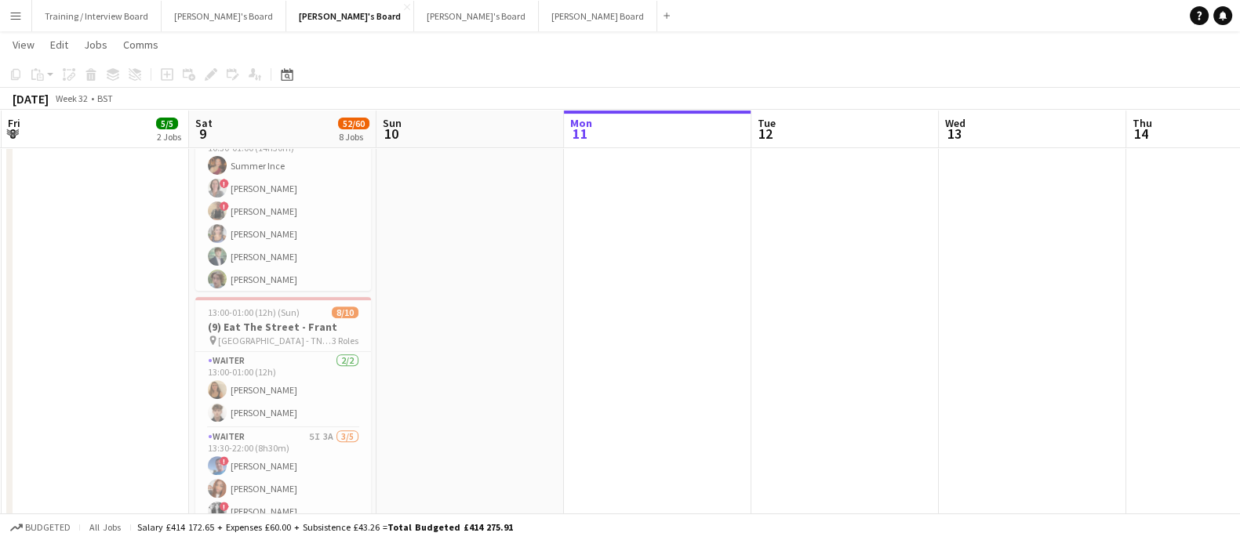
drag, startPoint x: 149, startPoint y: 372, endPoint x: 469, endPoint y: 362, distance: 320.0
click at [469, 362] on app-calendar-viewport "Wed 6 Thu 7 Fri 8 5/5 2 Jobs Sat 9 52/60 8 Jobs Sun 10 Mon 11 Tue 12 Wed 13 Thu…" at bounding box center [620, 426] width 1240 height 2100
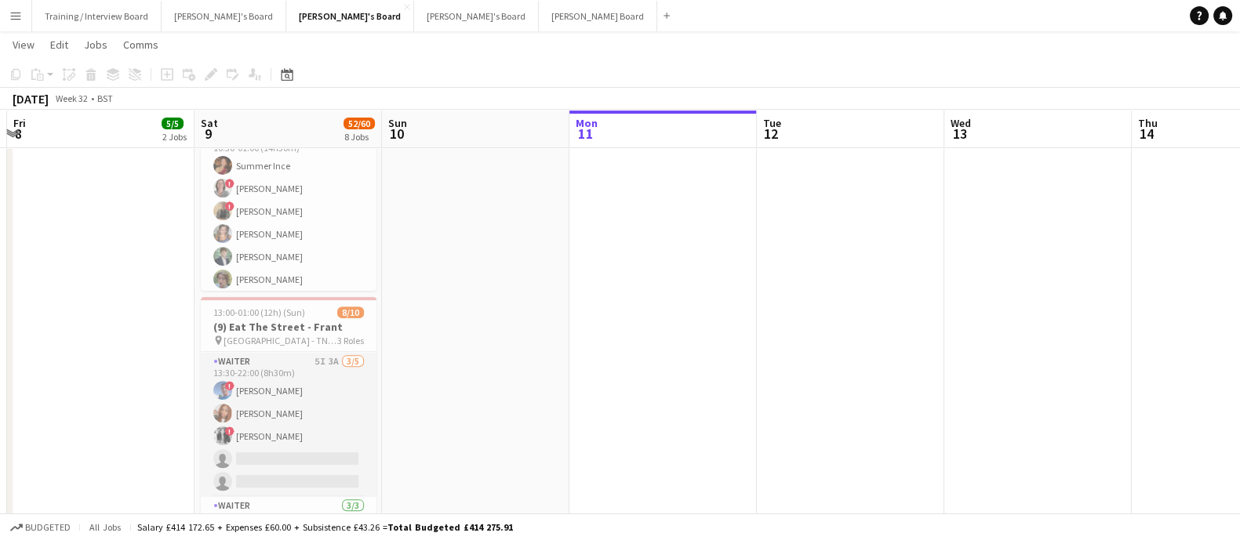
scroll to position [97, 0]
click at [303, 452] on app-card-role "Waiter 5I 3A [DATE] 13:30-22:00 (8h30m) ! [PERSON_NAME] [PERSON_NAME] ! [PERSON…" at bounding box center [289, 403] width 176 height 144
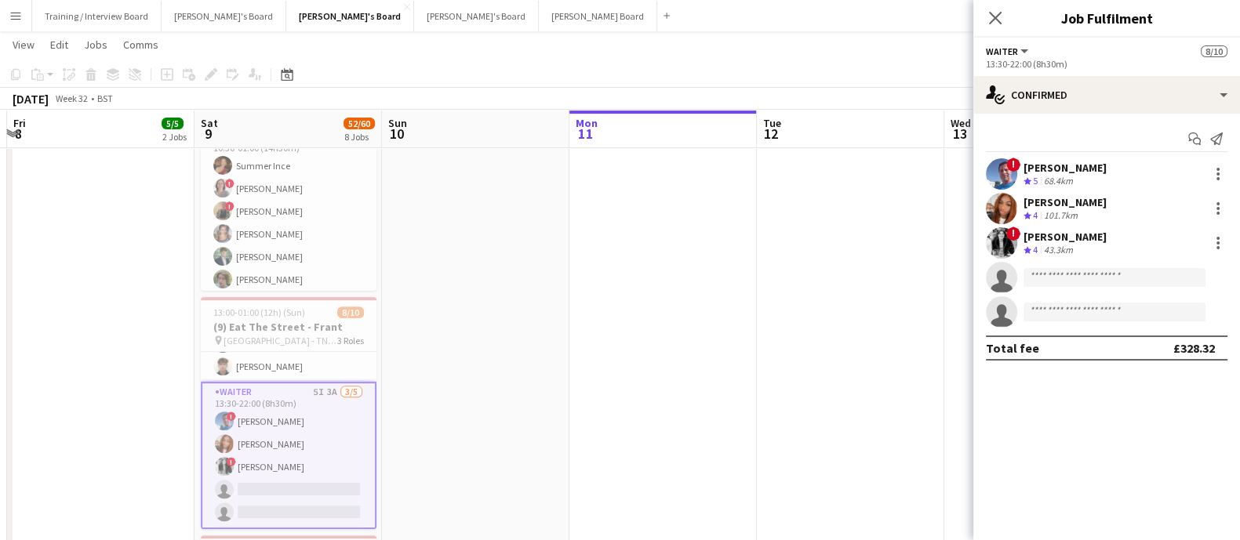
scroll to position [0, 322]
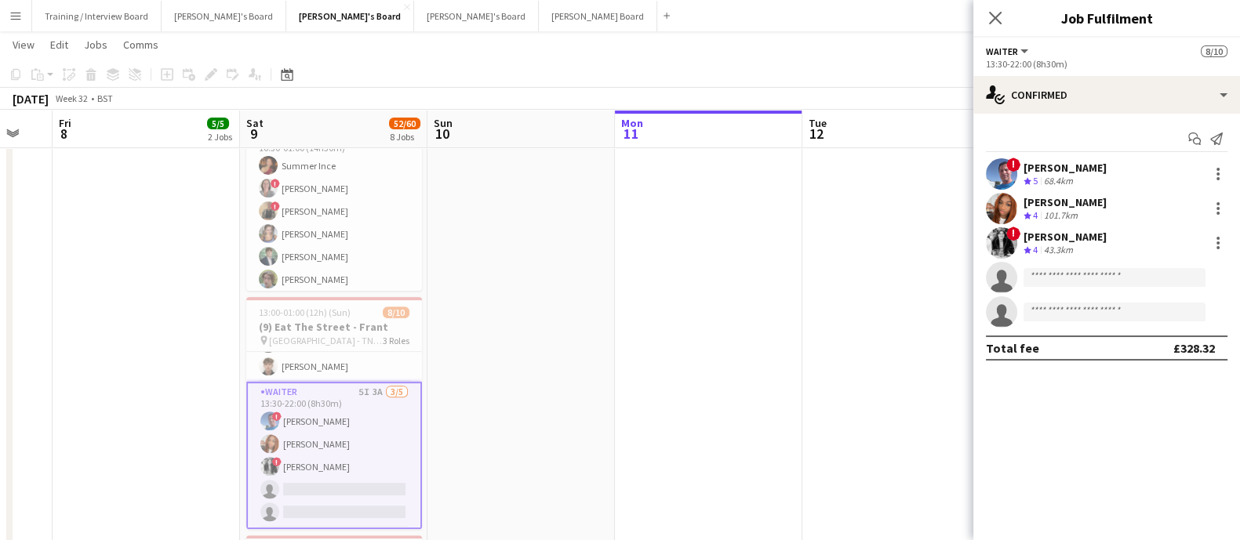
drag, startPoint x: 435, startPoint y: 442, endPoint x: 481, endPoint y: 436, distance: 45.9
click at [481, 436] on app-calendar-viewport "Wed 6 Thu 7 Fri 8 5/5 2 Jobs Sat 9 52/60 8 Jobs Sun 10 Mon 11 Tue 12 Wed 13 Thu…" at bounding box center [620, 426] width 1240 height 2100
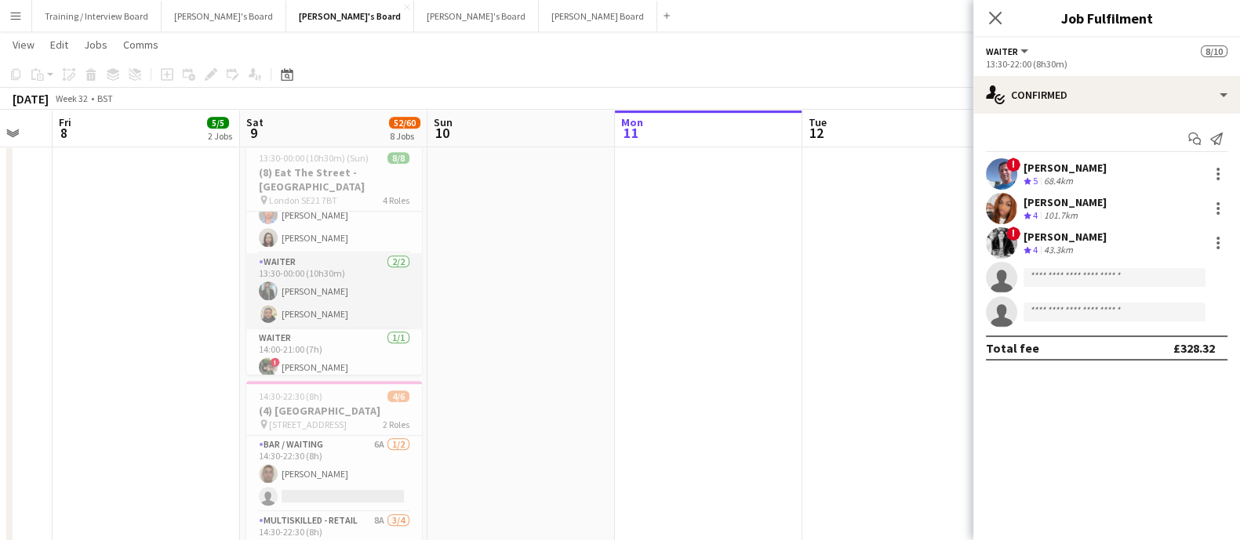
scroll to position [126, 0]
drag, startPoint x: 313, startPoint y: 301, endPoint x: 376, endPoint y: 301, distance: 63.5
click at [312, 300] on app-card-role "Waiter [DATE] 14:00-21:00 (7h) ! [PERSON_NAME]" at bounding box center [334, 309] width 176 height 53
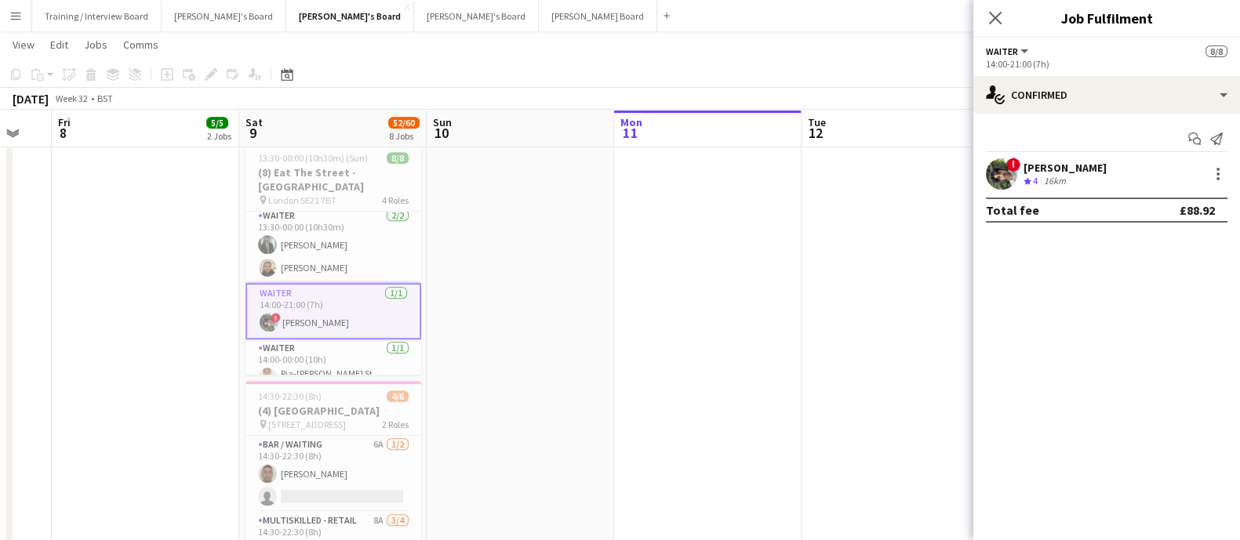
click at [1069, 168] on div "[PERSON_NAME]" at bounding box center [1064, 168] width 83 height 14
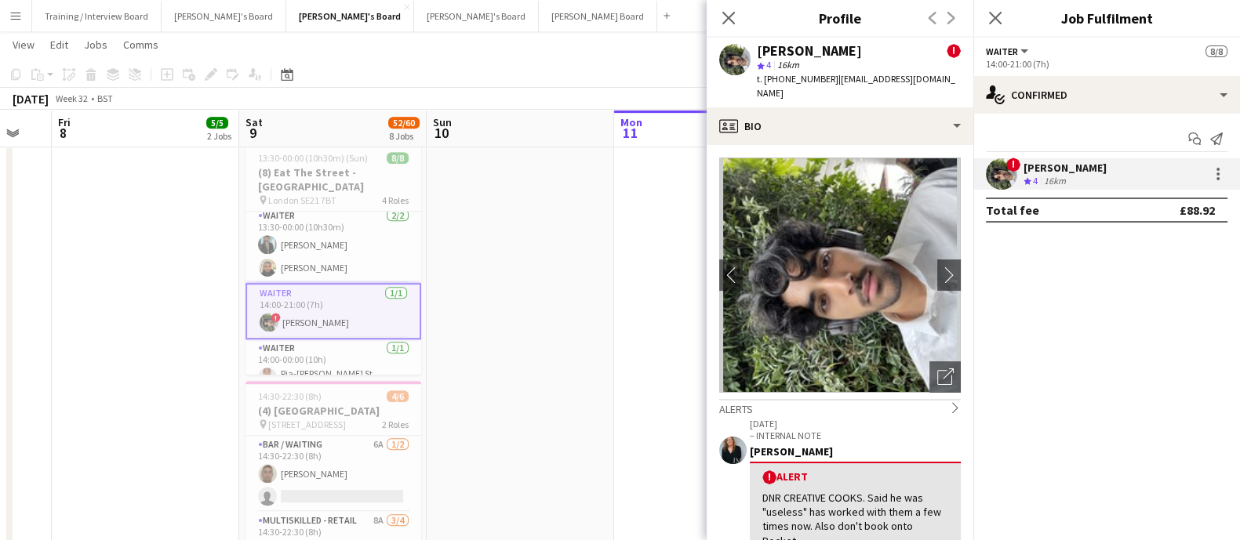
click at [764, 47] on div "[PERSON_NAME]" at bounding box center [809, 51] width 105 height 14
copy div "[PERSON_NAME]"
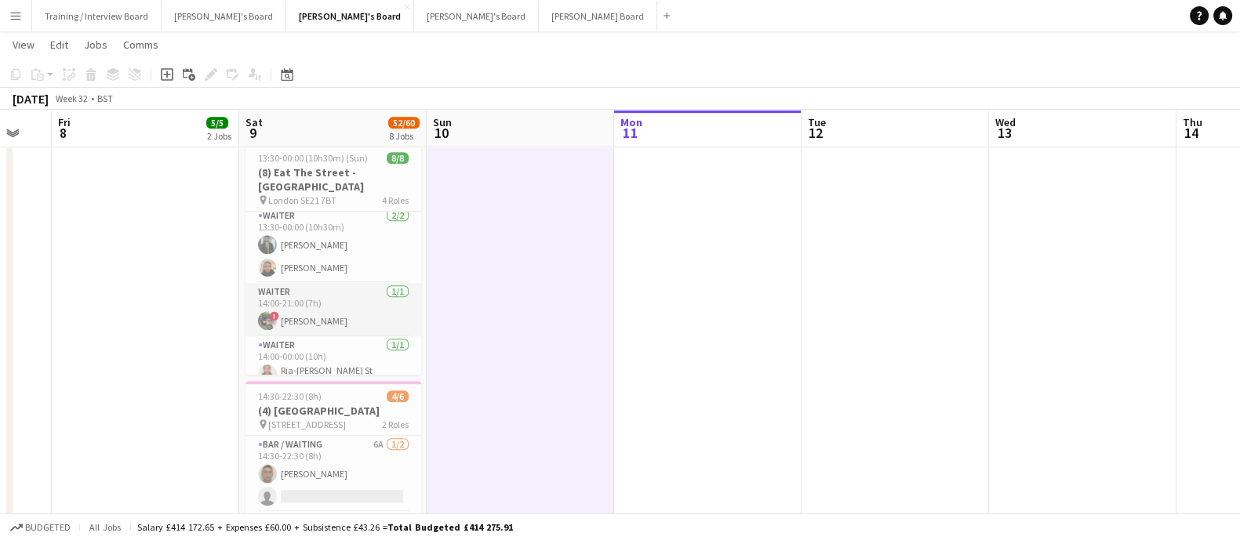
click at [365, 291] on app-card-role "Waiter [DATE] 14:00-21:00 (7h) ! [PERSON_NAME]" at bounding box center [333, 309] width 176 height 53
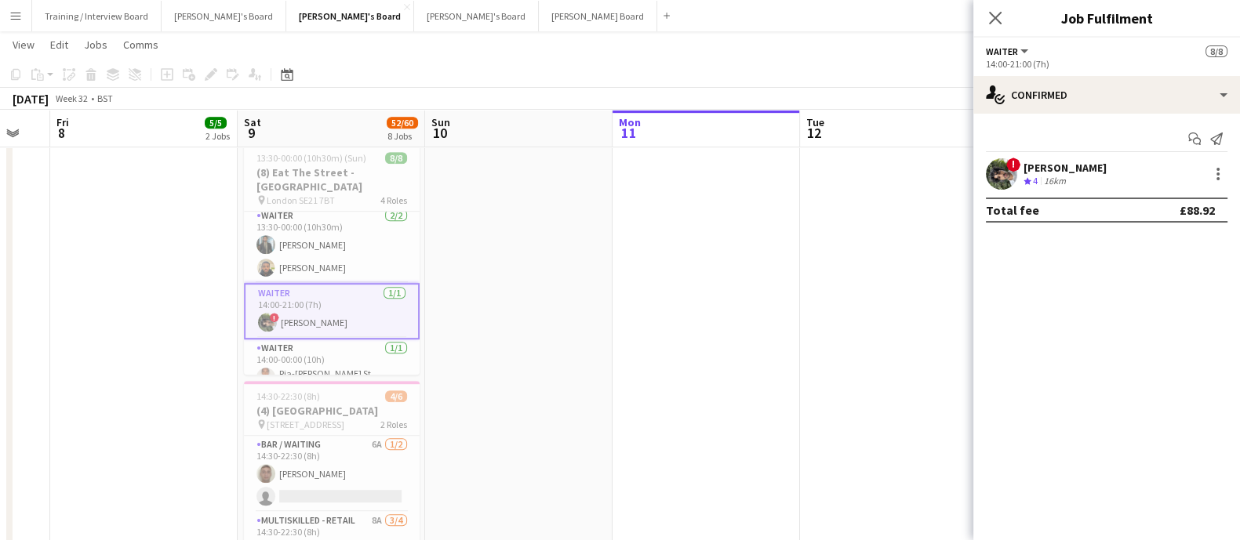
click at [1058, 119] on div "Start chat Send notification ! [PERSON_NAME] Crew rating 4 16km Total fee £88.92" at bounding box center [1106, 175] width 267 height 122
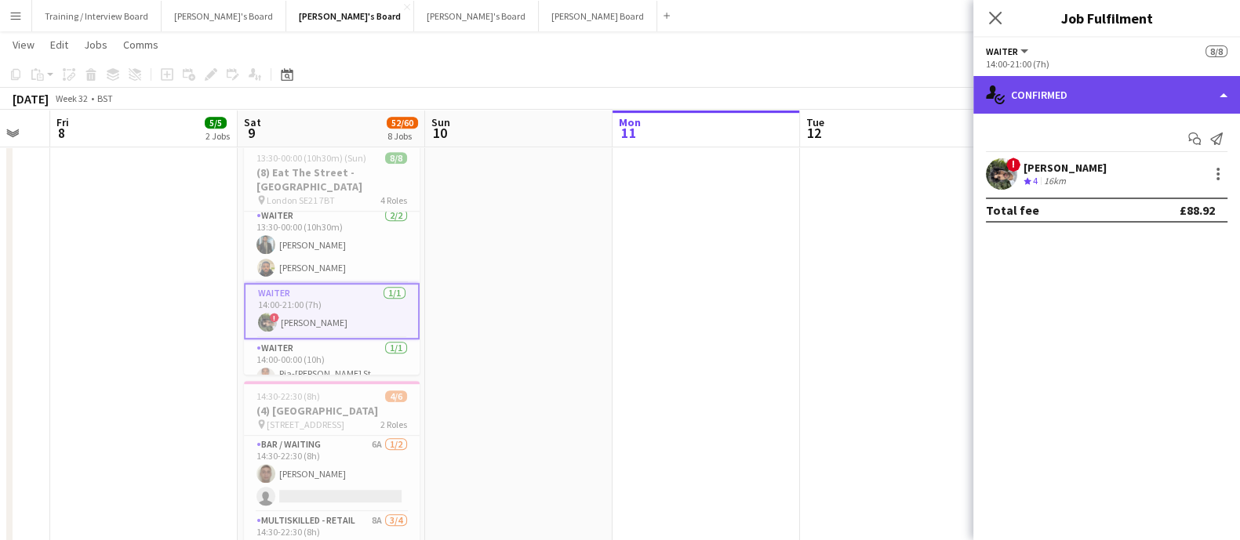
click at [1094, 103] on div "single-neutral-actions-check-2 Confirmed" at bounding box center [1106, 95] width 267 height 38
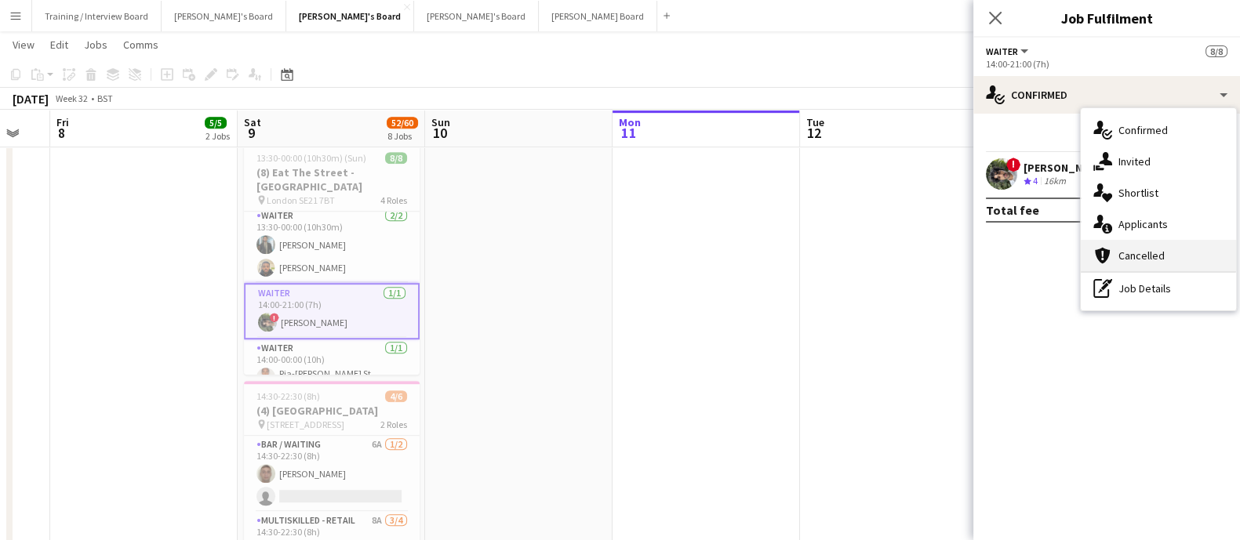
click at [1164, 252] on div "cancellation Cancelled" at bounding box center [1157, 255] width 155 height 31
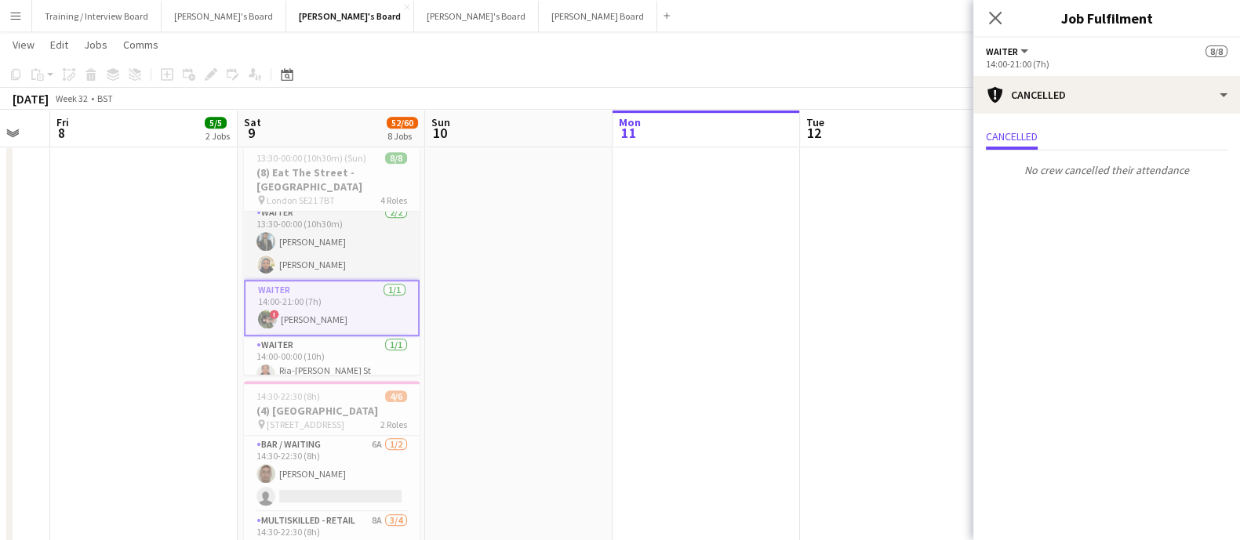
drag, startPoint x: 349, startPoint y: 246, endPoint x: 373, endPoint y: 243, distance: 24.5
click at [349, 245] on app-card-role "Waiter [DATE] 13:30-00:00 (10h30m) [PERSON_NAME] [PERSON_NAME]" at bounding box center [332, 242] width 176 height 76
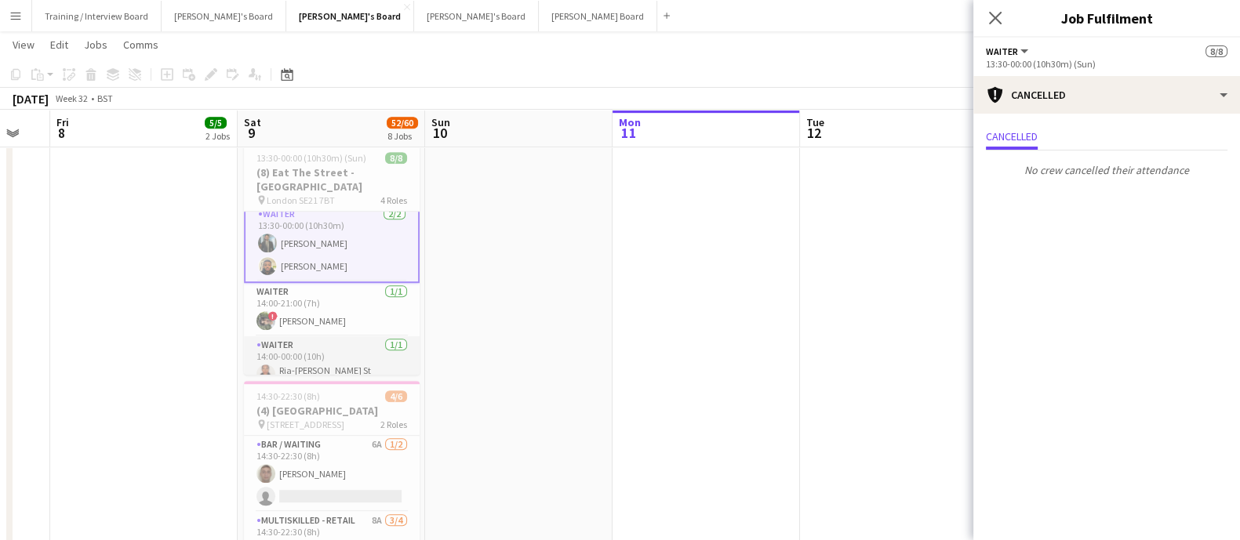
click at [279, 343] on app-card-role "Waiter [DATE] 14:00-00:00 (10h) Ria-Chanay St [PERSON_NAME]" at bounding box center [332, 365] width 176 height 58
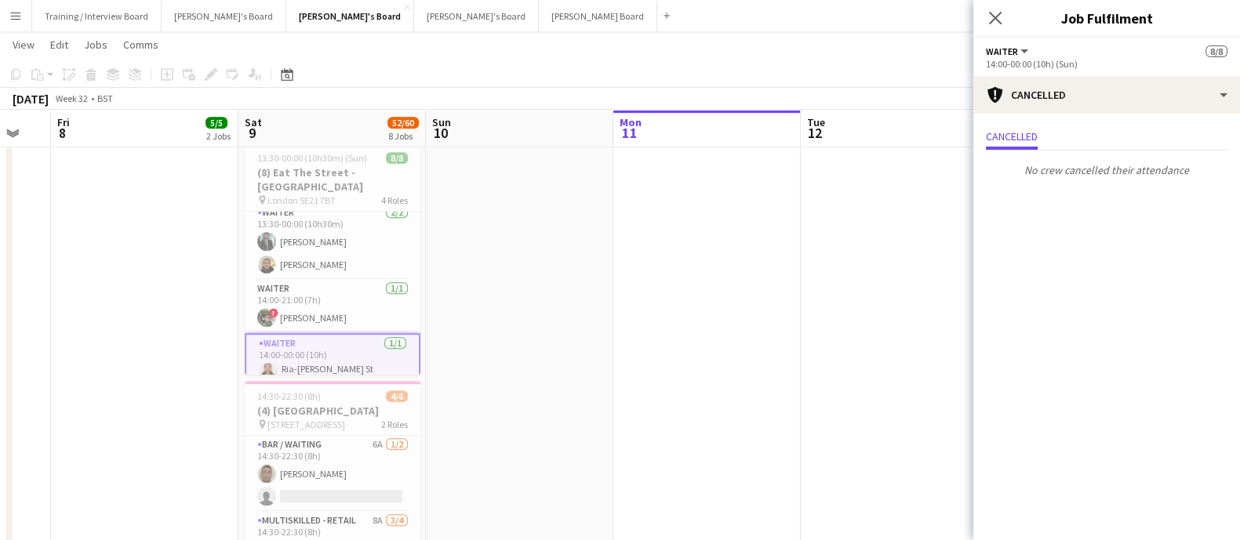
scroll to position [129, 0]
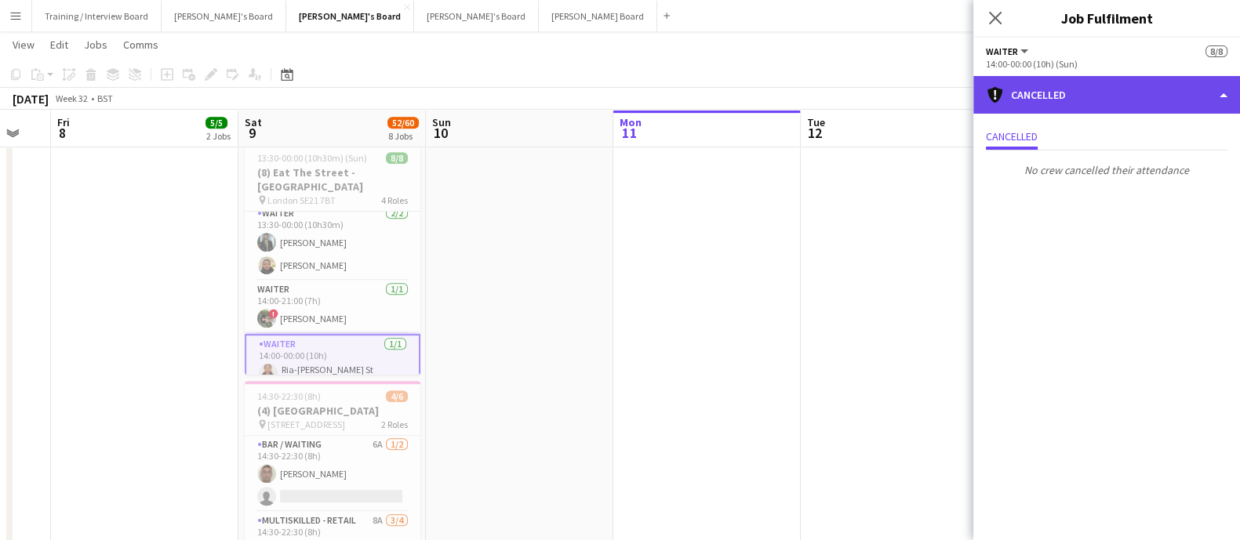
click at [1089, 107] on div "cancellation Cancelled" at bounding box center [1106, 95] width 267 height 38
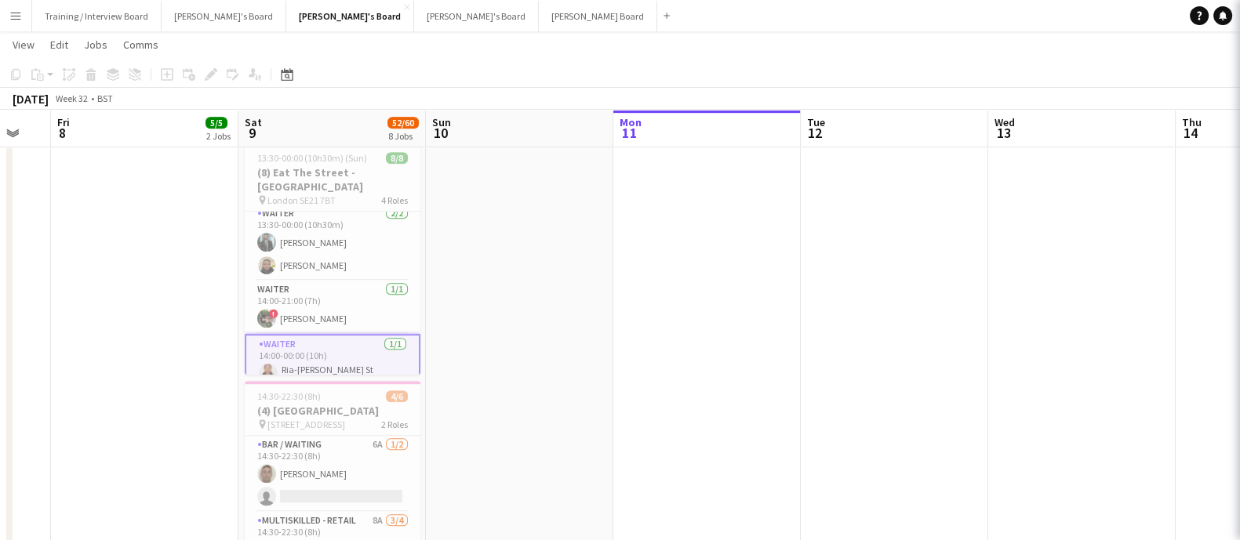
scroll to position [127, 0]
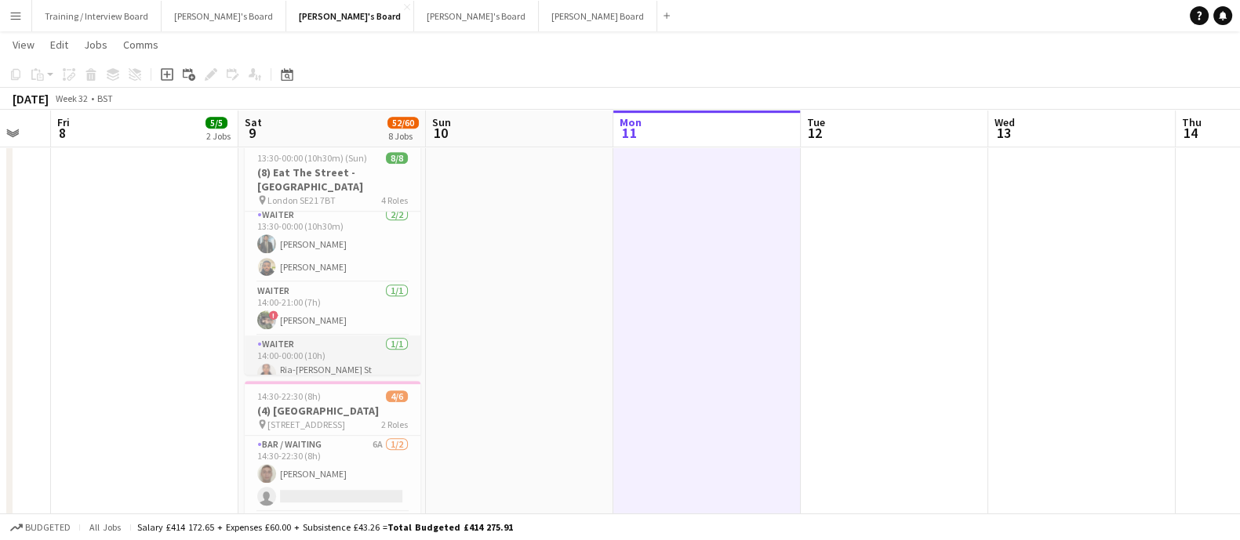
click at [376, 365] on app-card-role "Waiter [DATE] 14:00-00:00 (10h) Ria-Chanay St [PERSON_NAME]" at bounding box center [333, 365] width 176 height 58
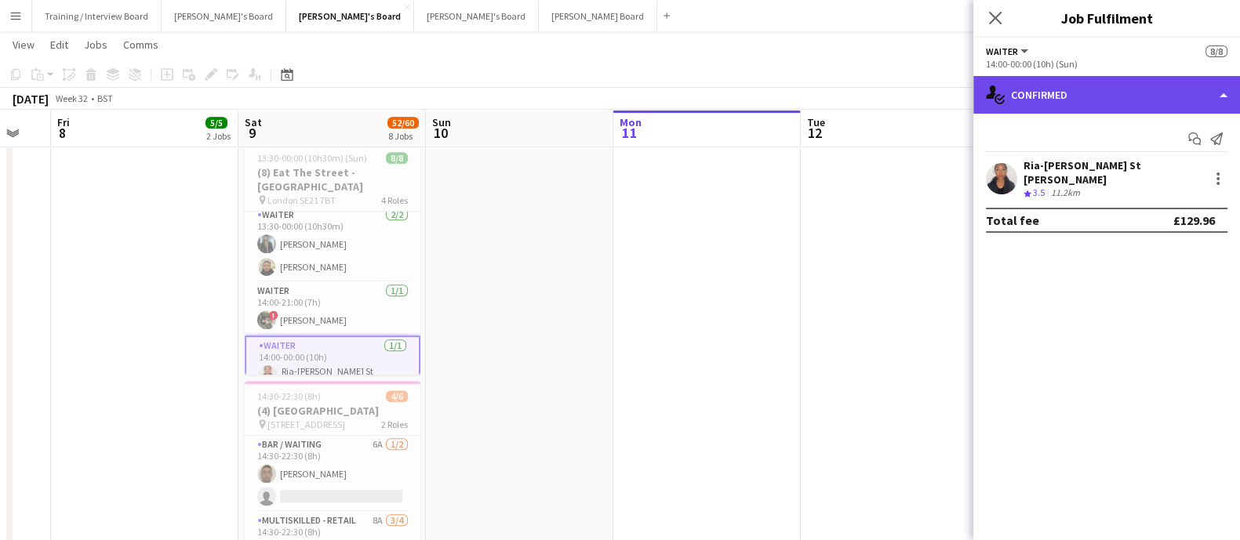
click at [1133, 96] on div "single-neutral-actions-check-2 Confirmed" at bounding box center [1106, 95] width 267 height 38
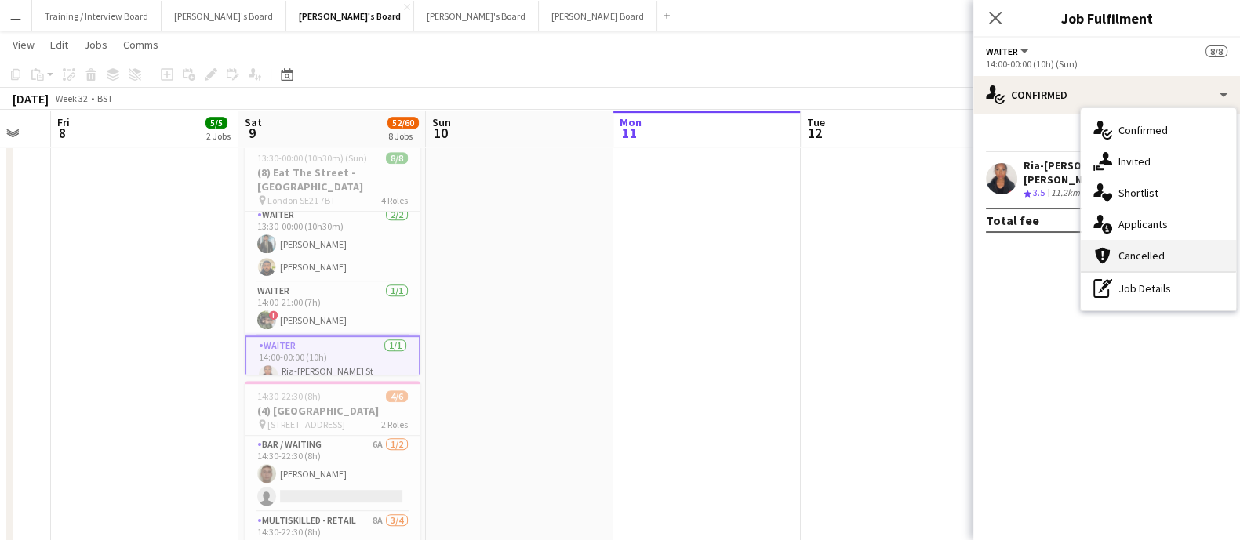
click at [1149, 243] on div "cancellation Cancelled" at bounding box center [1157, 255] width 155 height 31
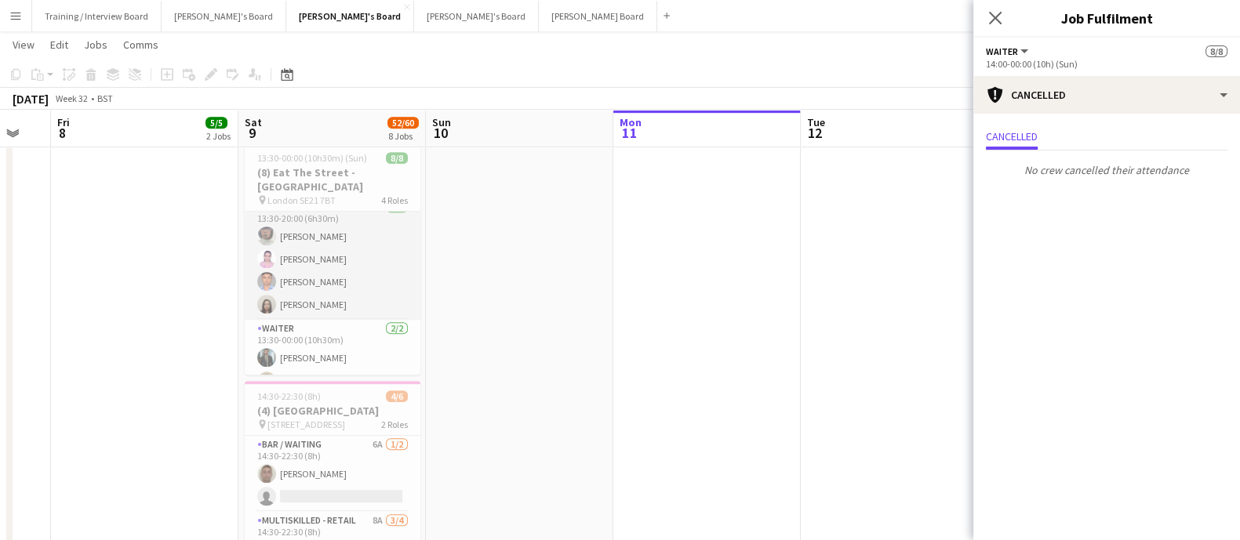
scroll to position [0, 0]
click at [344, 213] on app-card-role "Waiter [DATE] 13:30-20:00 (6h30m) [PERSON_NAME] [PERSON_NAME] [PERSON_NAME] [PE…" at bounding box center [333, 175] width 176 height 122
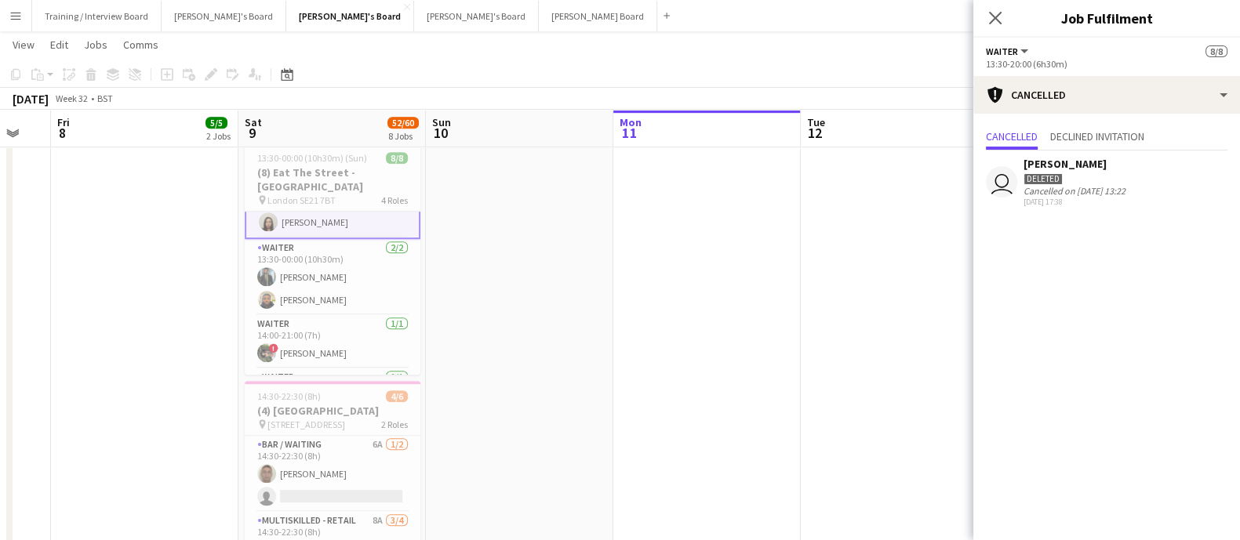
scroll to position [99, 0]
click at [1067, 195] on div "[PERSON_NAME] Deleted Cancelled on [DATE] 13:22 [DATE] 17:38" at bounding box center [1074, 182] width 102 height 50
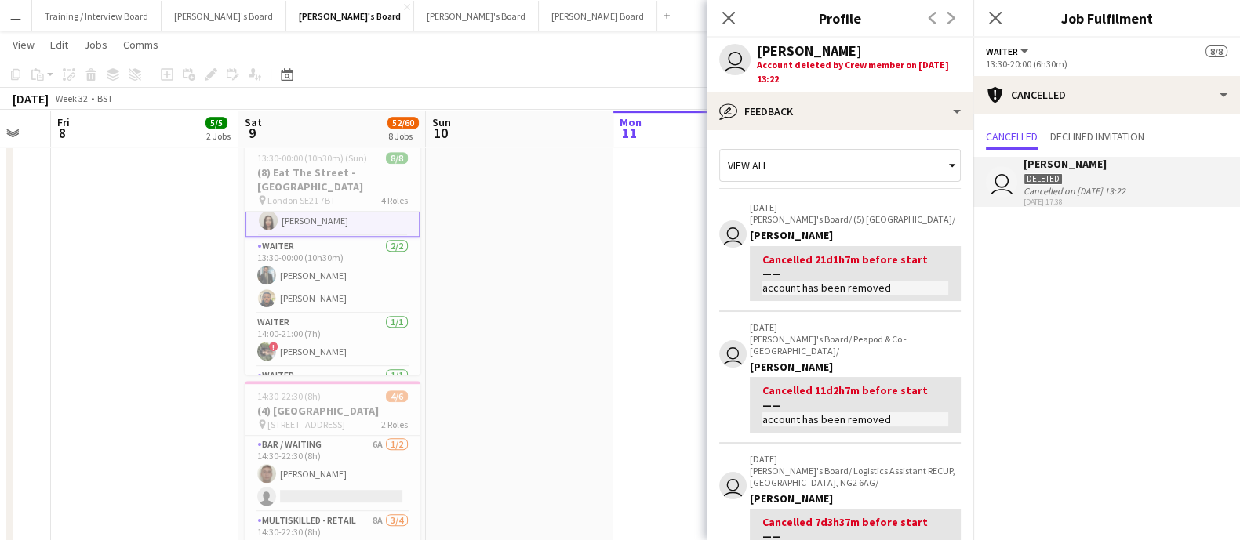
drag, startPoint x: 848, startPoint y: 64, endPoint x: 855, endPoint y: 49, distance: 16.2
click at [848, 64] on div "Account deleted by Crew member on [DATE] 13:22" at bounding box center [859, 72] width 204 height 28
click at [855, 45] on div "[PERSON_NAME]" at bounding box center [809, 51] width 105 height 14
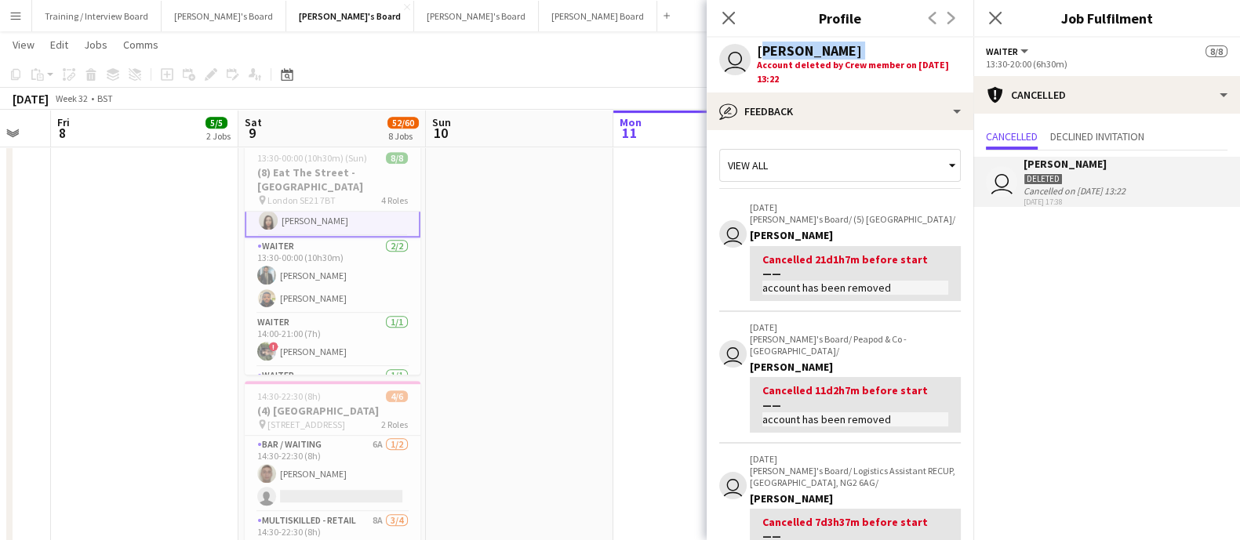
copy div "[PERSON_NAME]"
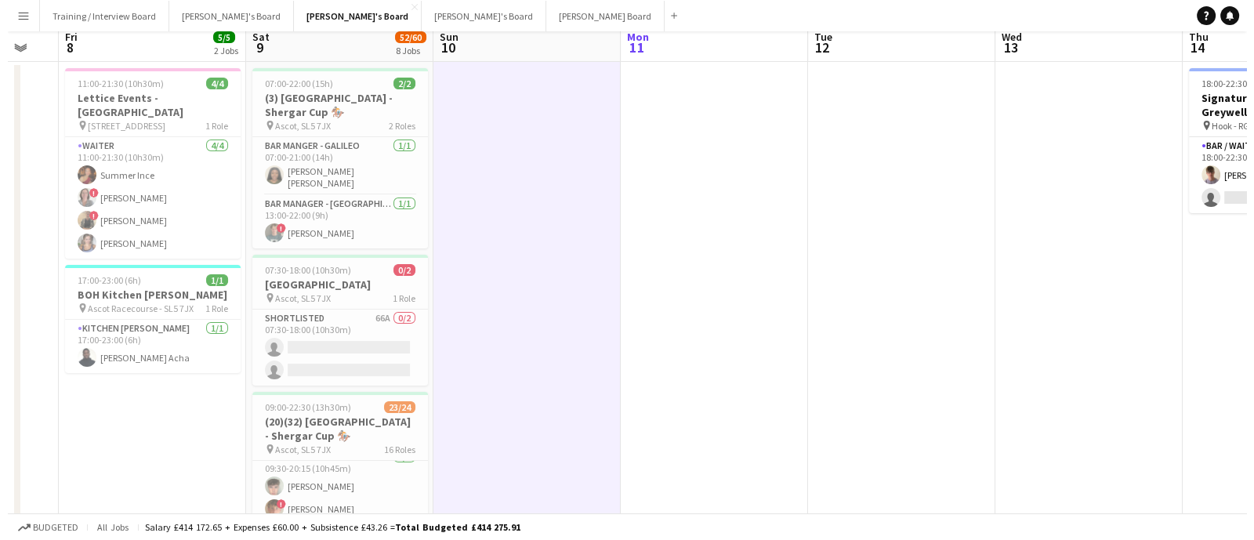
scroll to position [0, 0]
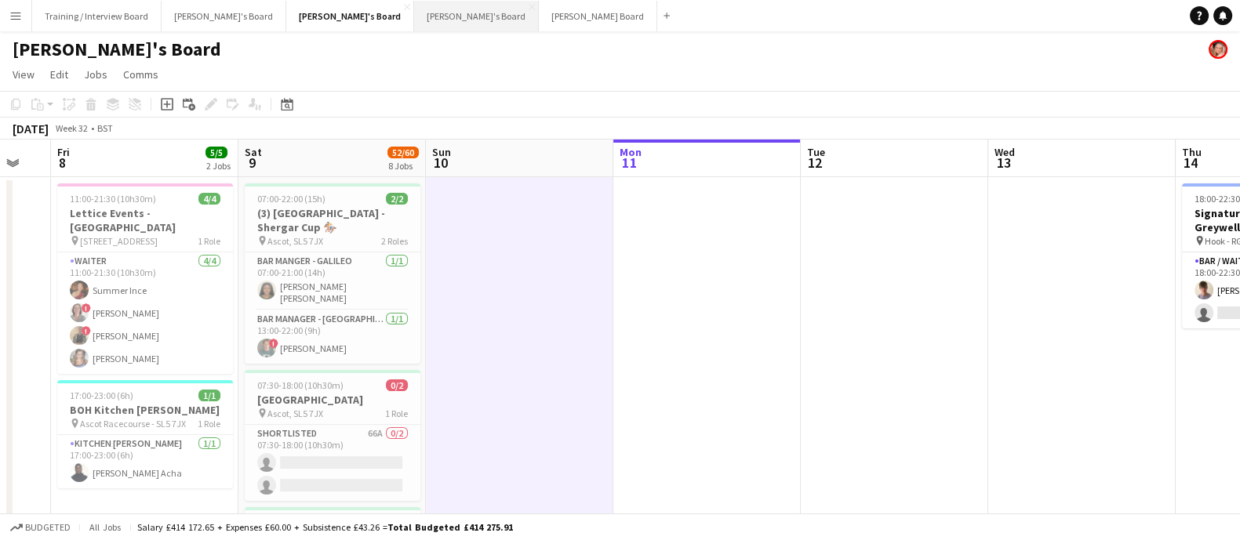
click at [414, 28] on button "[PERSON_NAME]'s Board Close" at bounding box center [476, 16] width 125 height 31
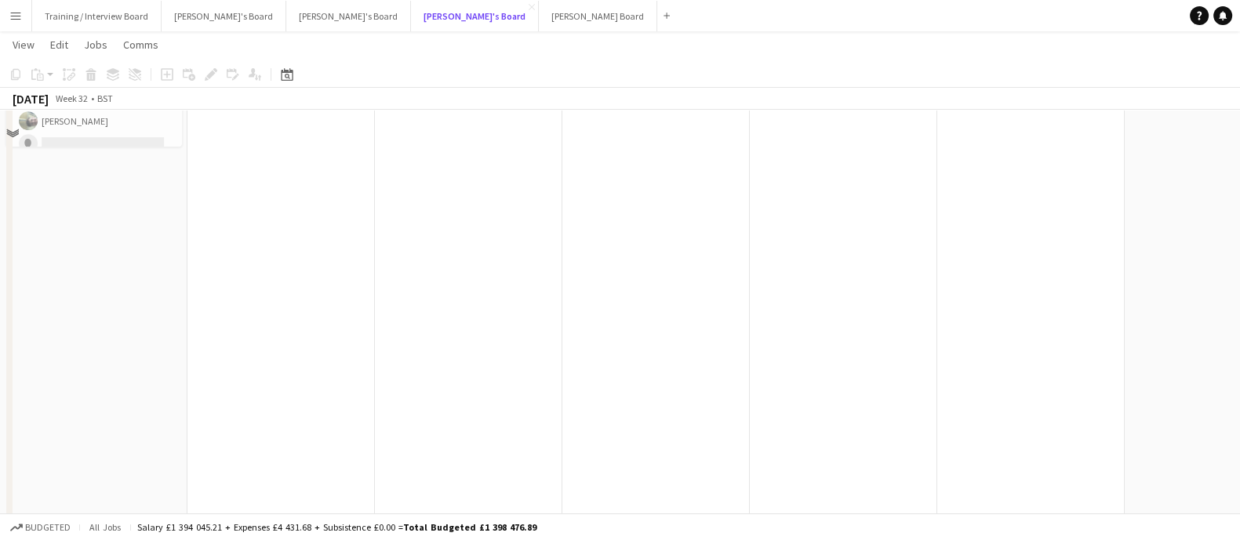
scroll to position [1176, 0]
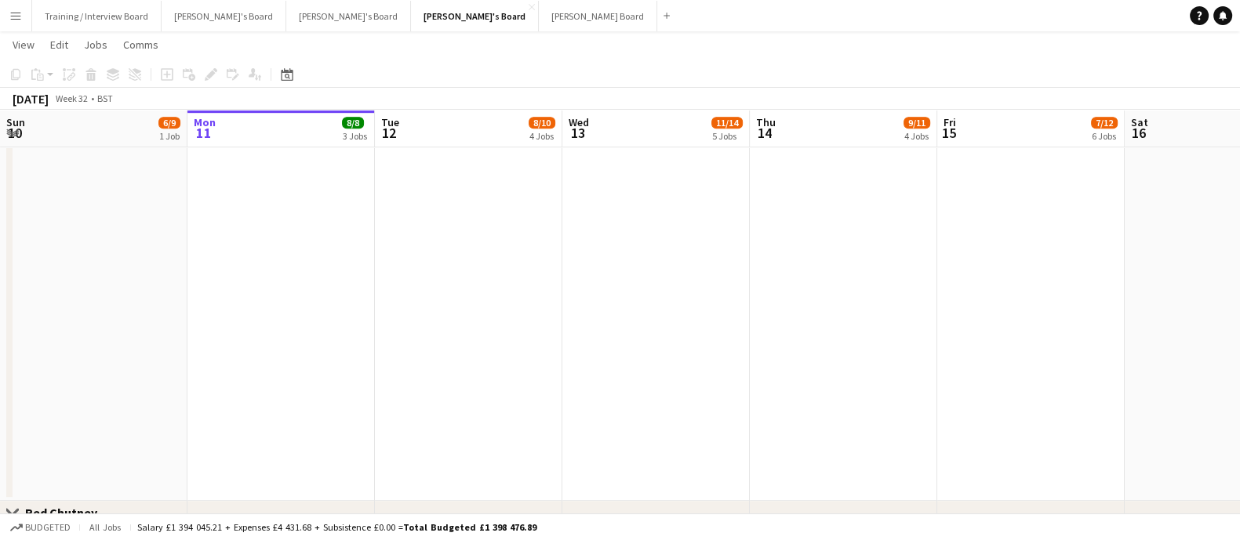
drag, startPoint x: 220, startPoint y: 448, endPoint x: 307, endPoint y: 449, distance: 86.2
click at [306, 450] on app-calendar-viewport "Fri 8 19/19 7 Jobs Sat 9 42/43 4 Jobs Sun 10 6/9 1 Job Mon 11 8/8 3 Jobs Tue 12…" at bounding box center [620, 131] width 1240 height 2492
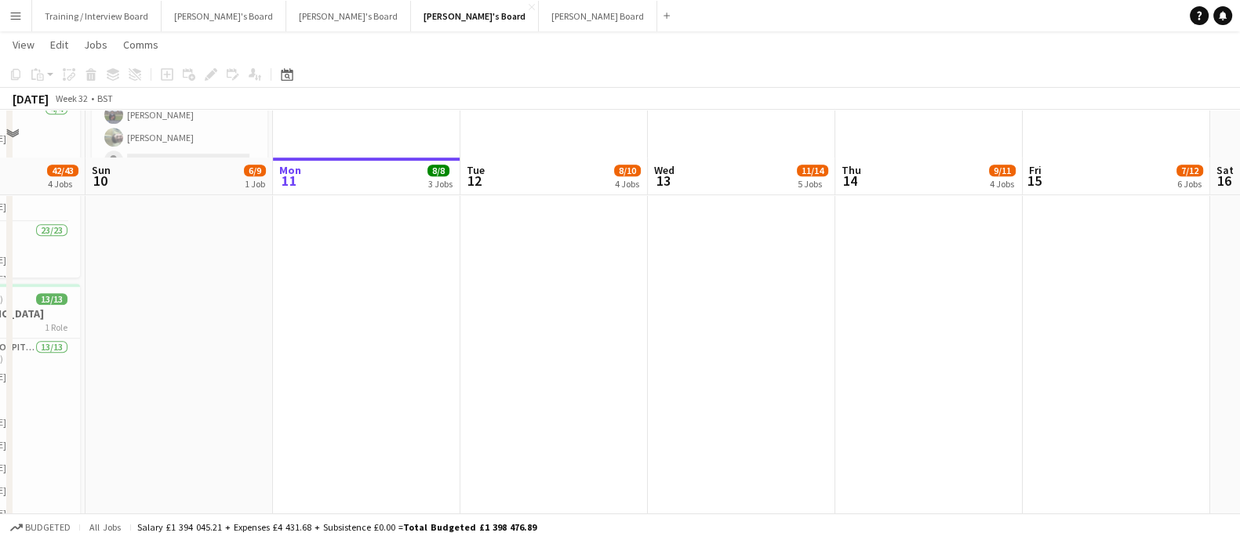
scroll to position [882, 0]
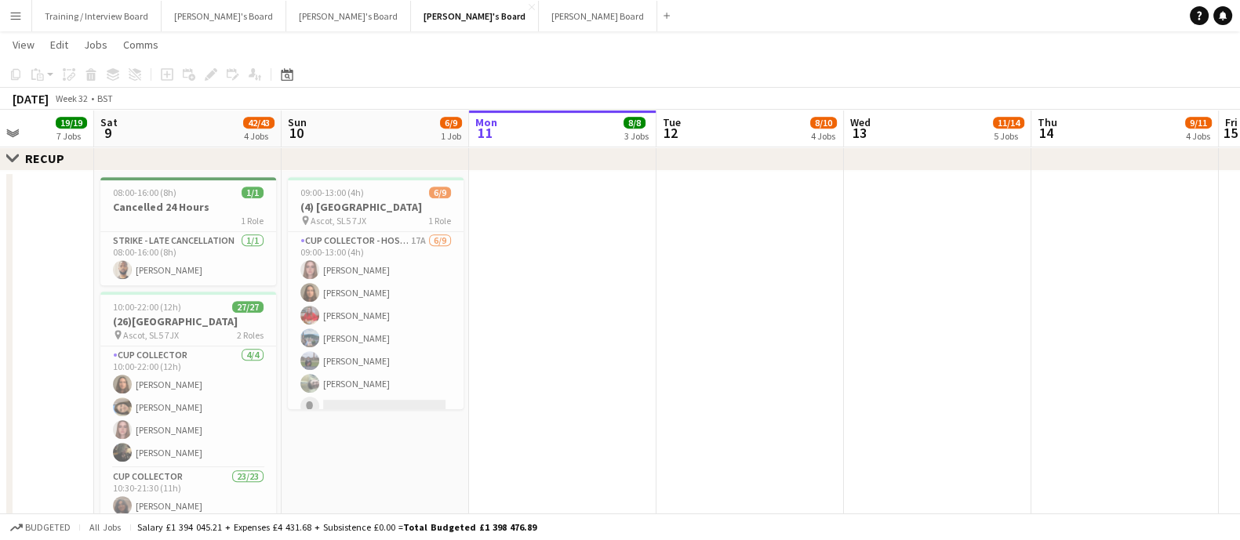
drag, startPoint x: 86, startPoint y: 401, endPoint x: 282, endPoint y: 415, distance: 196.5
click at [282, 415] on app-calendar-viewport "Wed 6 Thu 7 23/23 7 Jobs Fri 8 19/19 7 Jobs Sat 9 42/43 4 Jobs Sun 10 6/9 1 Job…" at bounding box center [620, 425] width 1240 height 2492
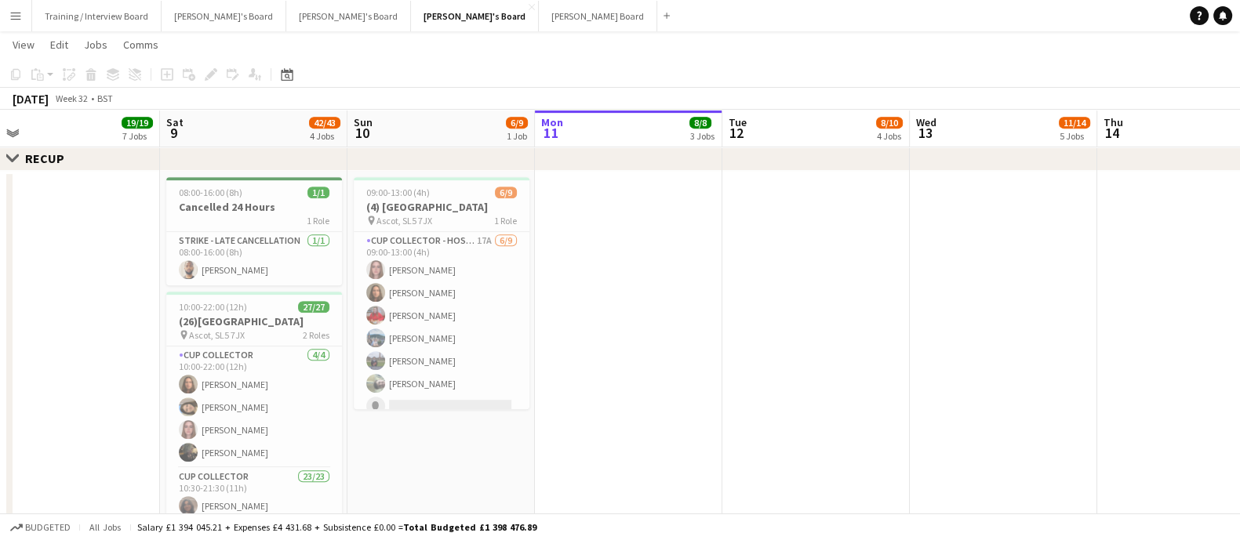
drag, startPoint x: 358, startPoint y: 436, endPoint x: 543, endPoint y: 454, distance: 185.9
click at [543, 454] on app-calendar-viewport "Wed 6 15/15 7 Jobs Thu 7 23/23 7 Jobs Fri 8 19/19 7 Jobs Sat 9 42/43 4 Jobs Sun…" at bounding box center [620, 425] width 1240 height 2492
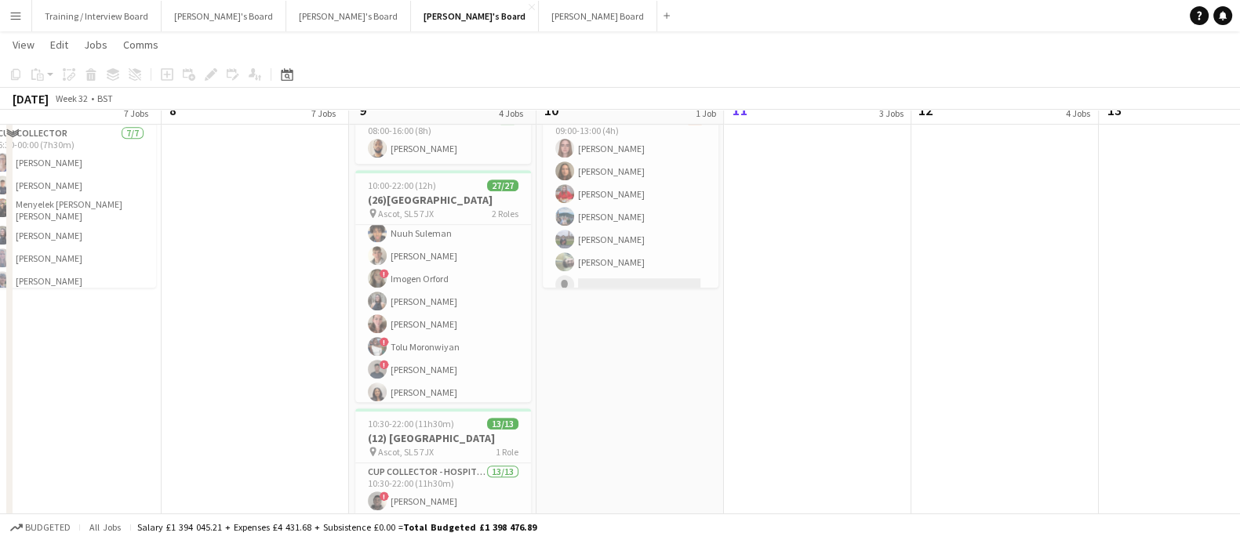
scroll to position [980, 0]
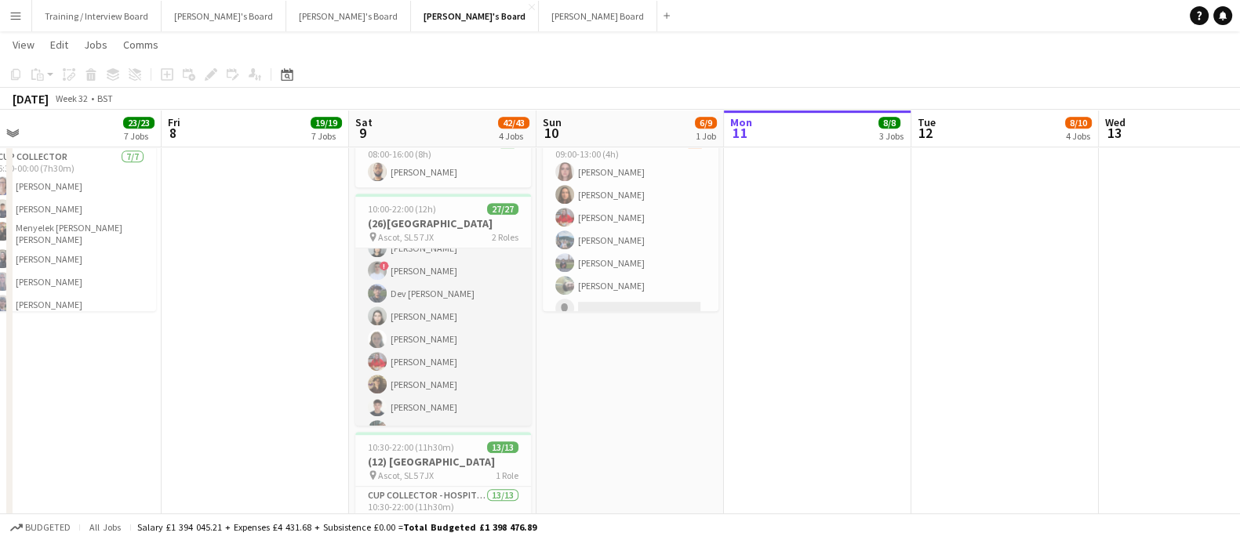
click at [455, 383] on app-card-role "CUP COLLECTOR 23/23 10:30-21:30 (11h) [PERSON_NAME] [PERSON_NAME] [GEOGRAPHIC_D…" at bounding box center [443, 348] width 176 height 558
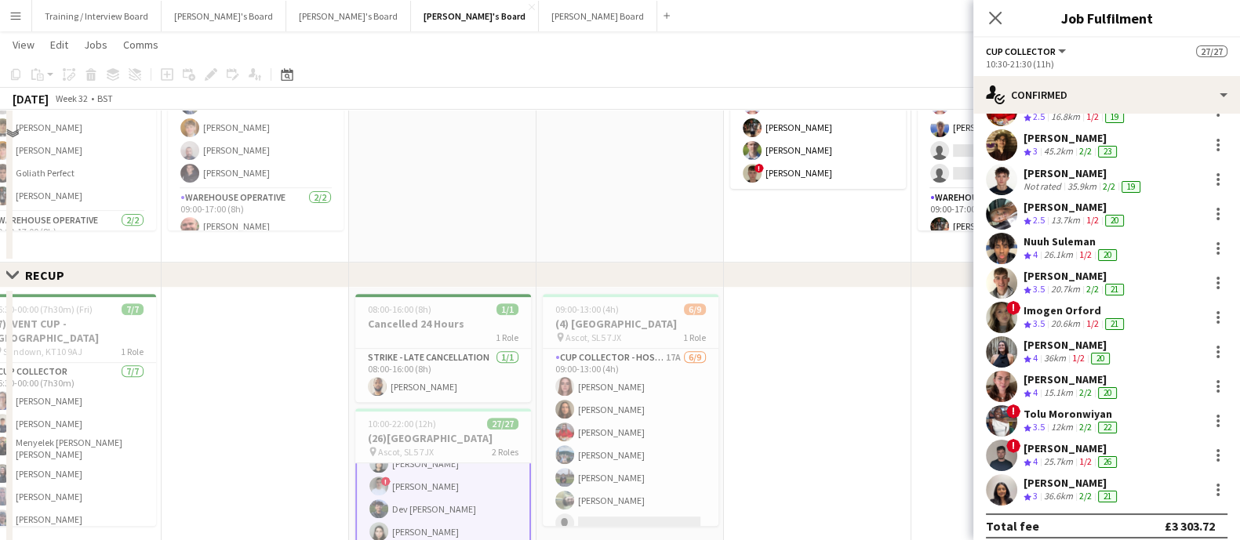
scroll to position [783, 0]
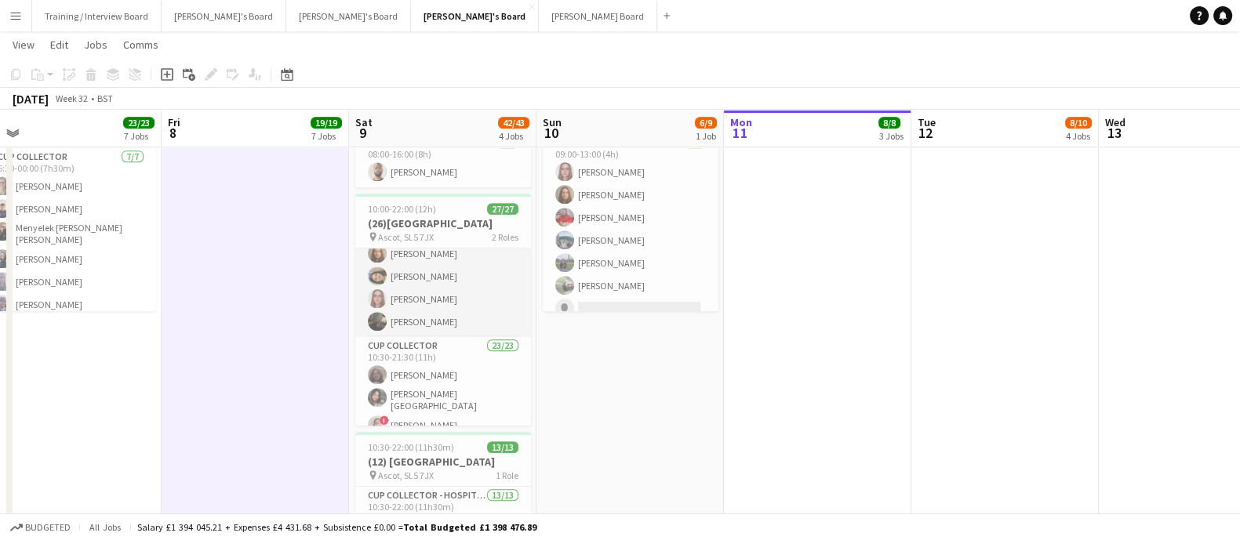
scroll to position [7, 0]
drag, startPoint x: 447, startPoint y: 323, endPoint x: 619, endPoint y: 316, distance: 172.6
click at [448, 323] on app-card-role "CUP COLLECTOR [DATE] 10:00-22:00 (12h) [PERSON_NAME] [PERSON_NAME] [PERSON_NAME…" at bounding box center [443, 302] width 176 height 122
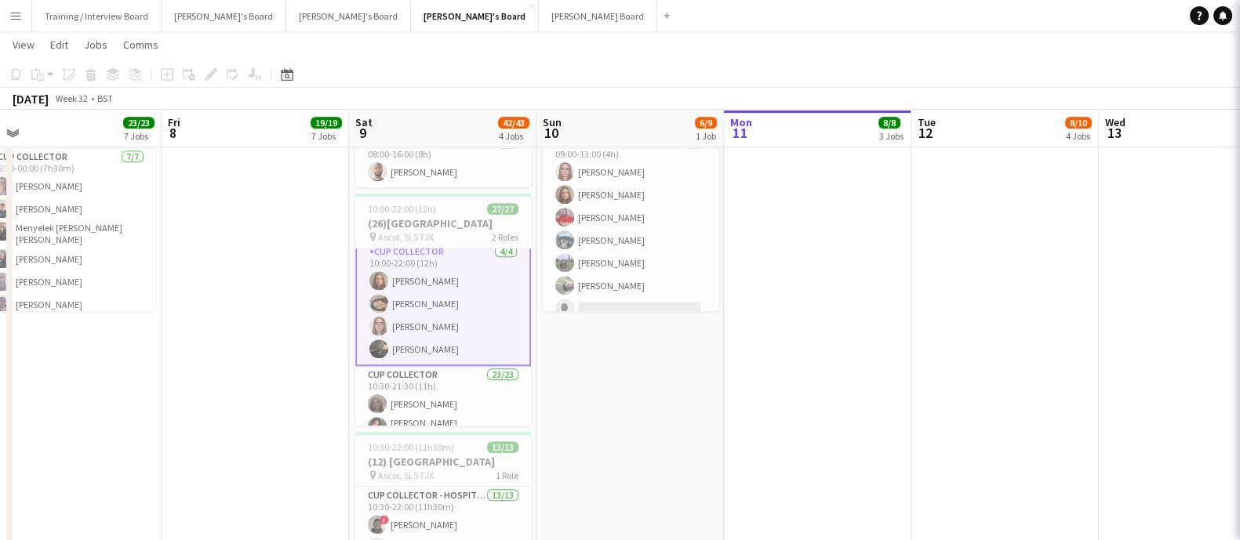
scroll to position [8, 0]
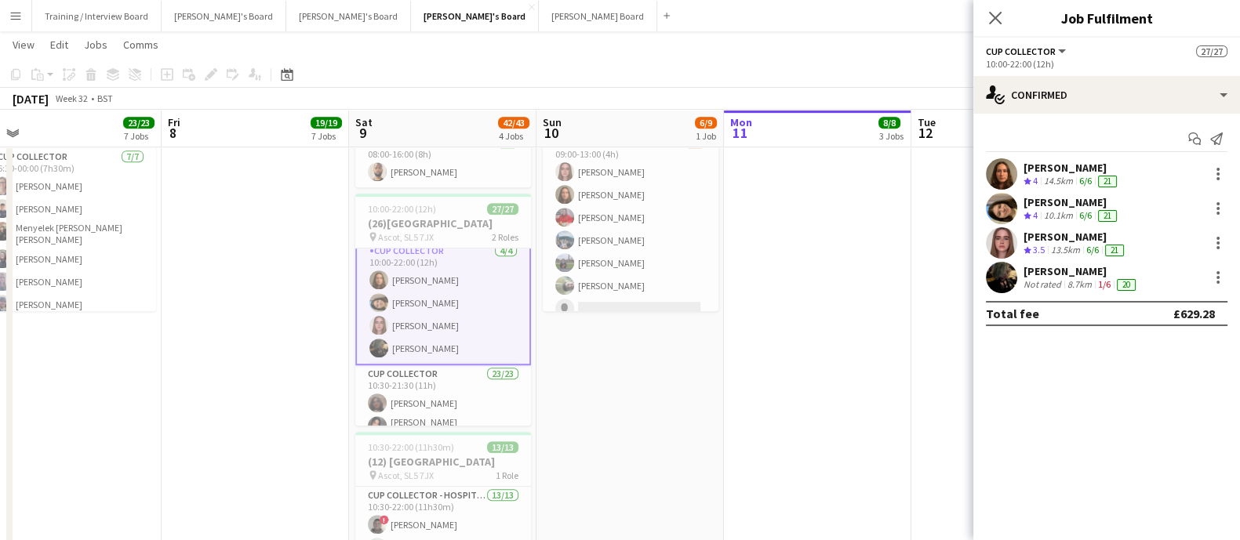
click at [1055, 267] on div "[PERSON_NAME]" at bounding box center [1080, 271] width 115 height 14
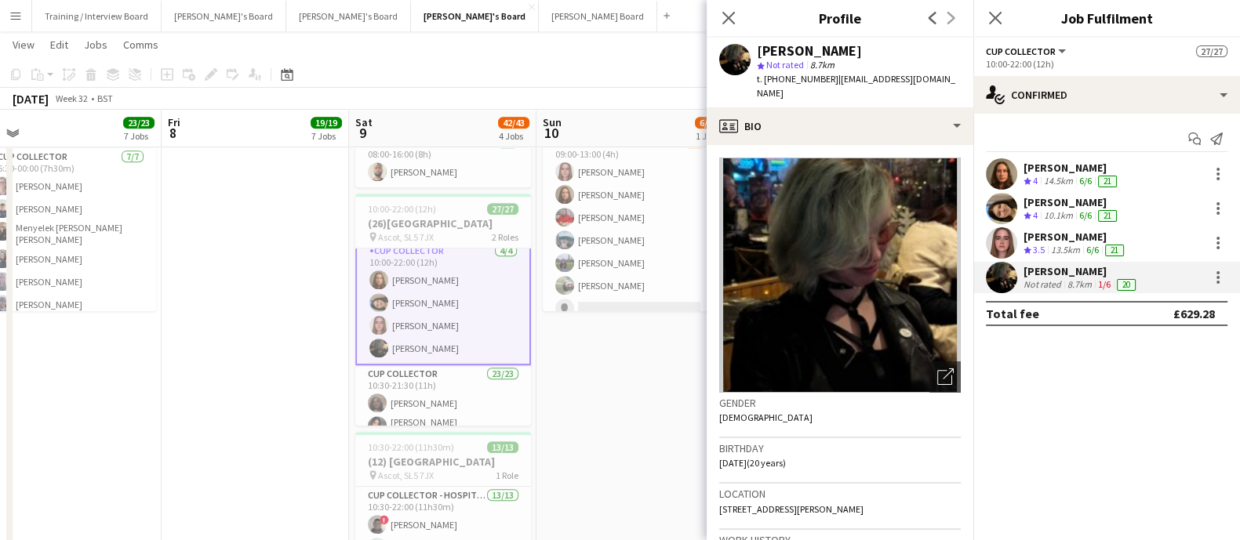
click at [801, 44] on div "[PERSON_NAME]" at bounding box center [809, 51] width 105 height 14
copy div "[PERSON_NAME]"
click at [633, 336] on app-date-cell "09:00-13:00 (4h) 6/9 (4) [GEOGRAPHIC_DATA] pin Ascot, SL5 7JX 1 Role Cup Collec…" at bounding box center [629, 385] width 187 height 624
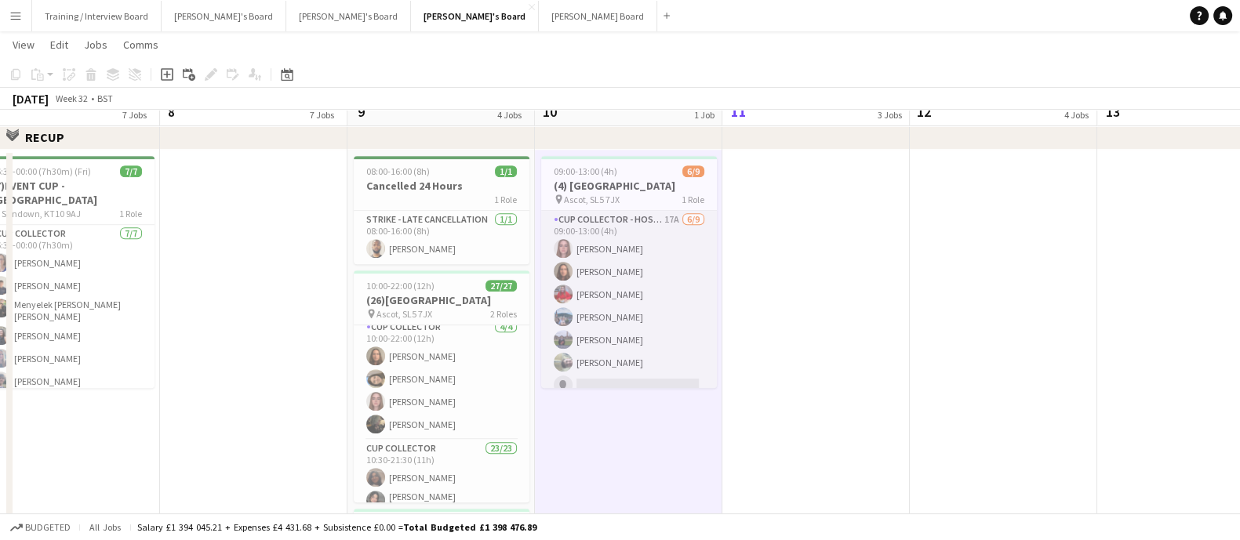
scroll to position [882, 0]
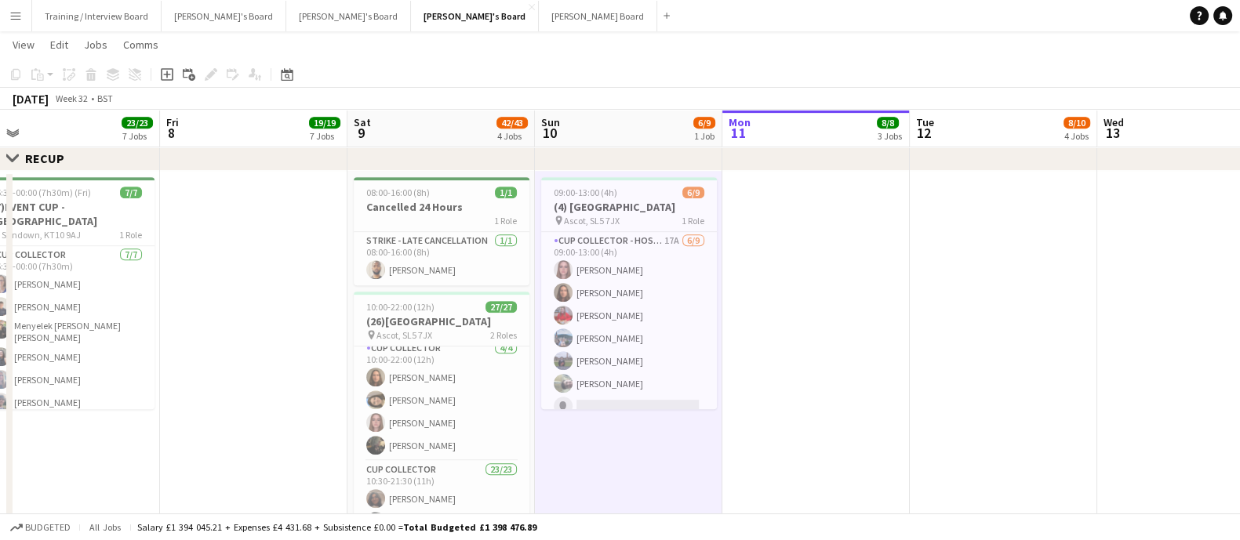
drag, startPoint x: 677, startPoint y: 343, endPoint x: 706, endPoint y: 345, distance: 29.1
click at [677, 344] on app-card-role "Cup Collector - Hospitality 17A [DATE] 09:00-13:00 (4h) [PERSON_NAME] [PERSON_N…" at bounding box center [629, 349] width 176 height 235
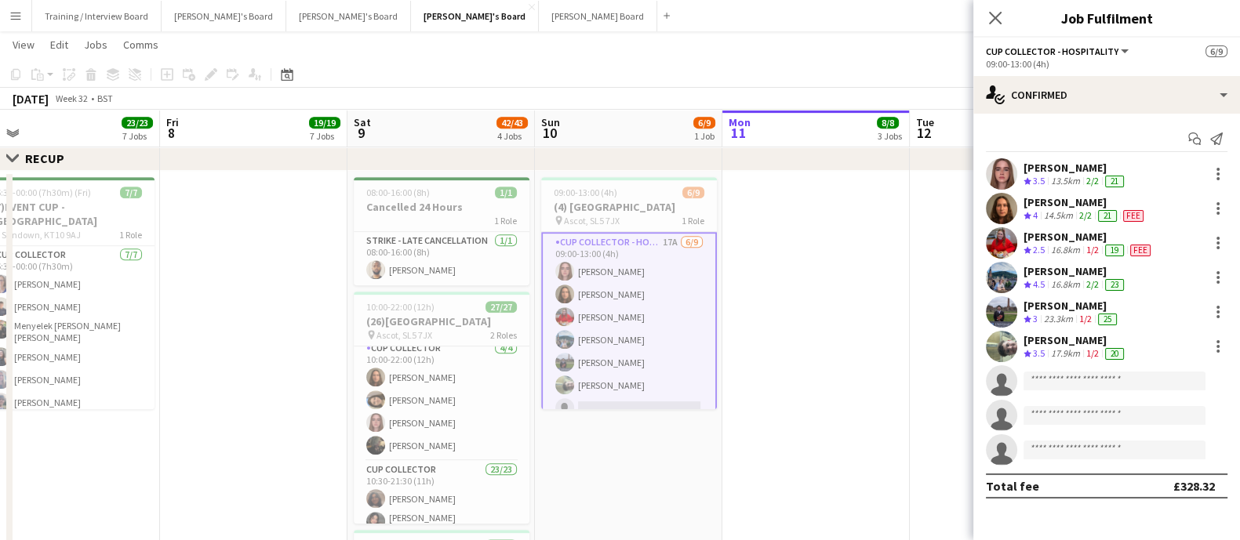
click at [1065, 309] on div "[PERSON_NAME]" at bounding box center [1071, 306] width 96 height 14
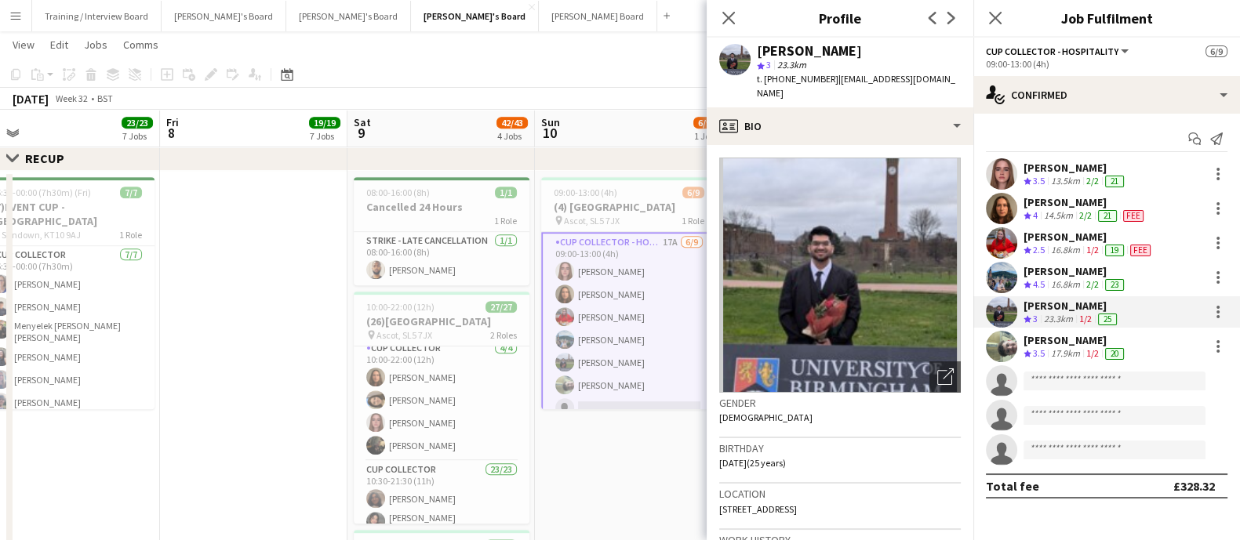
click at [786, 56] on div "[PERSON_NAME]" at bounding box center [809, 51] width 105 height 14
copy div "[PERSON_NAME]"
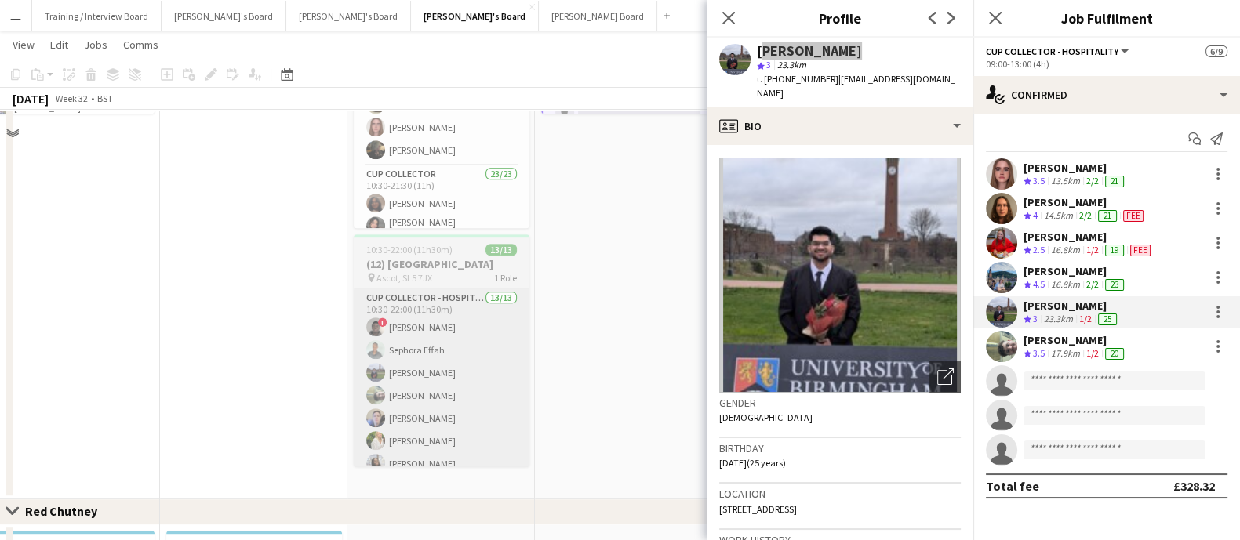
scroll to position [1371, 0]
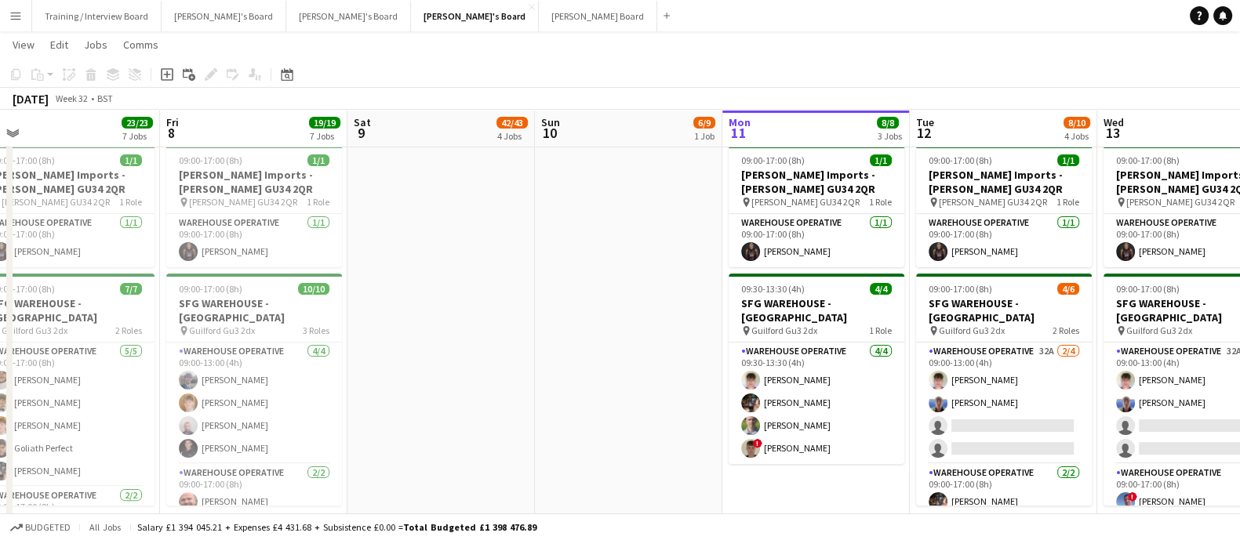
scroll to position [0, 485]
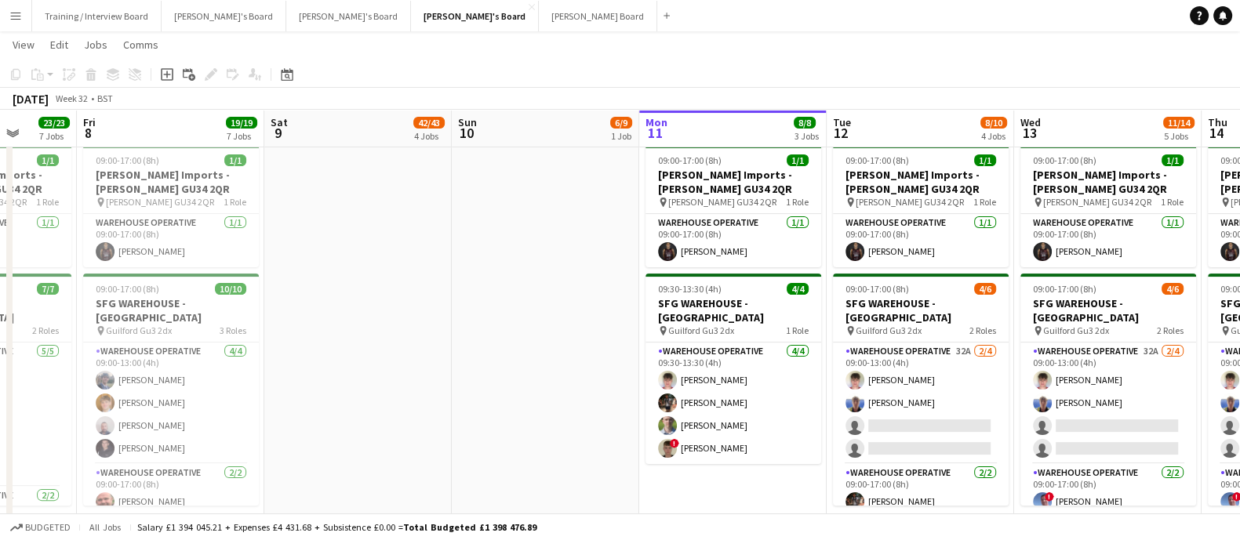
drag, startPoint x: 418, startPoint y: 276, endPoint x: 404, endPoint y: 276, distance: 14.1
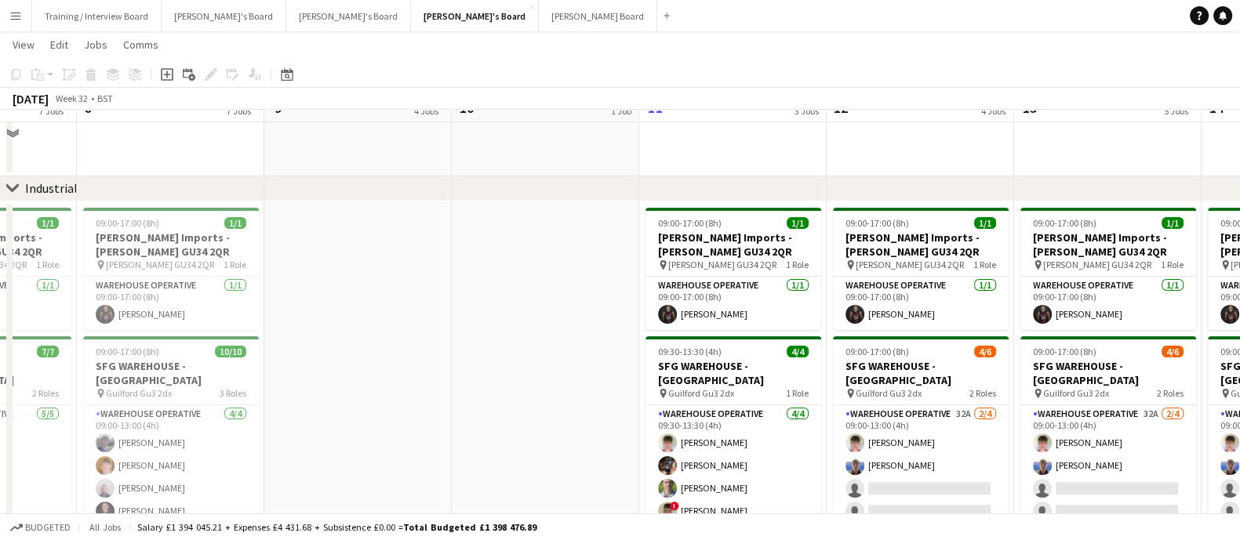
scroll to position [391, 0]
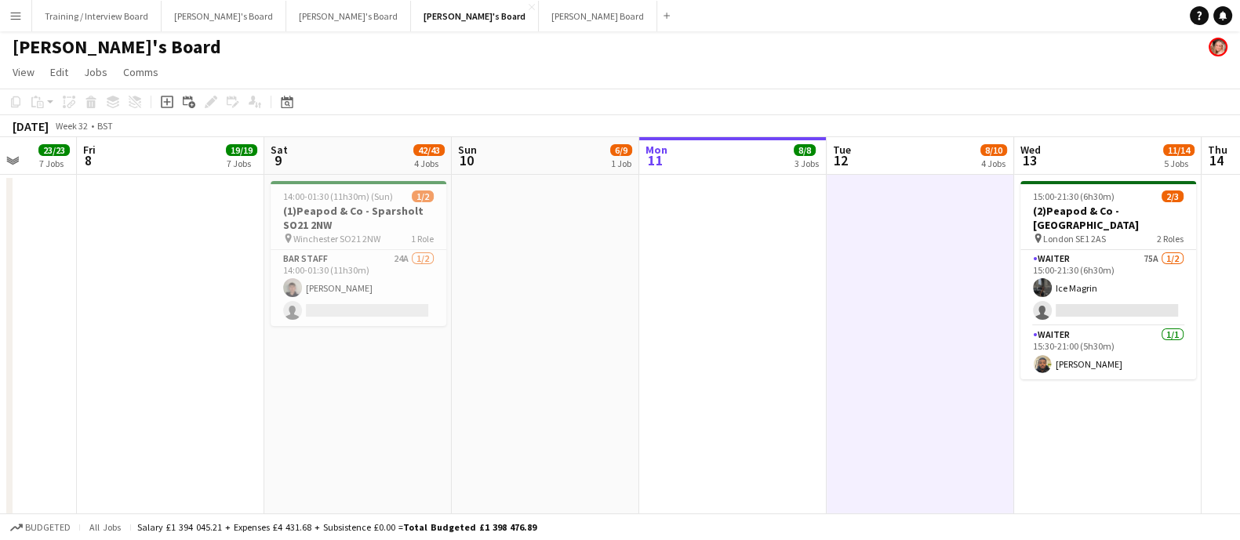
scroll to position [0, 0]
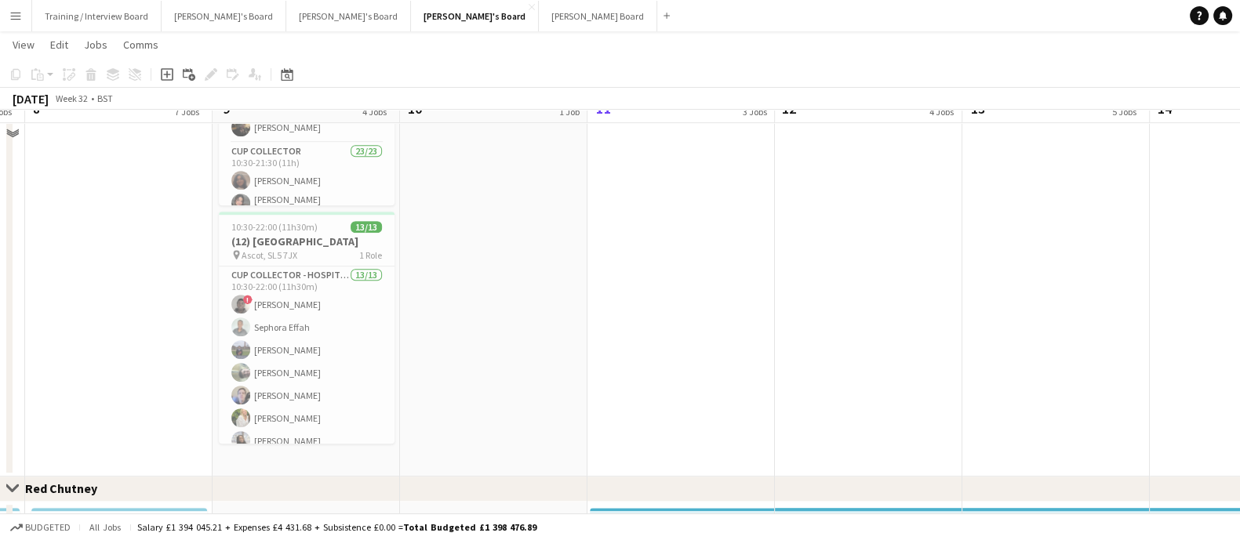
scroll to position [1176, 0]
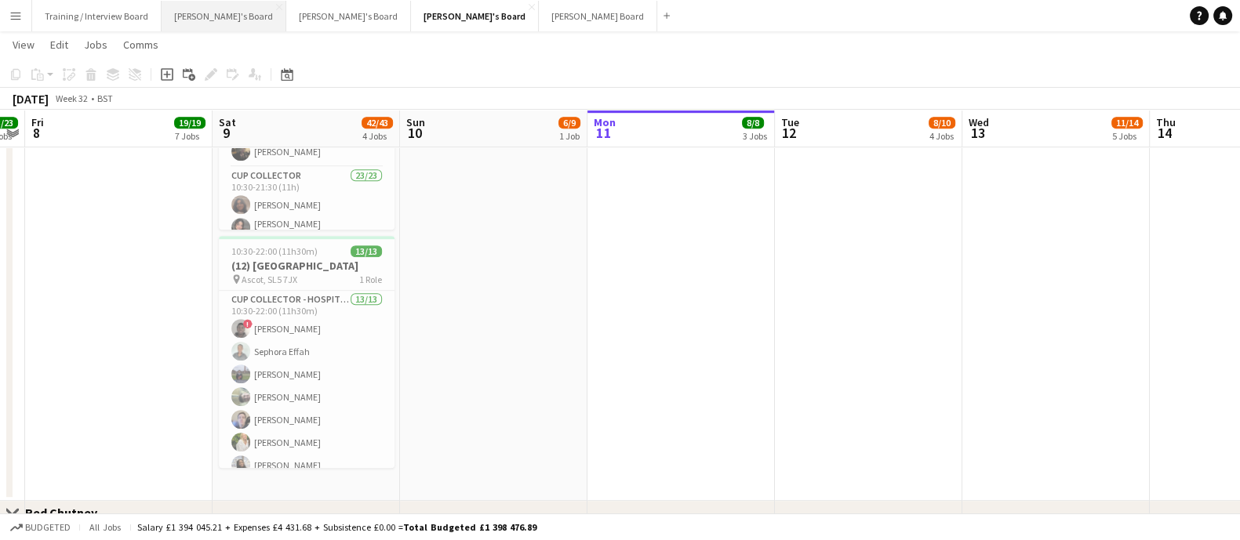
click at [201, 8] on button "[PERSON_NAME]'s Board Close" at bounding box center [224, 16] width 125 height 31
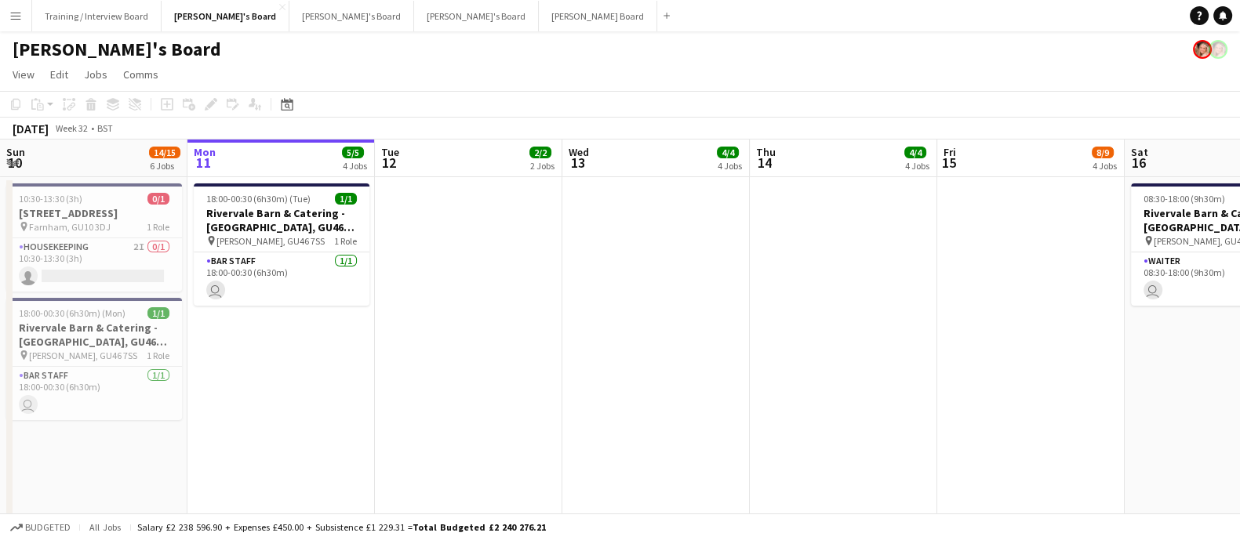
scroll to position [0, 336]
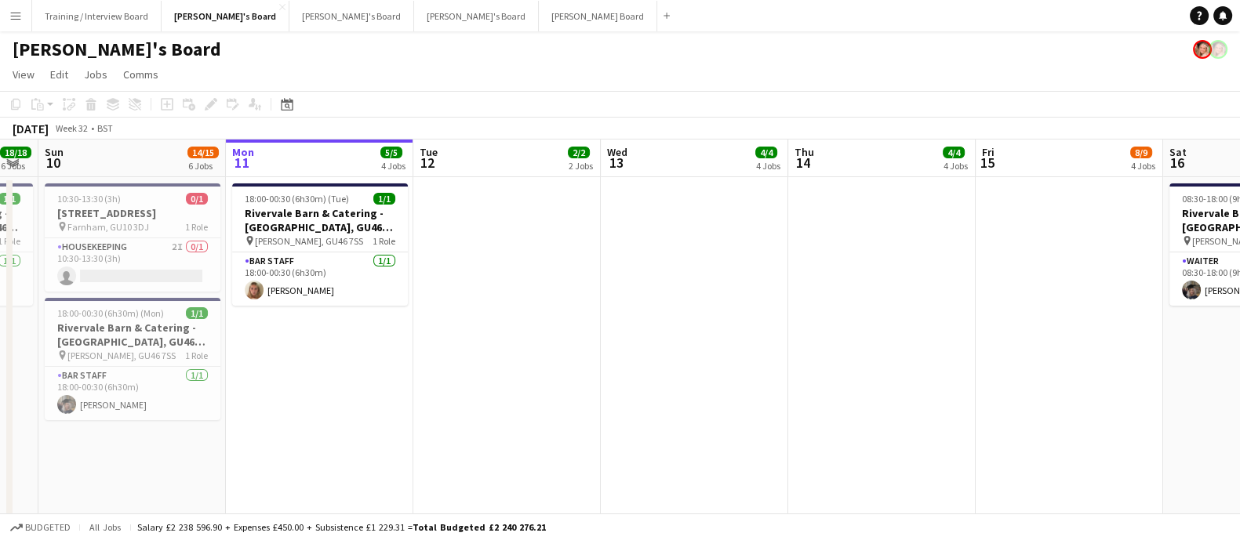
drag, startPoint x: 549, startPoint y: 303, endPoint x: 576, endPoint y: 306, distance: 27.5
click at [345, 292] on app-card-role "BAR STAFF [DATE] 18:00-00:30 (6h30m) [PERSON_NAME]" at bounding box center [320, 278] width 176 height 53
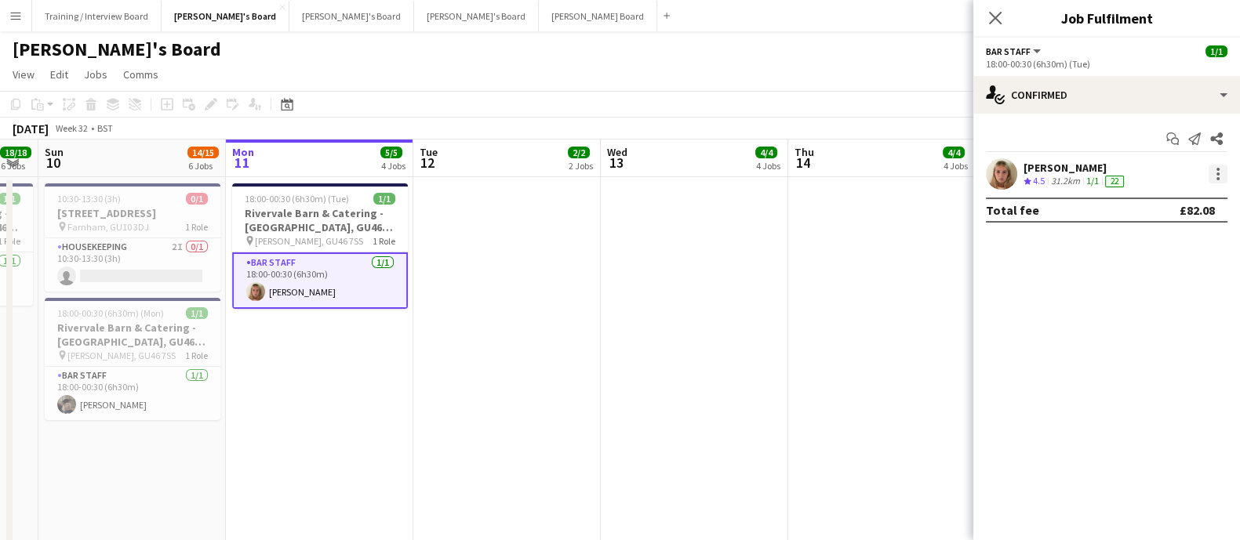
click at [1222, 168] on div at bounding box center [1217, 174] width 19 height 19
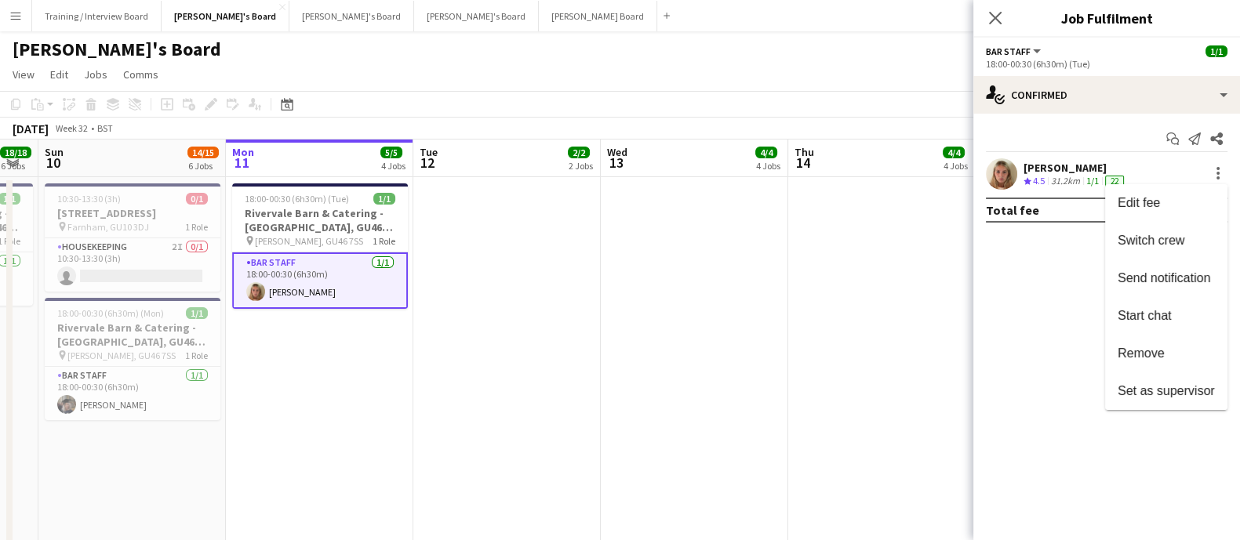
click at [1174, 341] on button "Remove" at bounding box center [1166, 354] width 122 height 38
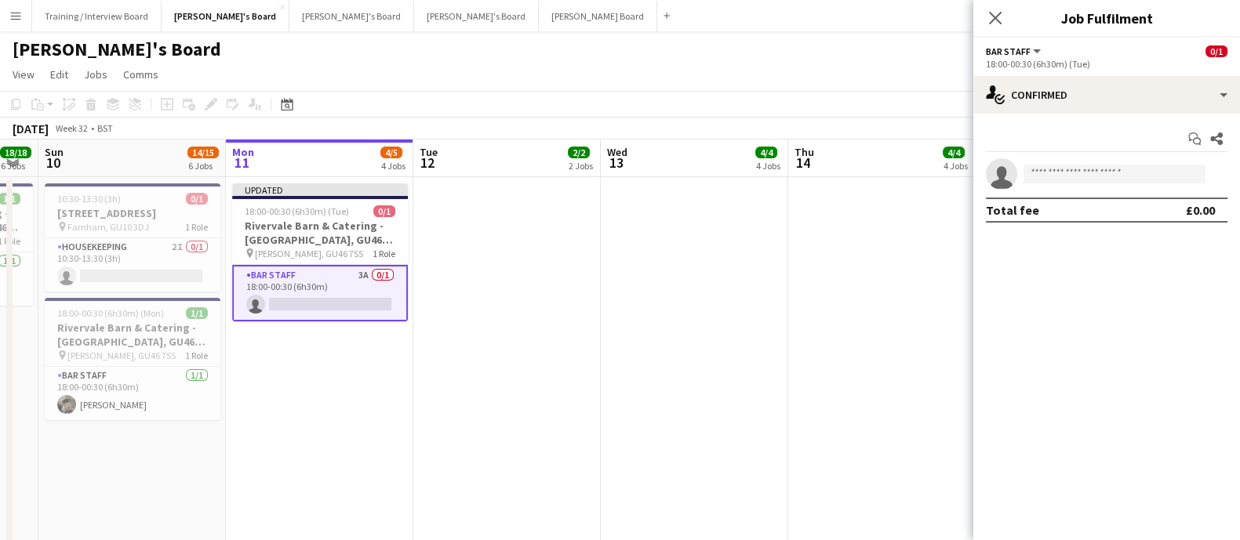
click at [768, 338] on app-date-cell at bounding box center [694, 550] width 187 height 746
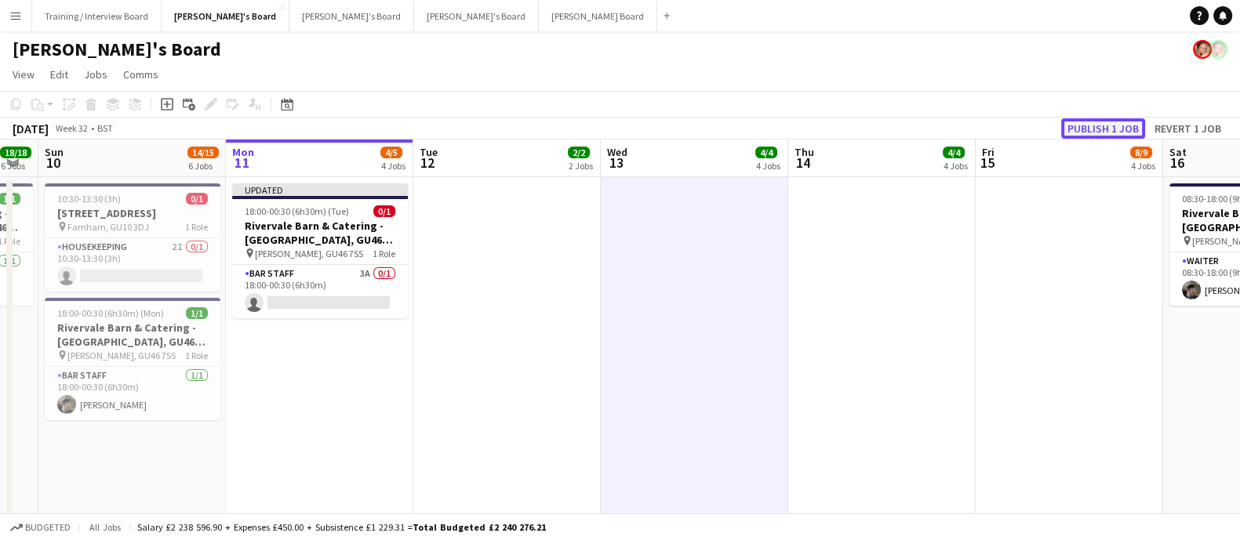
click at [1103, 123] on button "Publish 1 job" at bounding box center [1103, 128] width 84 height 20
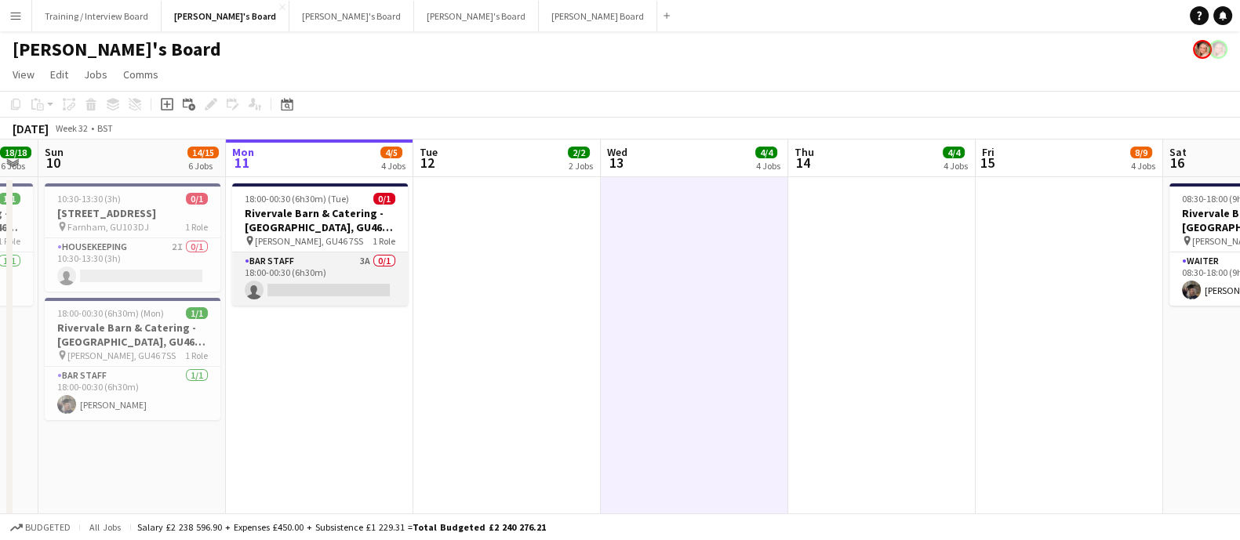
click at [337, 278] on app-card-role "BAR STAFF 3A 0/1 18:00-00:30 (6h30m) single-neutral-actions" at bounding box center [320, 278] width 176 height 53
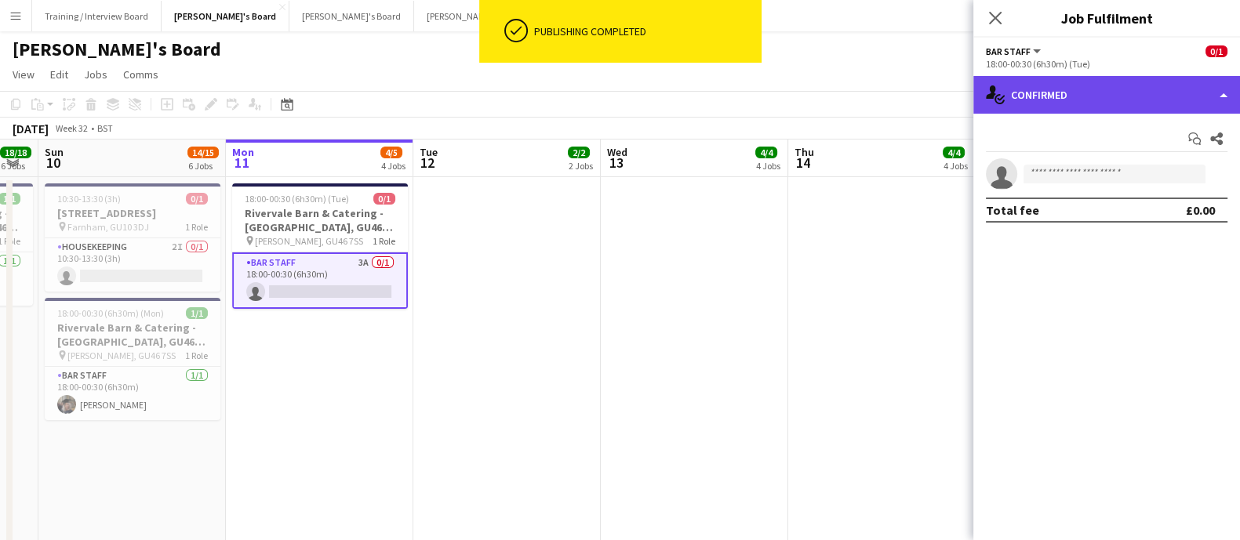
click at [1075, 88] on div "single-neutral-actions-check-2 Confirmed" at bounding box center [1106, 95] width 267 height 38
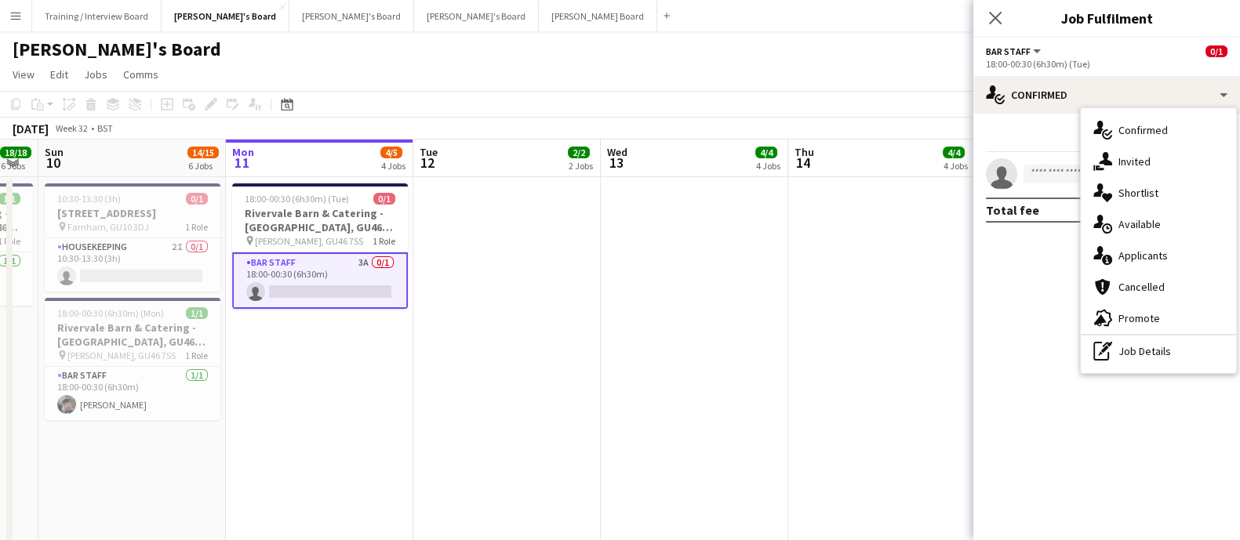
click at [1151, 243] on div "single-neutral-actions-information Applicants" at bounding box center [1157, 255] width 155 height 31
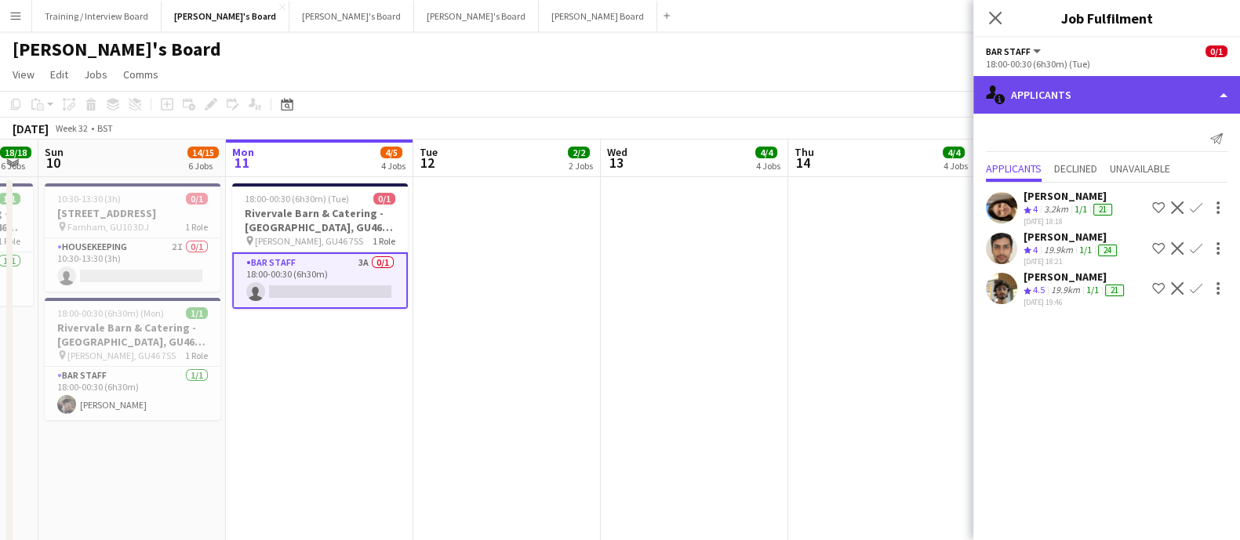
click at [1049, 96] on div "single-neutral-actions-information Applicants" at bounding box center [1106, 95] width 267 height 38
